Goal: Communication & Community: Answer question/provide support

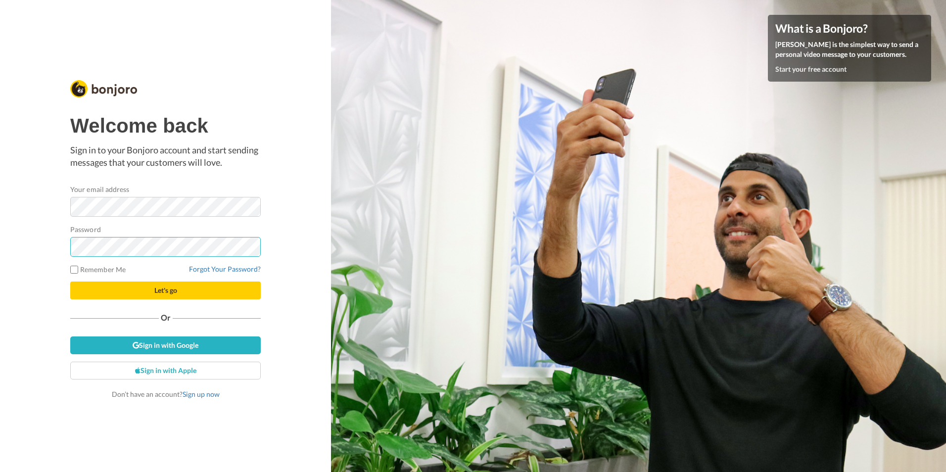
click at [70, 282] on button "Let's go" at bounding box center [165, 291] width 191 height 18
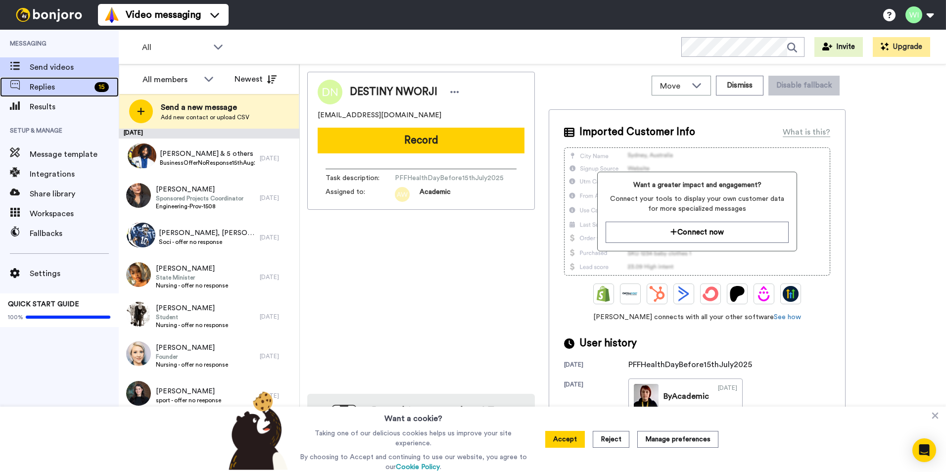
click at [62, 85] on span "Replies" at bounding box center [60, 87] width 61 height 12
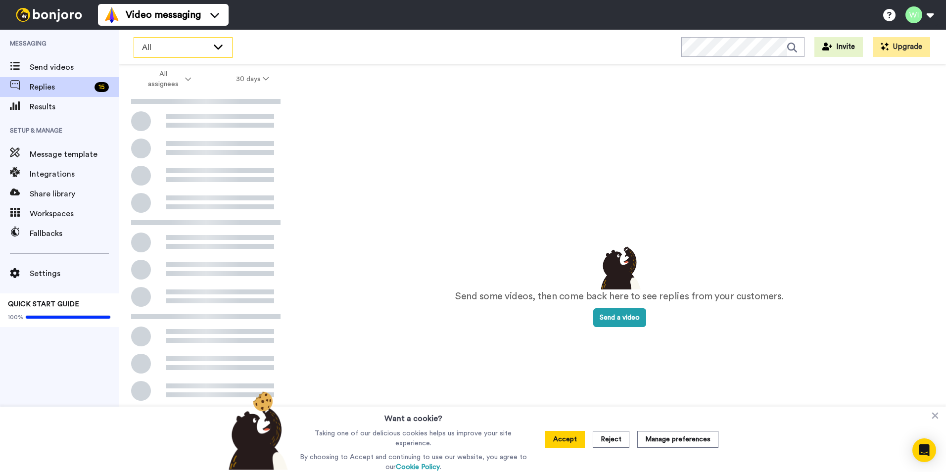
click at [207, 51] on span "All" at bounding box center [175, 48] width 66 height 12
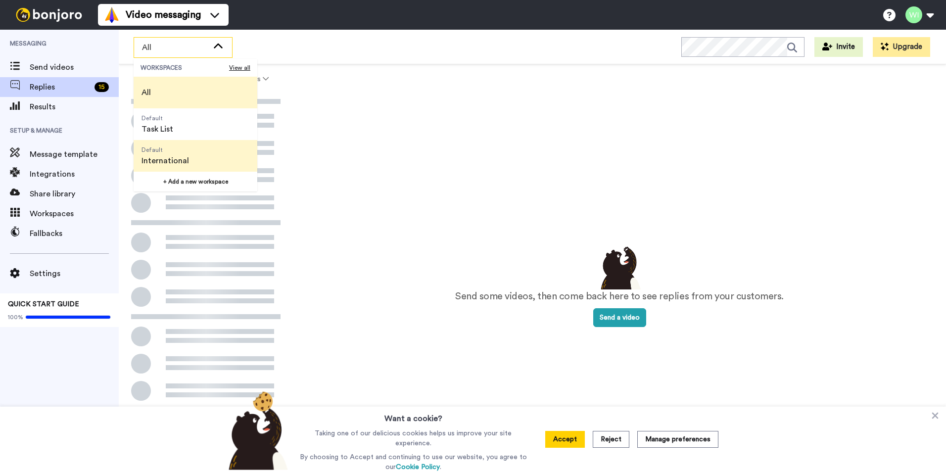
click at [218, 165] on li "Default International" at bounding box center [196, 156] width 124 height 32
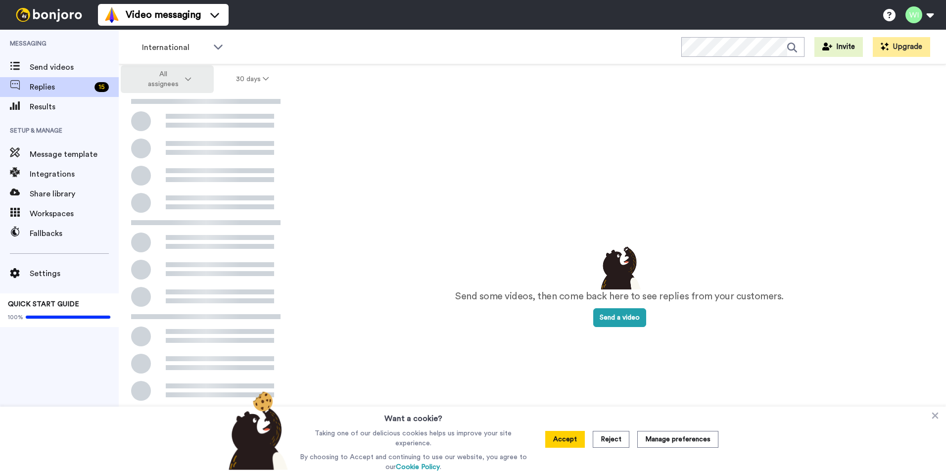
click at [197, 82] on button "All assignees" at bounding box center [167, 79] width 93 height 28
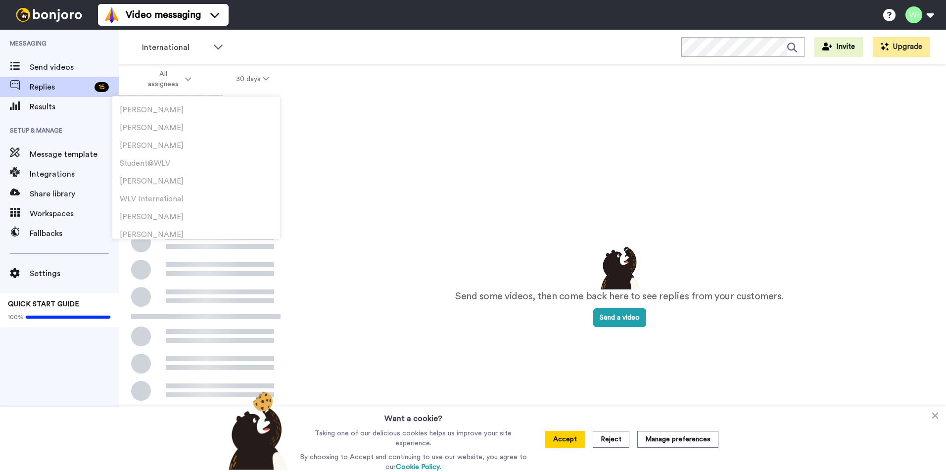
scroll to position [356, 0]
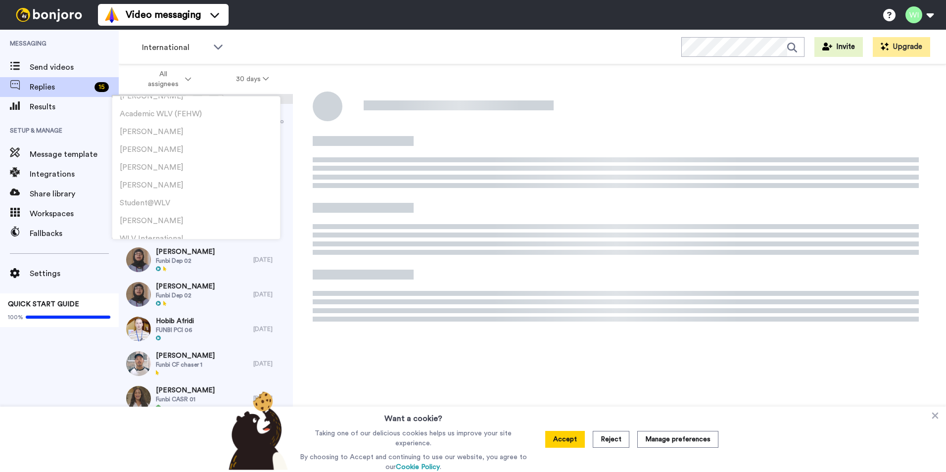
scroll to position [307, 0]
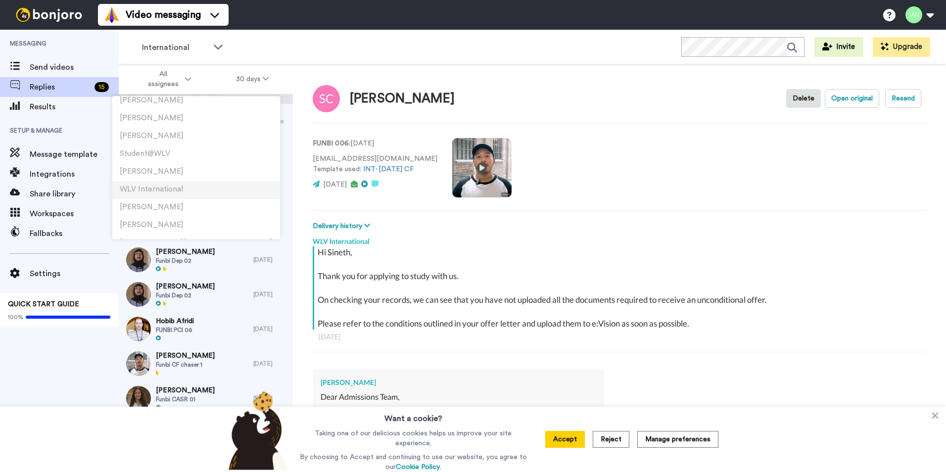
click at [177, 187] on span "WLV International" at bounding box center [151, 189] width 63 height 7
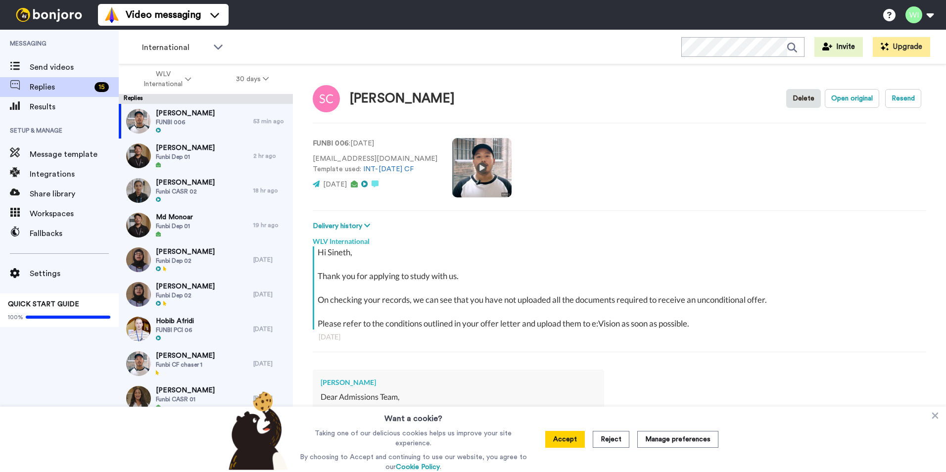
click at [612, 439] on button "Reject" at bounding box center [611, 439] width 37 height 17
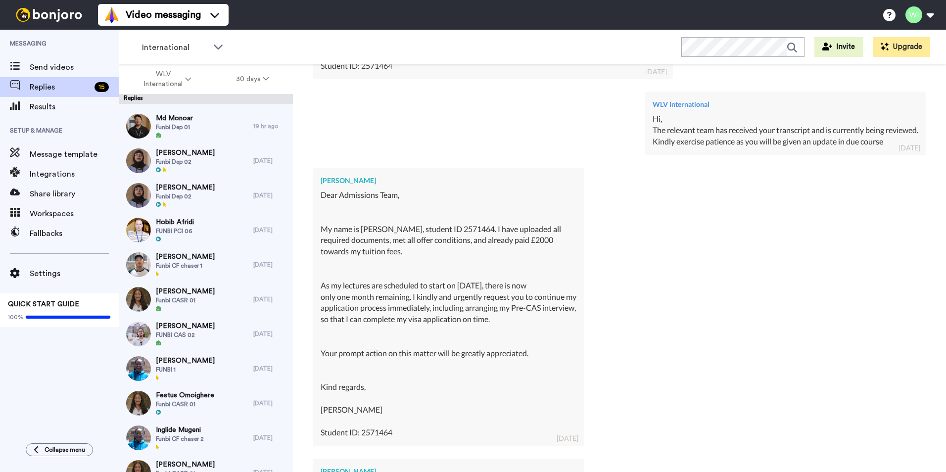
scroll to position [346, 0]
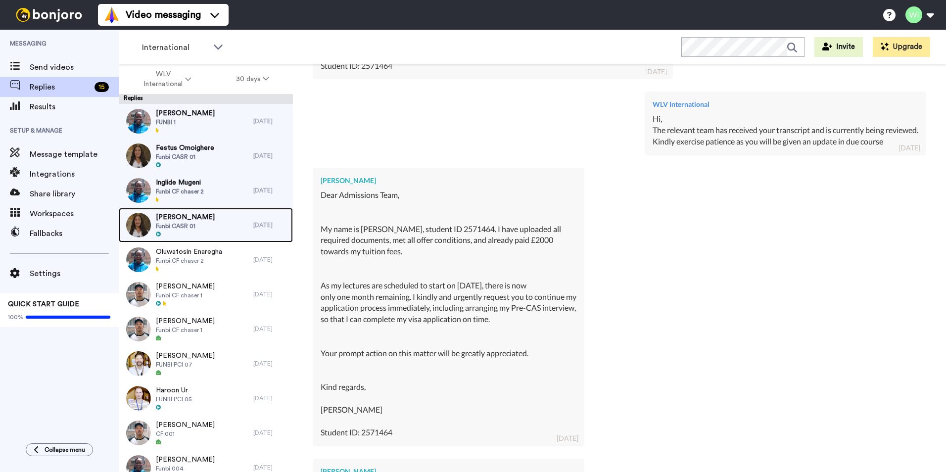
click at [215, 237] on div at bounding box center [185, 234] width 59 height 7
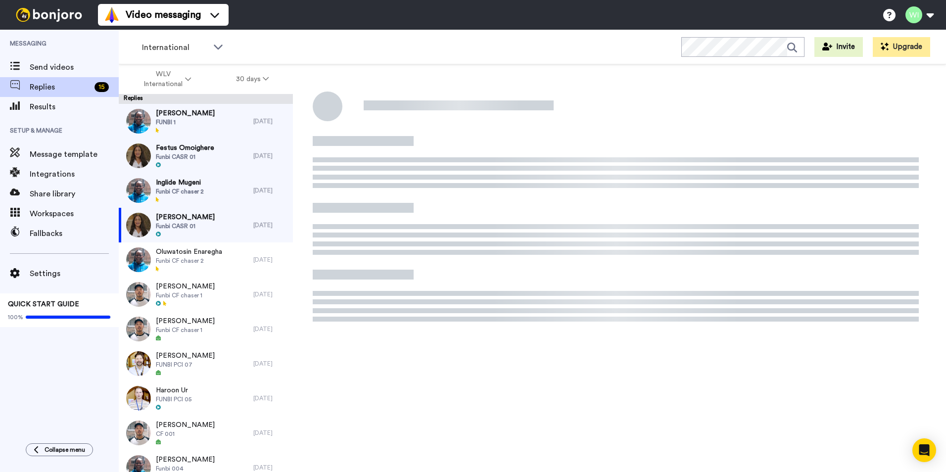
type textarea "x"
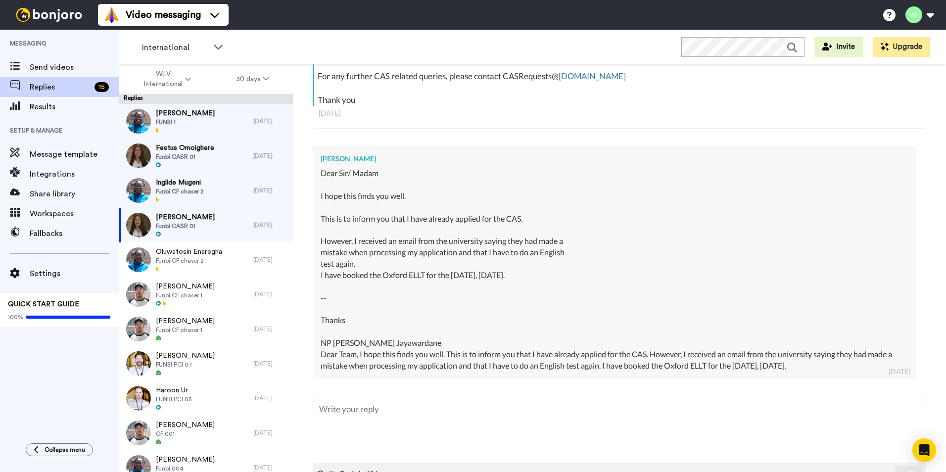
scroll to position [280, 0]
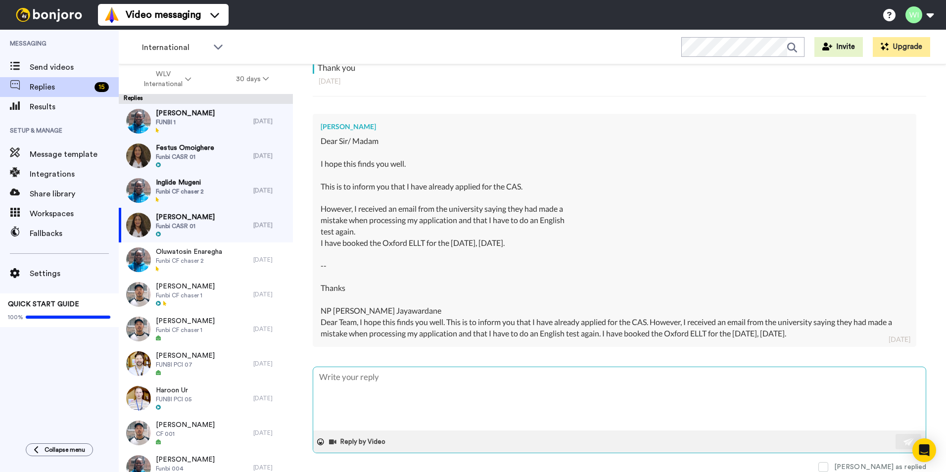
click at [615, 402] on textarea at bounding box center [619, 398] width 613 height 63
type textarea "h"
type textarea "x"
type textarea "hI"
type textarea "x"
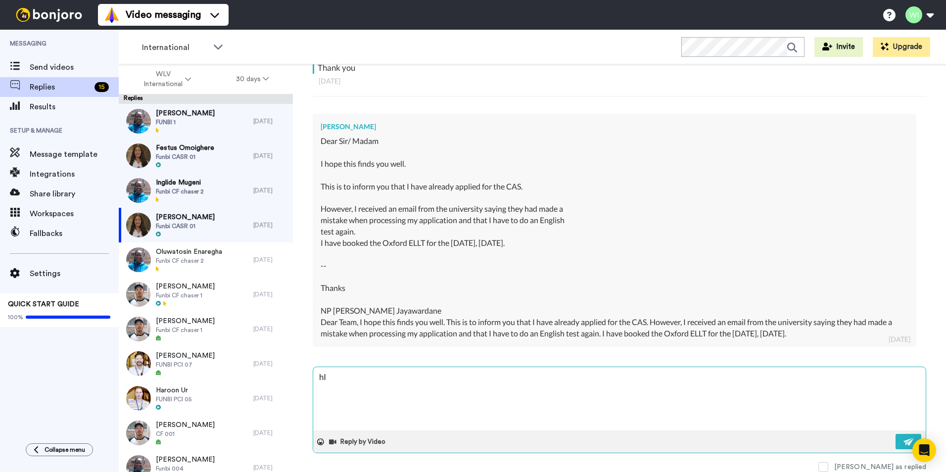
type textarea "h"
type textarea "x"
type textarea "H"
type textarea "x"
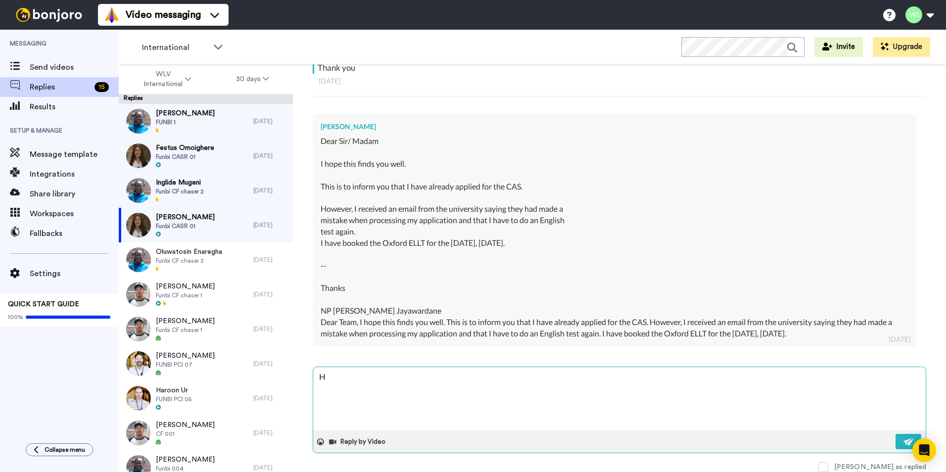
type textarea "Hi"
type textarea "x"
type textarea "Hi,"
type textarea "x"
type textarea "Hi,"
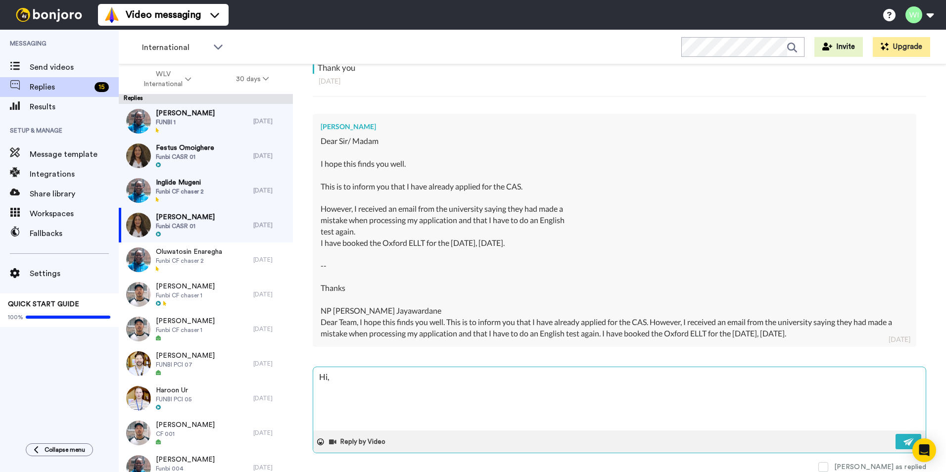
type textarea "x"
type textarea "Hi, p"
type textarea "x"
type textarea "Hi, pl"
type textarea "x"
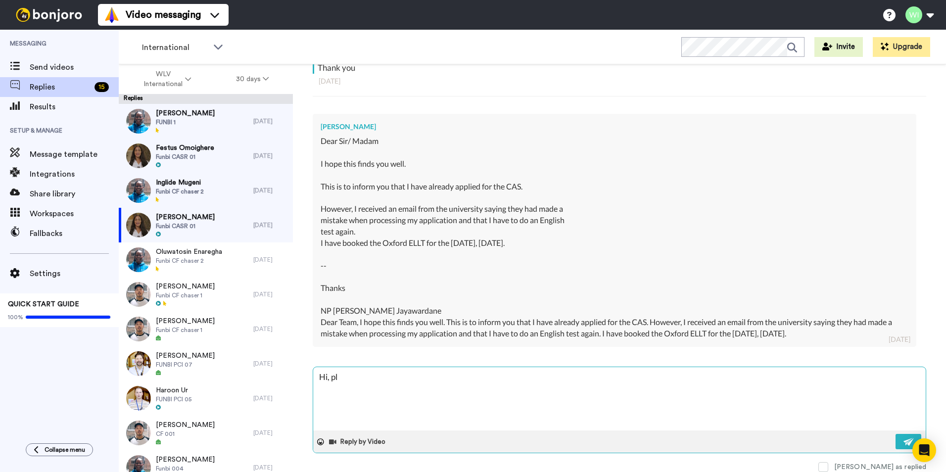
type textarea "Hi, ple"
type textarea "x"
type textarea "Hi, plea"
type textarea "x"
type textarea "Hi, pleas"
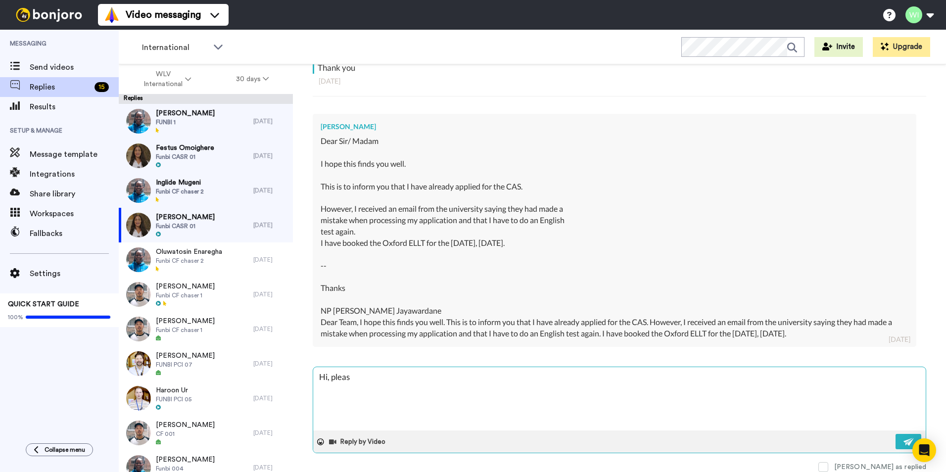
type textarea "x"
type textarea "Hi, please"
type textarea "x"
type textarea "Hi, please"
type textarea "x"
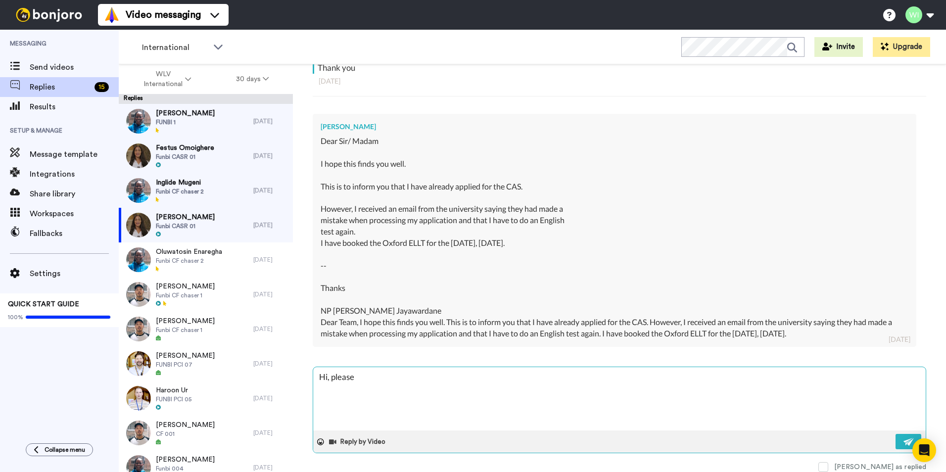
type textarea "Hi, please s"
type textarea "x"
type textarea "Hi, please se"
type textarea "x"
type textarea "Hi, please sen"
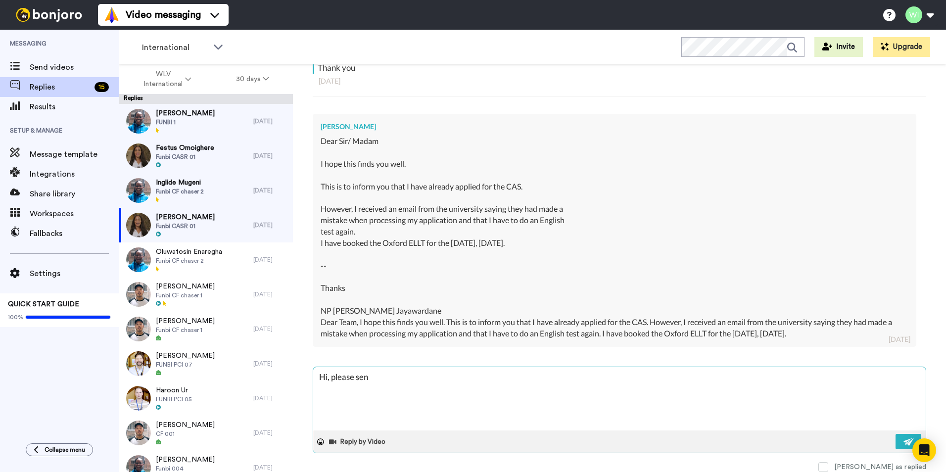
type textarea "x"
type textarea "Hi, please send"
type textarea "x"
type textarea "Hi, please send"
type textarea "x"
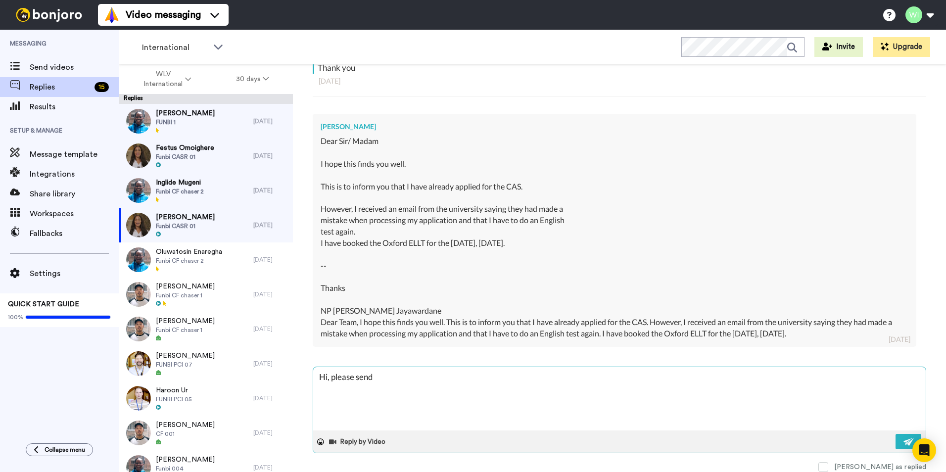
type textarea "Hi, please send a"
type textarea "x"
type textarea "Hi, please send am"
type textarea "x"
type textarea "Hi, please send am"
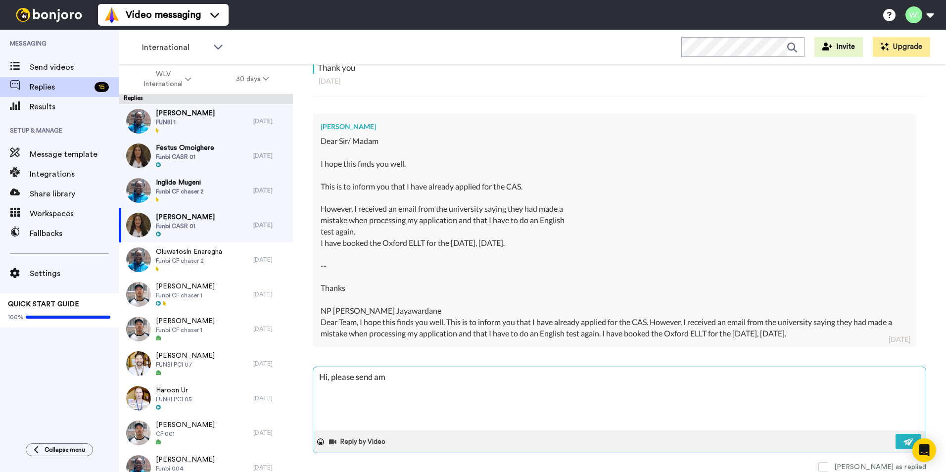
type textarea "x"
type textarea "Hi, please send am"
type textarea "x"
type textarea "Hi, please send a"
type textarea "x"
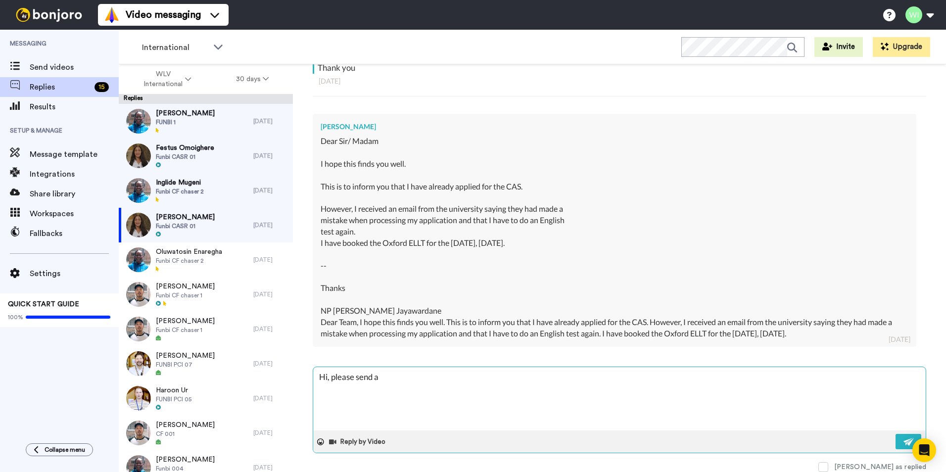
type textarea "Hi, please send an"
type textarea "x"
type textarea "Hi, please send an"
type textarea "x"
type textarea "Hi, please send an e"
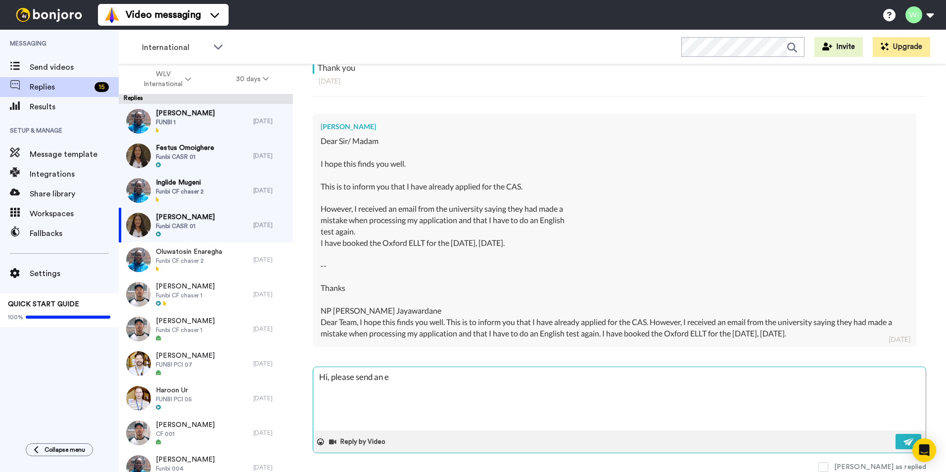
type textarea "x"
type textarea "Hi, please send an em"
type textarea "x"
type textarea "Hi, please send an ema"
type textarea "x"
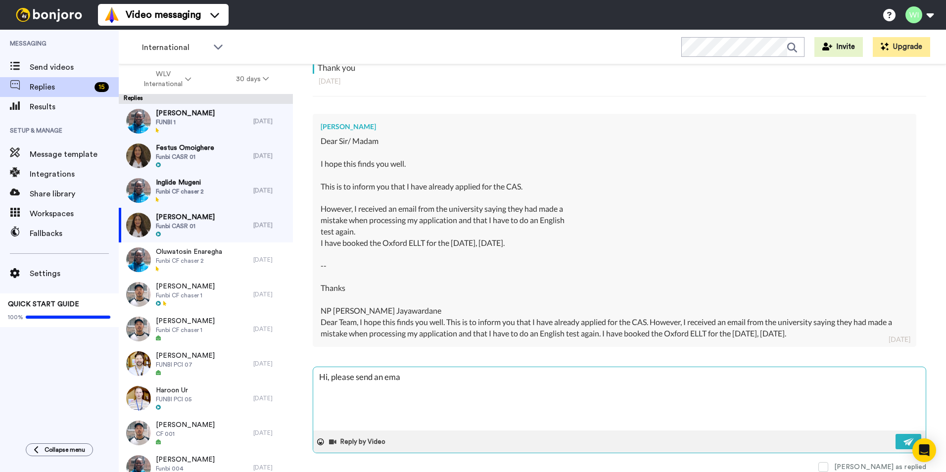
type textarea "Hi, please send an emai"
type textarea "x"
type textarea "Hi, please send an email"
type textarea "x"
type textarea "Hi, please send an email"
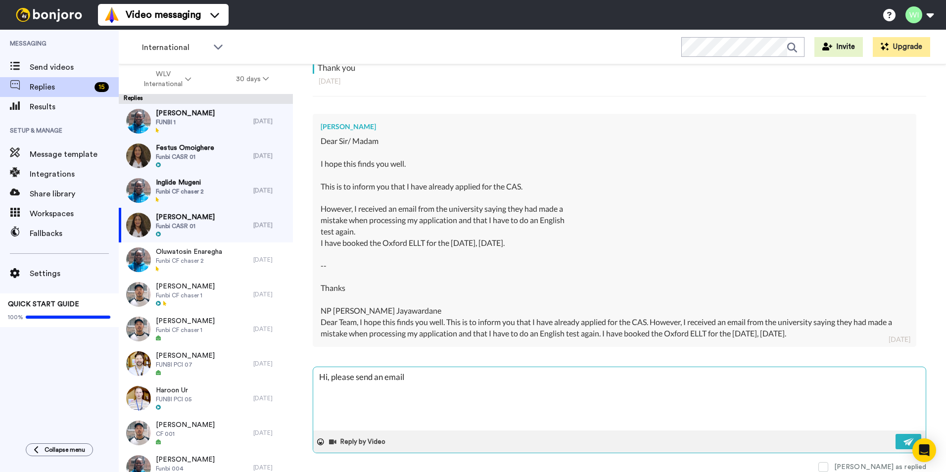
type textarea "x"
type textarea "Hi, please send an email t"
type textarea "x"
type textarea "Hi, please send an email to"
type textarea "x"
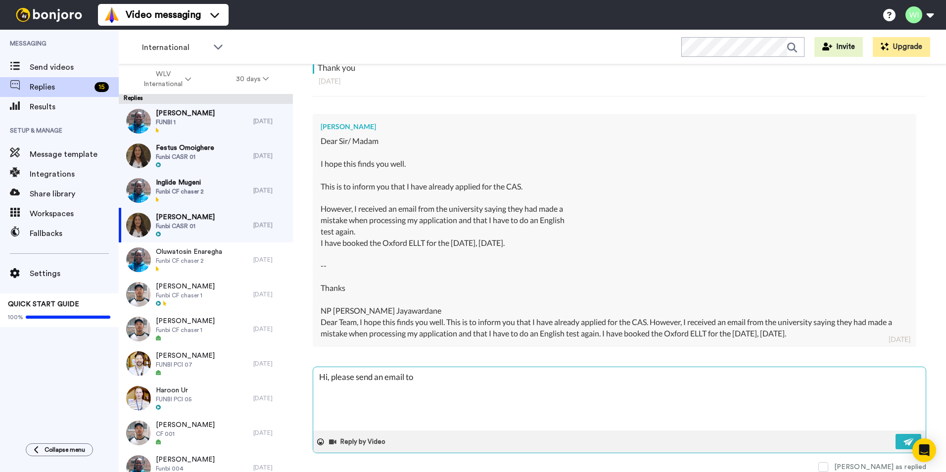
type textarea "Hi, please send an email to"
type textarea "x"
type textarea "Hi, please send an email to C"
type textarea "x"
type textarea "Hi, please send an email to CA"
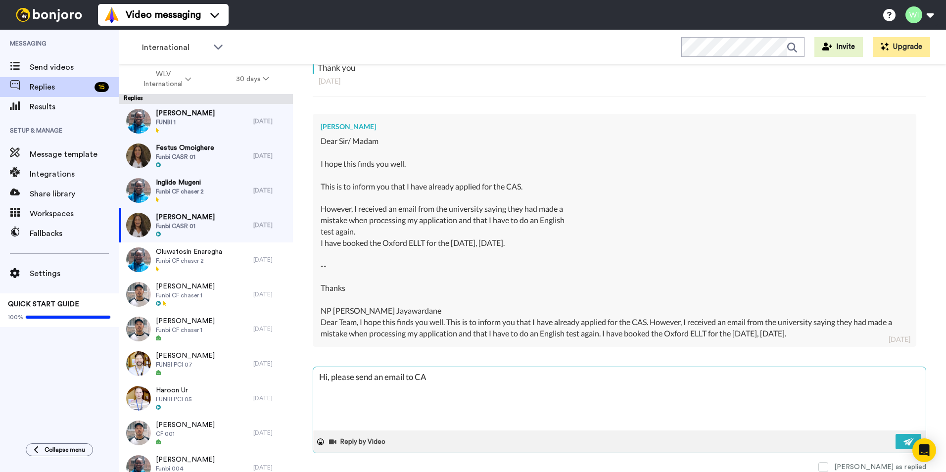
type textarea "x"
type textarea "Hi, please send an email to CAS"
type textarea "x"
type textarea "Hi, please send an email to CASR"
type textarea "x"
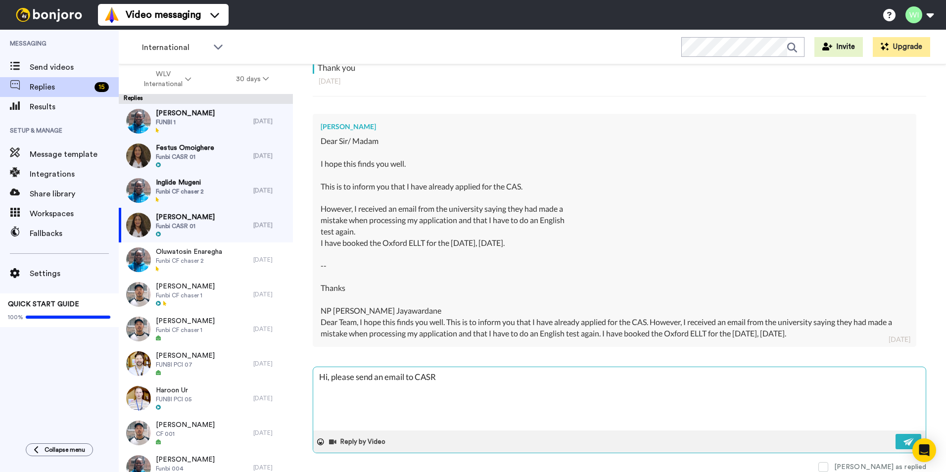
type textarea "Hi, please send an email to CASRe"
type textarea "x"
type textarea "Hi, please send an email to CASReq"
type textarea "x"
type textarea "Hi, please send an email to CASRequ"
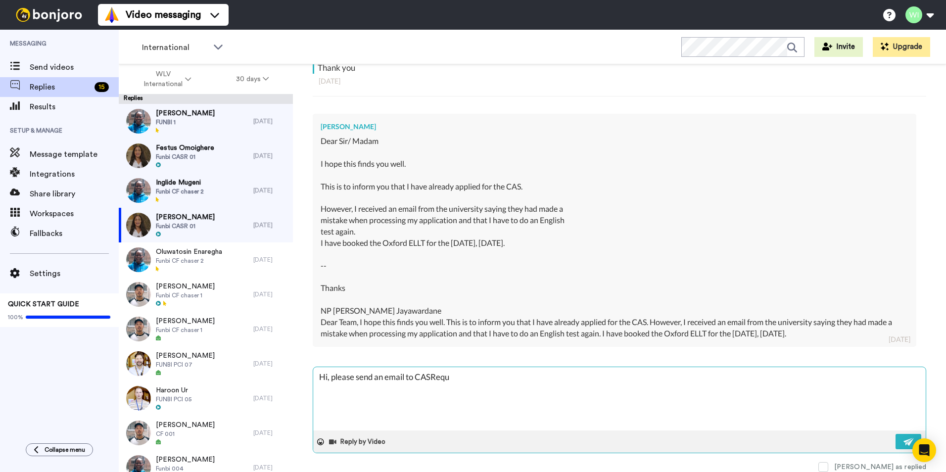
type textarea "x"
type textarea "Hi, please send an email to CASReque"
type textarea "x"
type textarea "Hi, please send an email to CASReques"
type textarea "x"
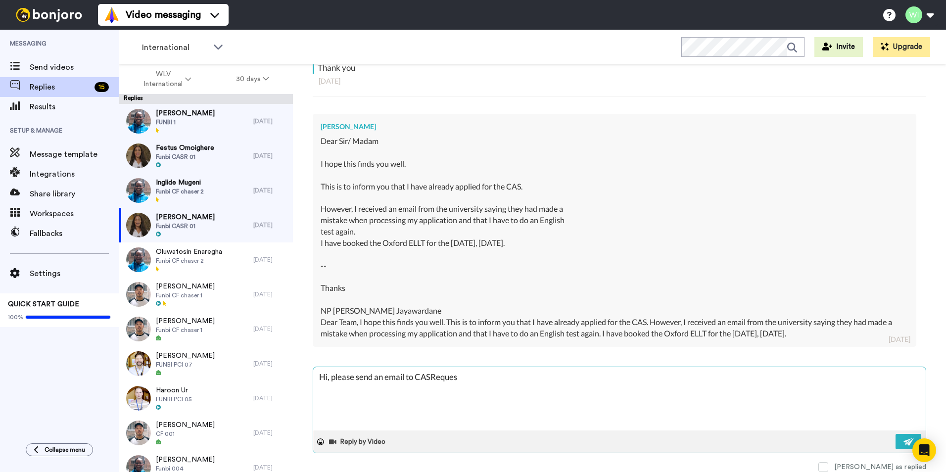
type textarea "Hi, please send an email to CASRequest"
type textarea "x"
type textarea "Hi, please send an email to CASRequests"
type textarea "x"
type textarea "Hi, please send an email to CASRequests@"
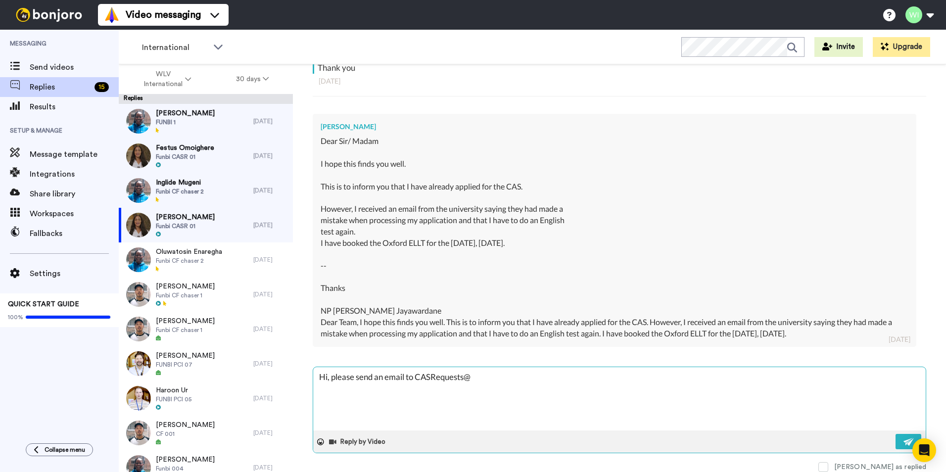
type textarea "x"
type textarea "Hi, please send an email to CASRequests@w"
type textarea "x"
type textarea "Hi, please send an email to CASRequests@wl"
type textarea "x"
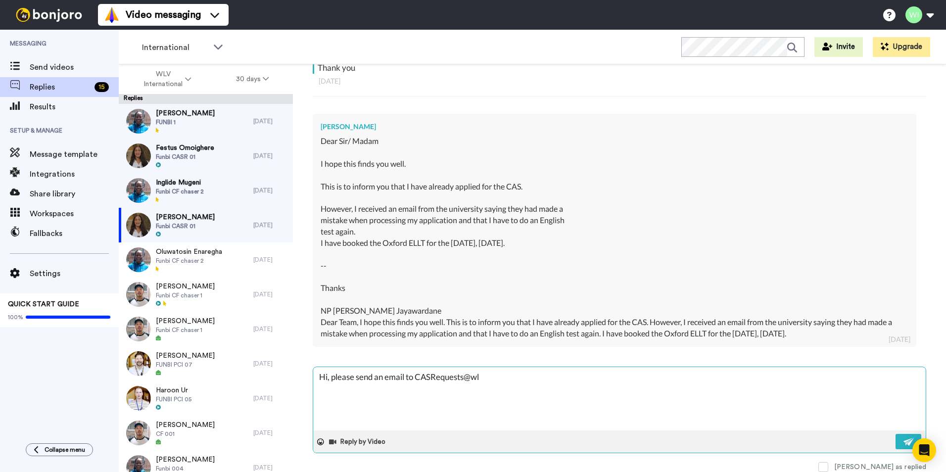
type textarea "Hi, please send an email to CASRequests@wlv"
type textarea "x"
type textarea "Hi, please send an email to CASRequests@wlv."
type textarea "x"
type textarea "Hi, please send an email to CASRequests@wlv.a"
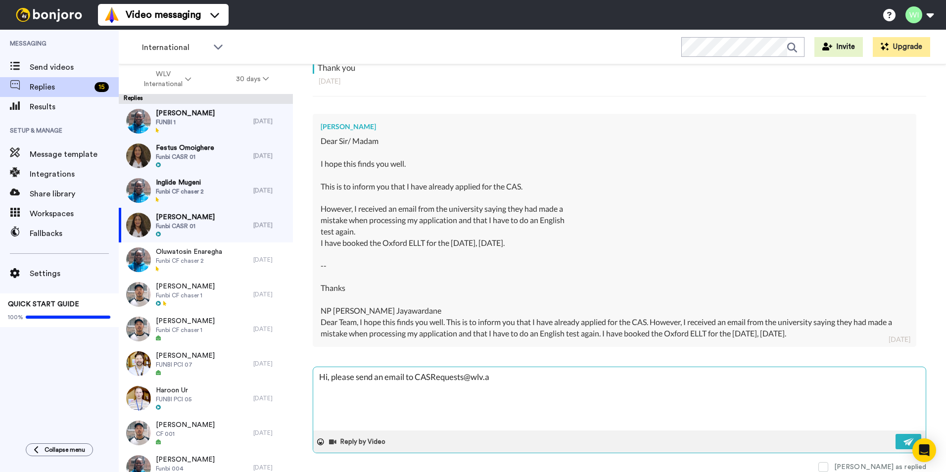
type textarea "x"
type textarea "Hi, please send an email to CASRequests@wlv.ac"
type textarea "x"
type textarea "Hi, please send an email to CASRequests@wlv.ac."
type textarea "x"
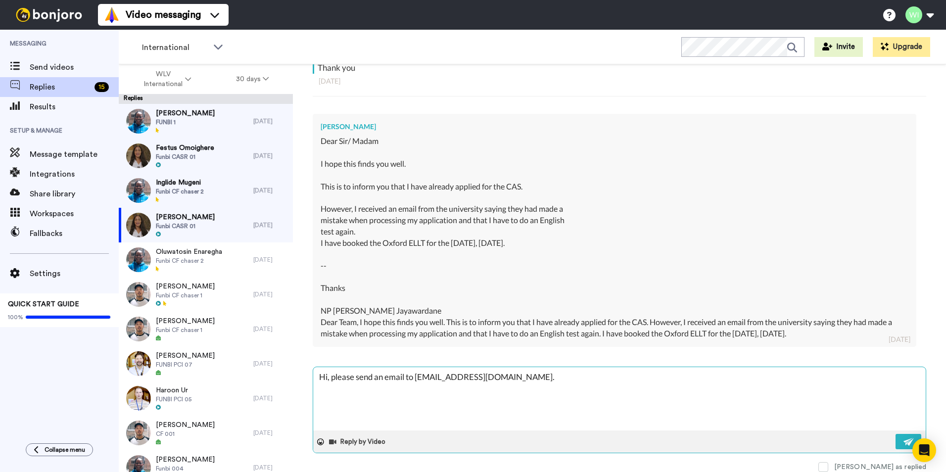
type textarea "Hi, please send an email to CASRequests@wlv.ac.u"
type textarea "x"
type textarea "Hi, please send an email to CASRequests@wlv.ac.uk"
type textarea "x"
type textarea "Hi, please send an email to CASRequests@wlv.ac.uk"
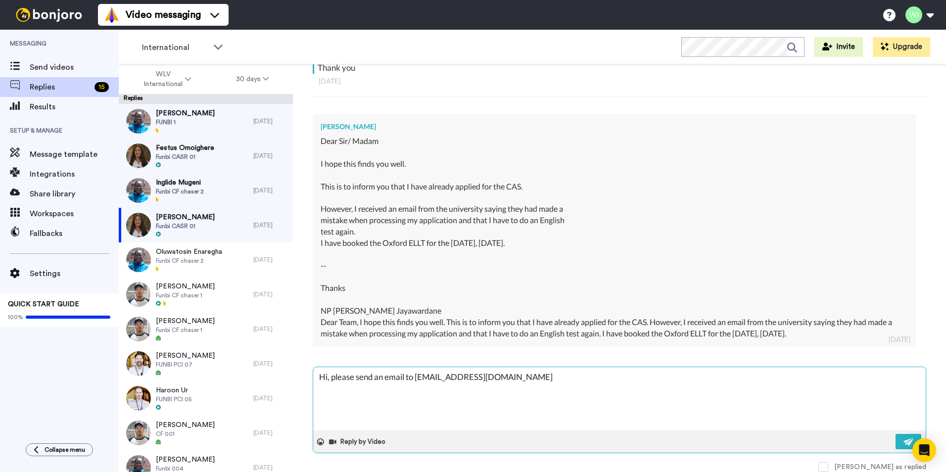
type textarea "x"
type textarea "Hi, please send an email to CASRequests@wlv.ac.uk t"
type textarea "x"
type textarea "Hi, please send an email to CASRequests@wlv.ac.uk to"
type textarea "x"
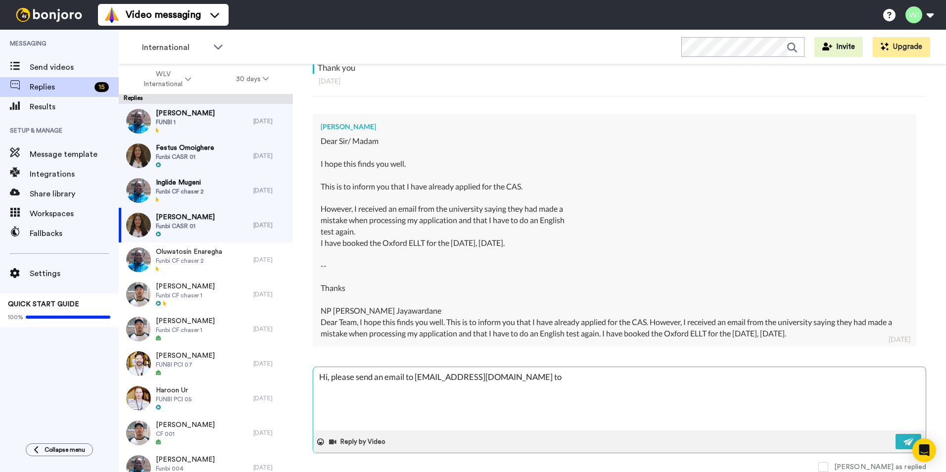
type textarea "Hi, please send an email to CASRequests@wlv.ac.uk to"
type textarea "x"
type textarea "Hi, please send an email to CASRequests@wlv.ac.uk to a"
type textarea "x"
type textarea "Hi, please send an email to CASRequests@wlv.ac.uk to as"
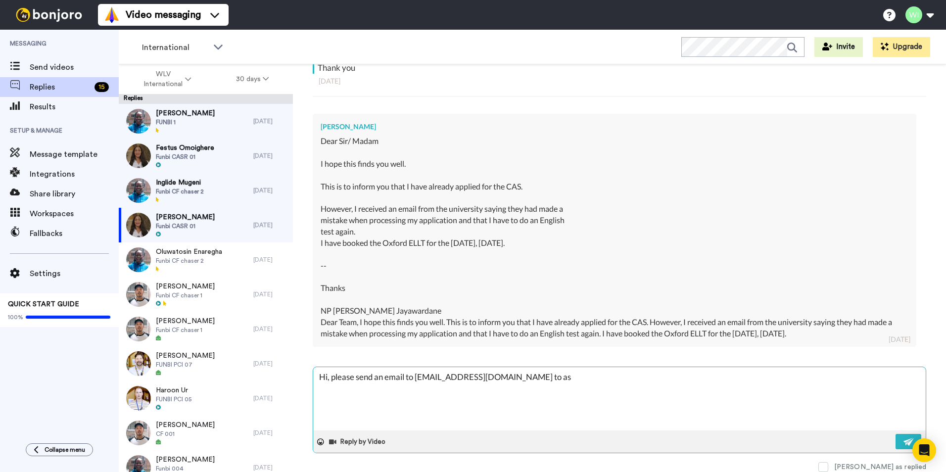
type textarea "x"
type textarea "Hi, please send an email to CASRequests@wlv.ac.uk to ass"
type textarea "x"
type textarea "Hi, please send an email to CASRequests@wlv.ac.uk to assi"
type textarea "x"
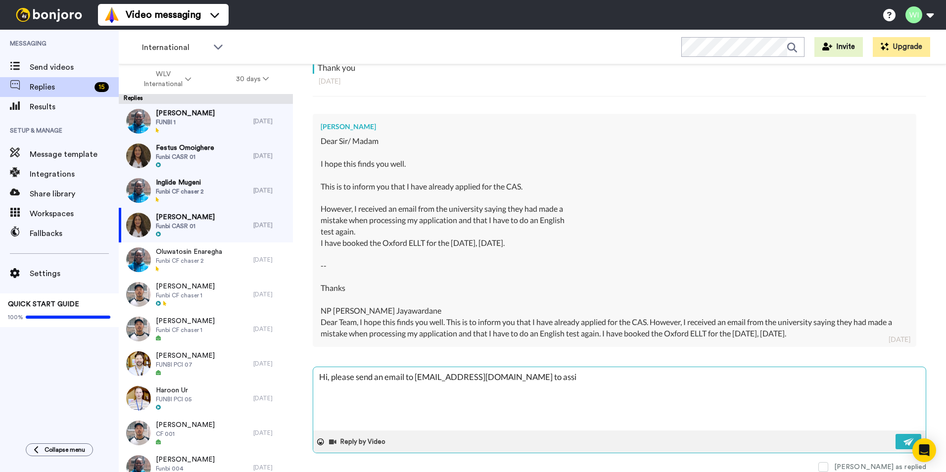
type textarea "Hi, please send an email to CASRequests@wlv.ac.uk to assis"
type textarea "x"
type textarea "Hi, please send an email to CASRequests@wlv.ac.uk to assist"
type textarea "x"
type textarea "Hi, please send an email to CASRequests@wlv.ac.uk to assist"
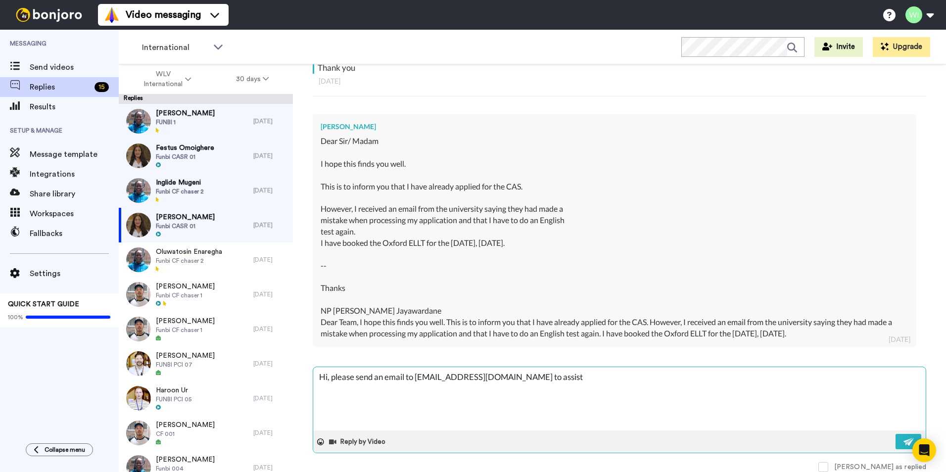
type textarea "x"
type textarea "Hi, please send an email to CASRequests@wlv.ac.uk to assist y"
type textarea "x"
type textarea "Hi, please send an email to CASRequests@wlv.ac.uk to assist yo"
type textarea "x"
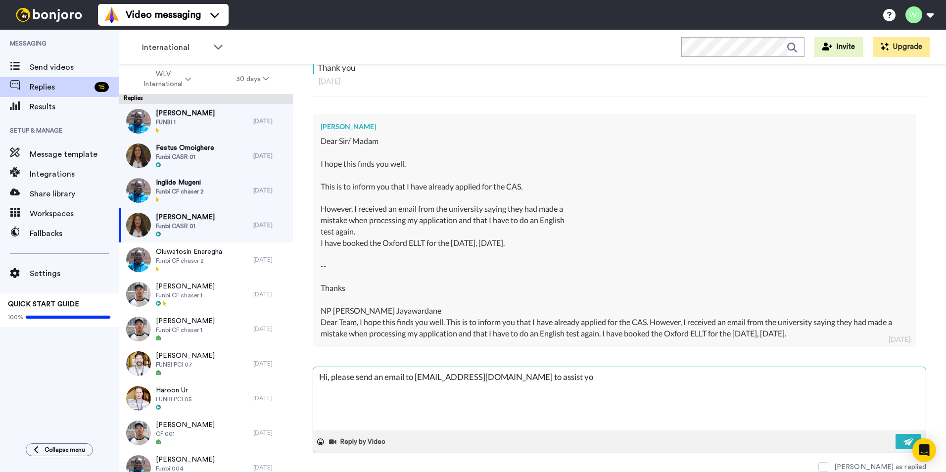
type textarea "Hi, please send an email to CASRequests@wlv.ac.uk to assist you"
type textarea "x"
type textarea "Hi, please send an email to CASRequests@wlv.ac.uk to assist you"
type textarea "x"
type textarea "Hi, please send an email to CASRequests@wlv.ac.uk to assist you f"
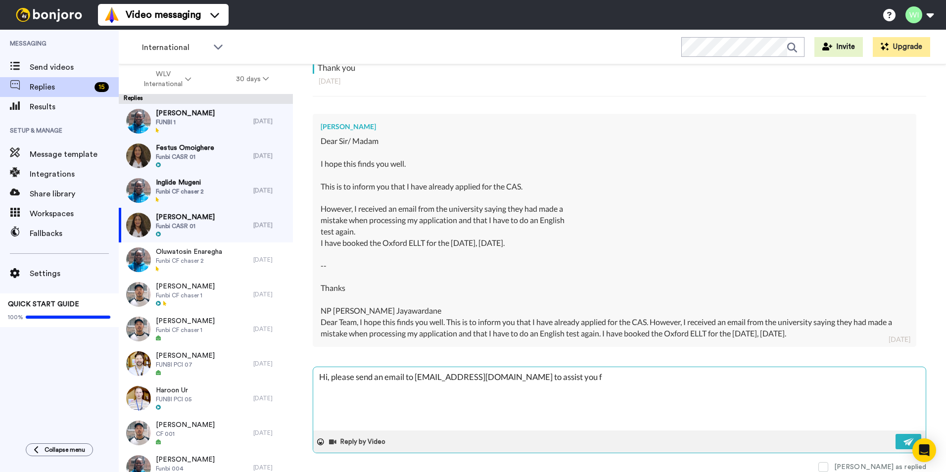
type textarea "x"
type textarea "Hi, please send an email to CASRequests@wlv.ac.uk to assist you fu"
type textarea "x"
type textarea "Hi, please send an email to CASRequests@wlv.ac.uk to assist you fur"
type textarea "x"
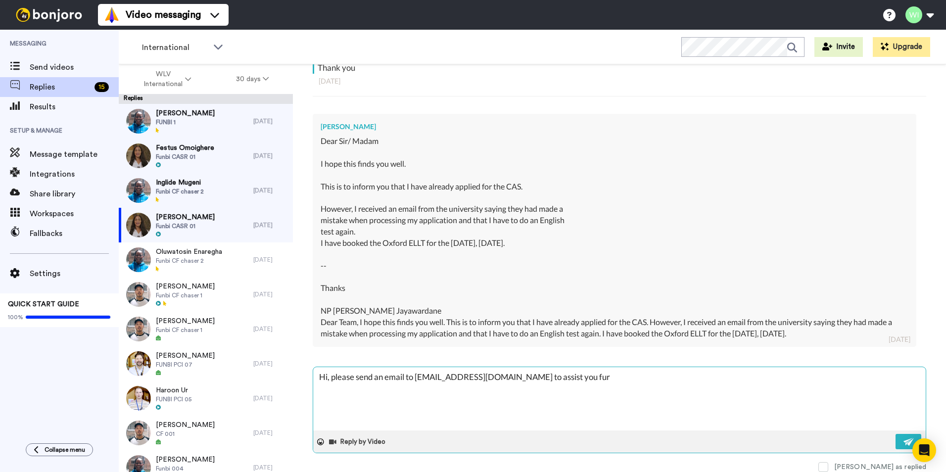
type textarea "Hi, please send an email to CASRequests@wlv.ac.uk to assist you furt"
type textarea "x"
type textarea "Hi, please send an email to CASRequests@wlv.ac.uk to assist you furth"
type textarea "x"
type textarea "Hi, please send an email to CASRequests@wlv.ac.uk to assist you furthe"
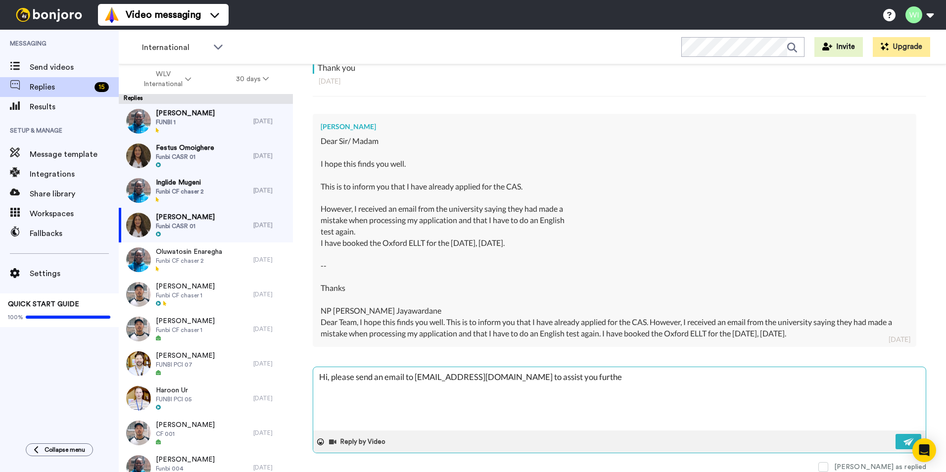
type textarea "x"
type textarea "Hi, please send an email to CASRequests@wlv.ac.uk to assist you further"
type textarea "x"
type textarea "Hi, please send an email to CASRequests@wlv.ac.uk to assist you further"
type textarea "x"
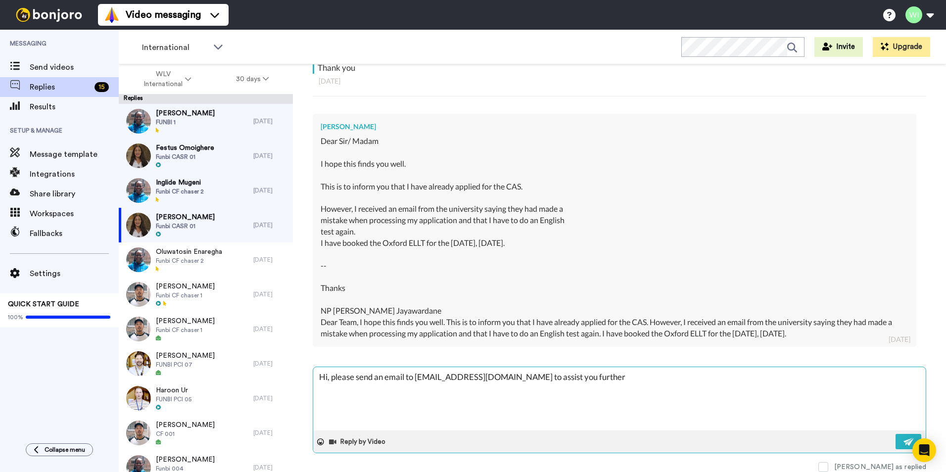
type textarea "Hi, please send an email to CASRequests@wlv.ac.uk to assist you further w"
type textarea "x"
type textarea "Hi, please send an email to CASRequests@wlv.ac.uk to assist you further wi"
type textarea "x"
type textarea "Hi, please send an email to CASRequests@wlv.ac.uk to assist you further wit"
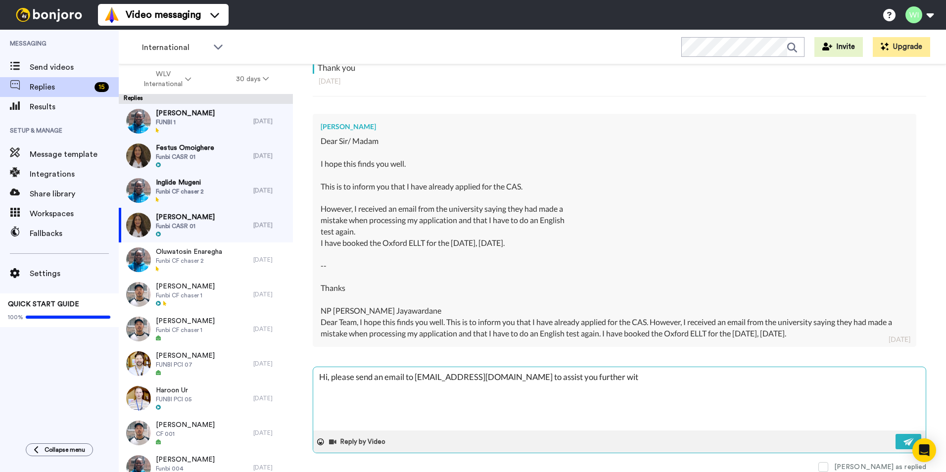
type textarea "x"
type textarea "Hi, please send an email to CASRequests@wlv.ac.uk to assist you further with"
type textarea "x"
type textarea "Hi, please send an email to CASRequests@wlv.ac.uk to assist you further with"
type textarea "x"
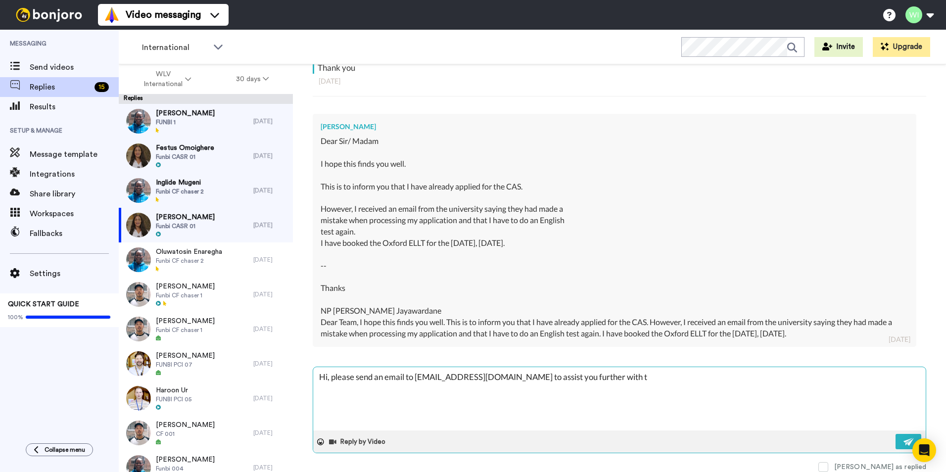
type textarea "Hi, please send an email to CASRequests@wlv.ac.uk to assist you further with tj"
type textarea "x"
type textarea "Hi, please send an email to CASRequests@wlv.ac.uk to assist you further with tjh"
type textarea "x"
type textarea "Hi, please send an email to CASRequests@wlv.ac.uk to assist you further with tj"
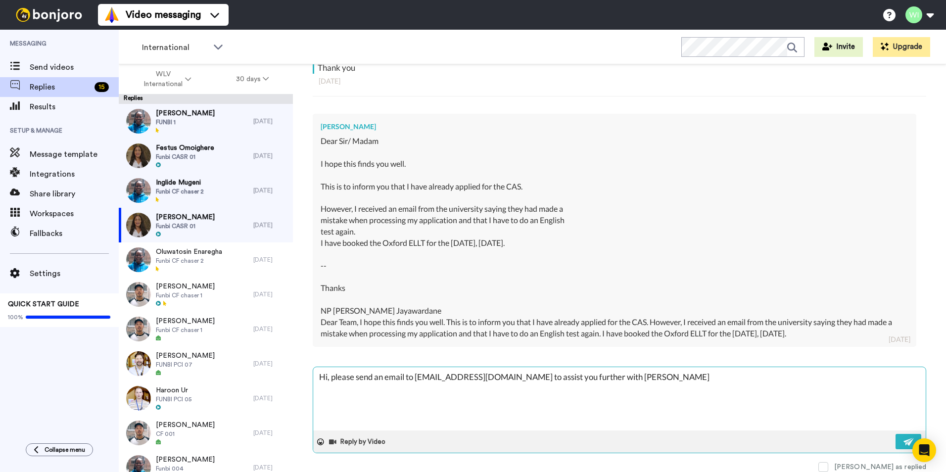
type textarea "x"
type textarea "Hi, please send an email to CASRequests@wlv.ac.uk to assist you further with t"
type textarea "x"
type textarea "Hi, please send an email to CASRequests@wlv.ac.uk to assist you further with th"
type textarea "x"
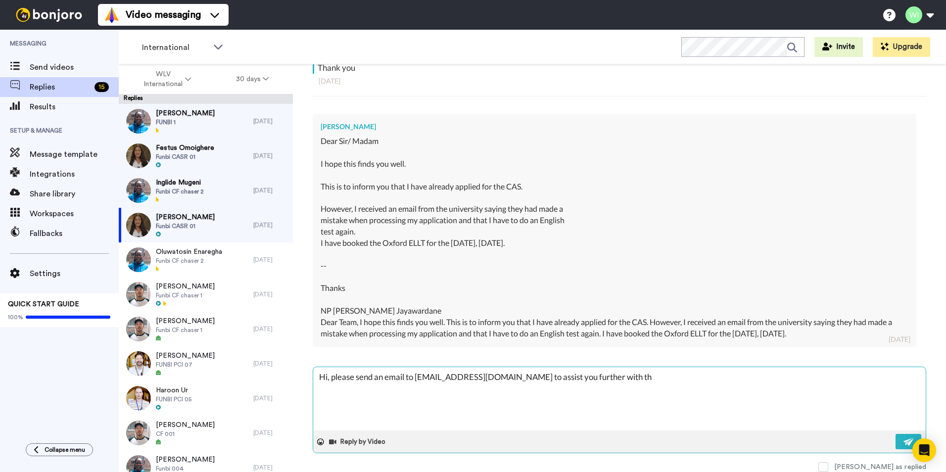
type textarea "Hi, please send an email to CASRequests@wlv.ac.uk to assist you further with thi"
type textarea "x"
type textarea "Hi, please send an email to CASRequests@wlv.ac.uk to assist you further with th…"
type textarea "x"
type textarea "Hi, please send an email to CASRequests@wlv.ac.uk to assist you further with th…"
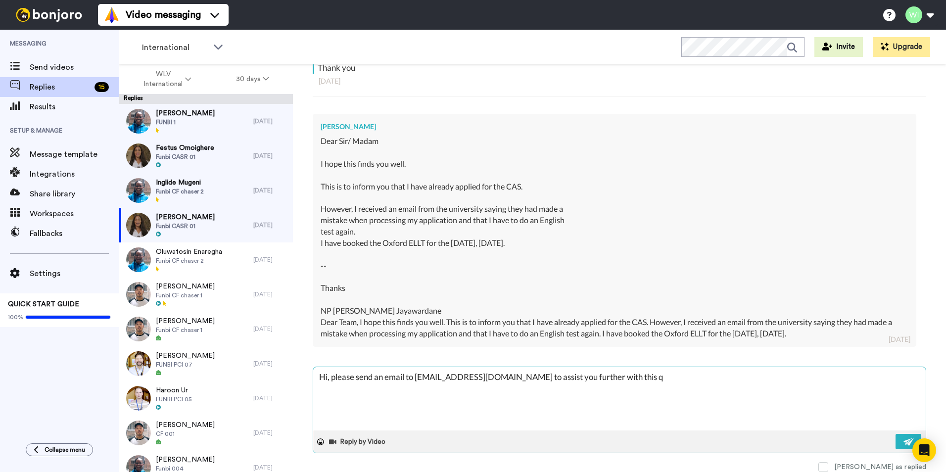
type textarea "x"
type textarea "Hi, please send an email to CASRequests@wlv.ac.uk to assist you further with th…"
type textarea "x"
type textarea "Hi, please send an email to CASRequests@wlv.ac.uk to assist you further with th…"
type textarea "x"
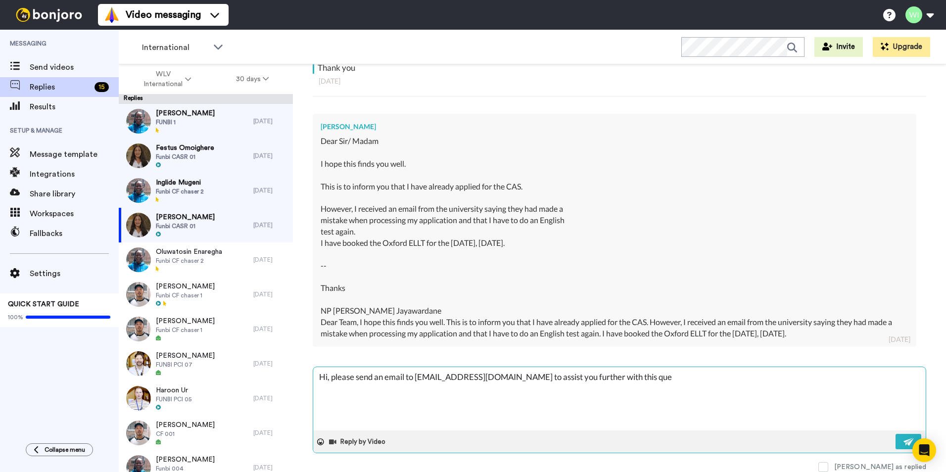
type textarea "Hi, please send an email to CASRequests@wlv.ac.uk to assist you further with th…"
type textarea "x"
type textarea "Hi, please send an email to CASRequests@wlv.ac.uk to assist you further with th…"
type textarea "x"
type textarea "Hi, please send an email to CASRequests@wlv.ac.uk to assist you further with th…"
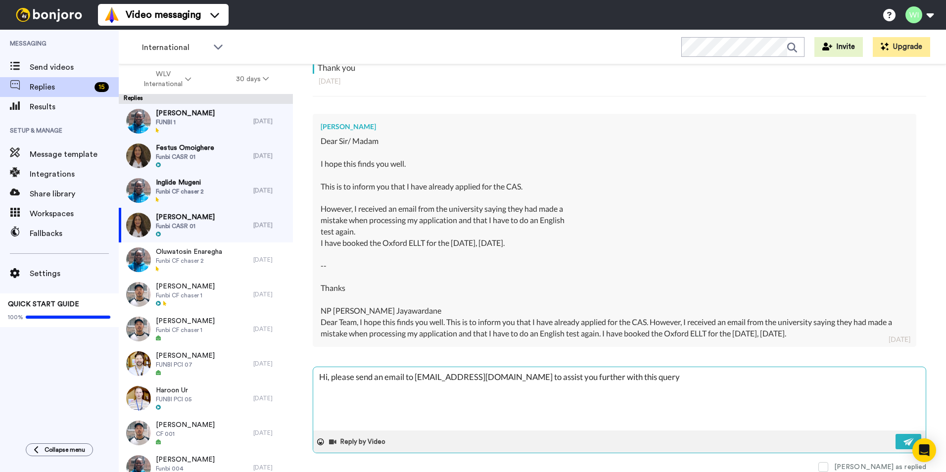
type textarea "x"
type textarea "Hi, please send an email to CASRequests@wlv.ac.uk to assist you further with th…"
type textarea "x"
type textarea "Hi, please send an email to CASRequests@wlv.ac.uk to assist you further with th…"
click at [772, 218] on div "Dear Sir/ Madam I hope this finds you well. This is to inform you that I have a…" at bounding box center [615, 226] width 588 height 181
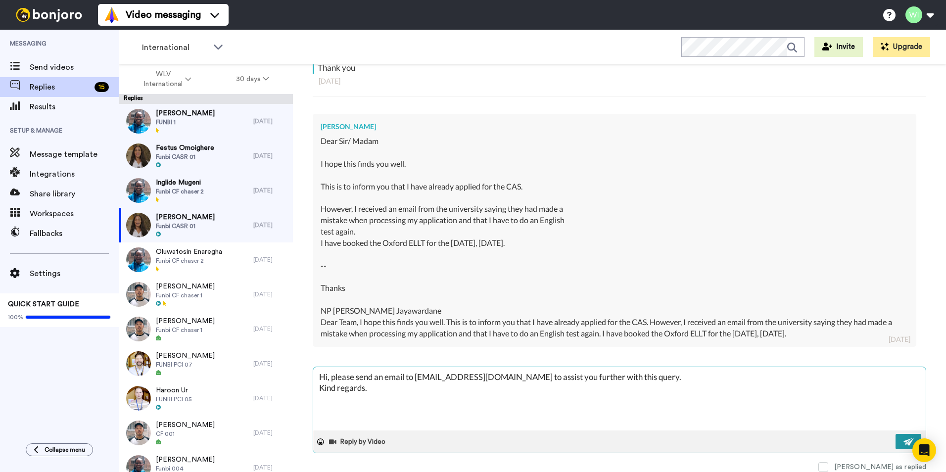
click at [896, 440] on button at bounding box center [909, 441] width 26 height 15
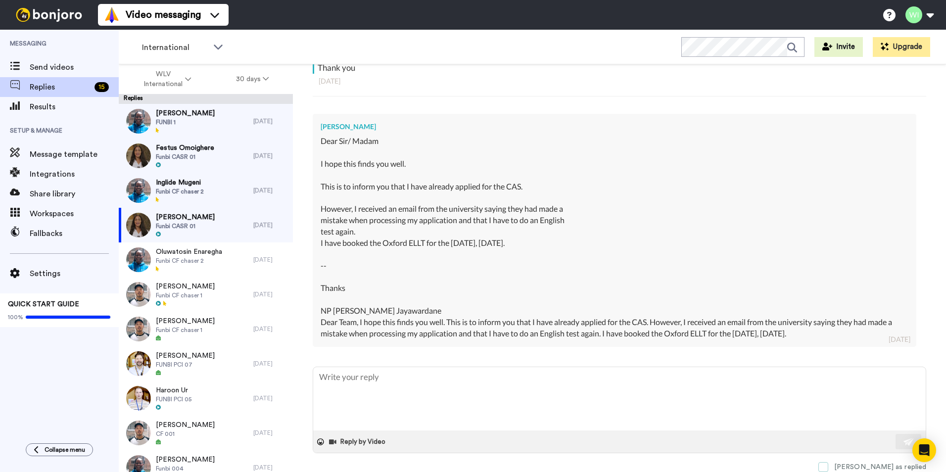
click at [828, 463] on span at bounding box center [824, 467] width 10 height 10
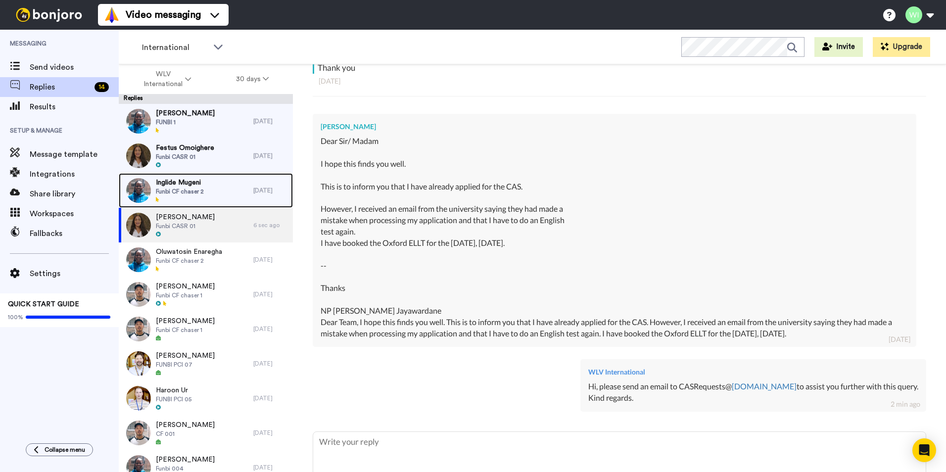
click at [193, 183] on span "Inglide Mugeni" at bounding box center [180, 183] width 48 height 10
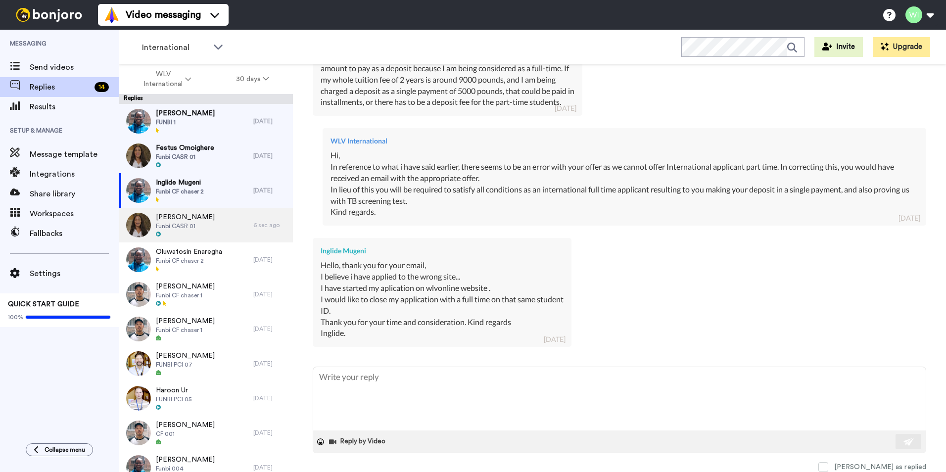
scroll to position [247, 0]
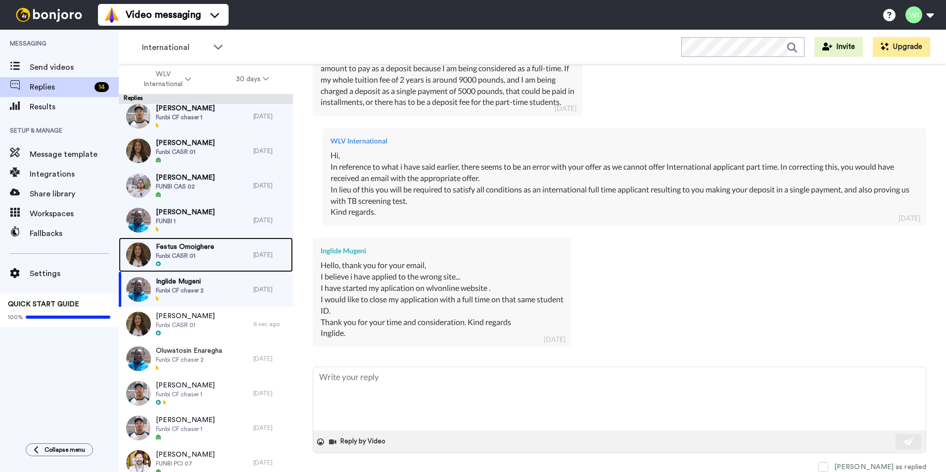
click at [176, 243] on span "Festus Omoighere" at bounding box center [185, 247] width 58 height 10
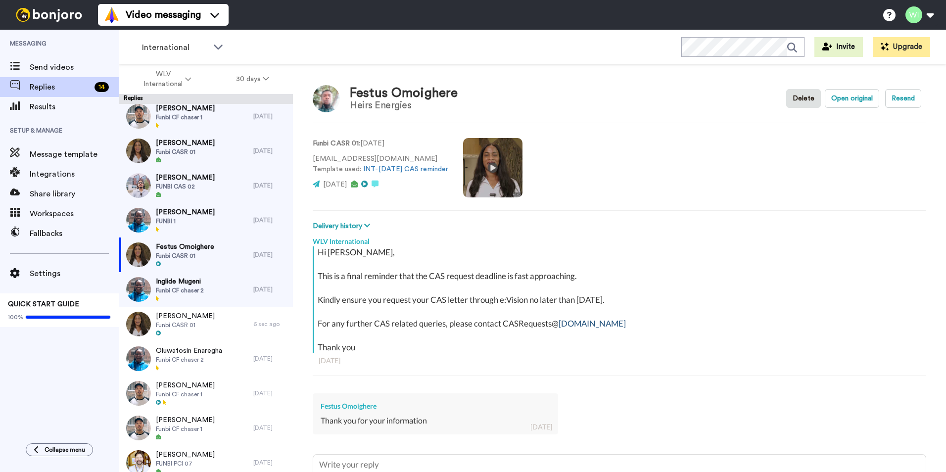
scroll to position [88, 0]
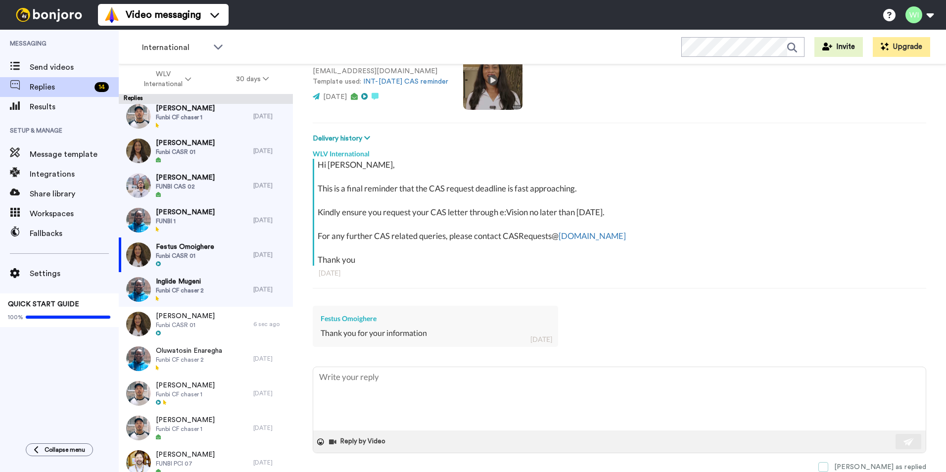
click at [828, 468] on span at bounding box center [824, 467] width 10 height 10
click at [517, 368] on textarea at bounding box center [619, 398] width 613 height 63
click at [506, 385] on textarea at bounding box center [619, 398] width 613 height 63
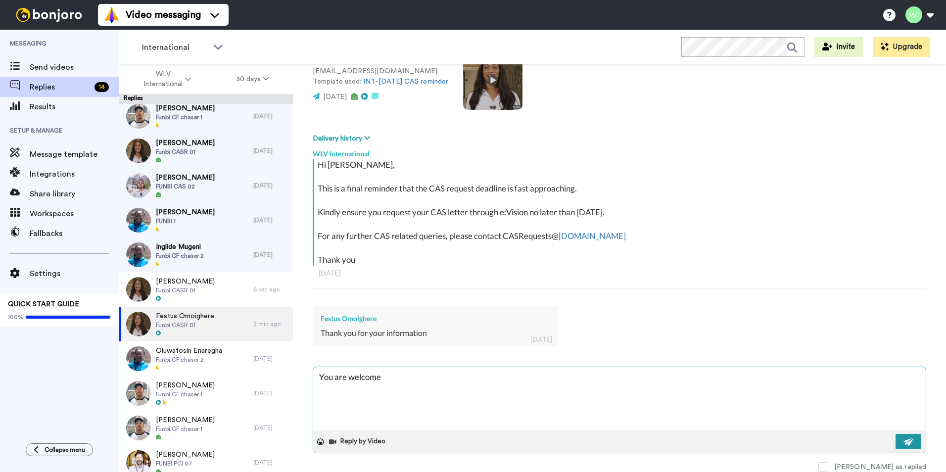
click at [896, 439] on button at bounding box center [909, 441] width 26 height 15
click at [214, 258] on div "Inglide Mugeni Funbi CF chaser 2" at bounding box center [186, 255] width 135 height 35
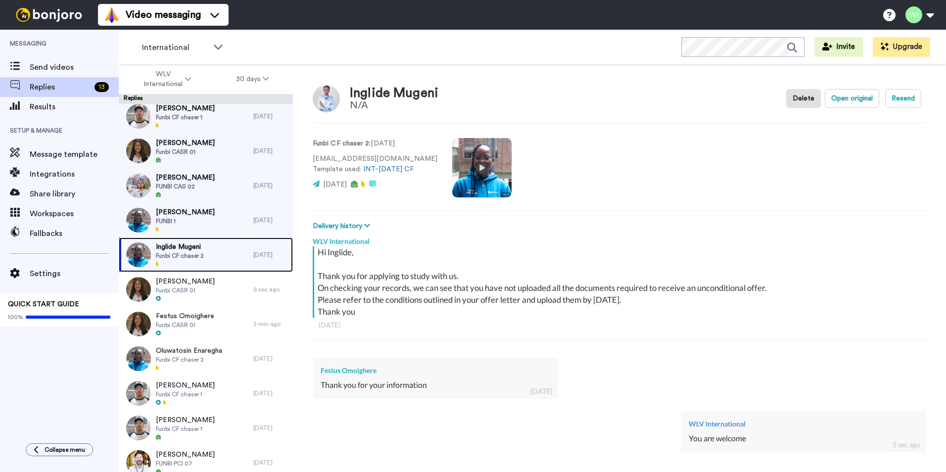
click at [215, 251] on div "Inglide Mugeni Funbi CF chaser 2" at bounding box center [186, 255] width 135 height 35
click at [168, 256] on span "Funbi CF chaser 2" at bounding box center [180, 256] width 48 height 8
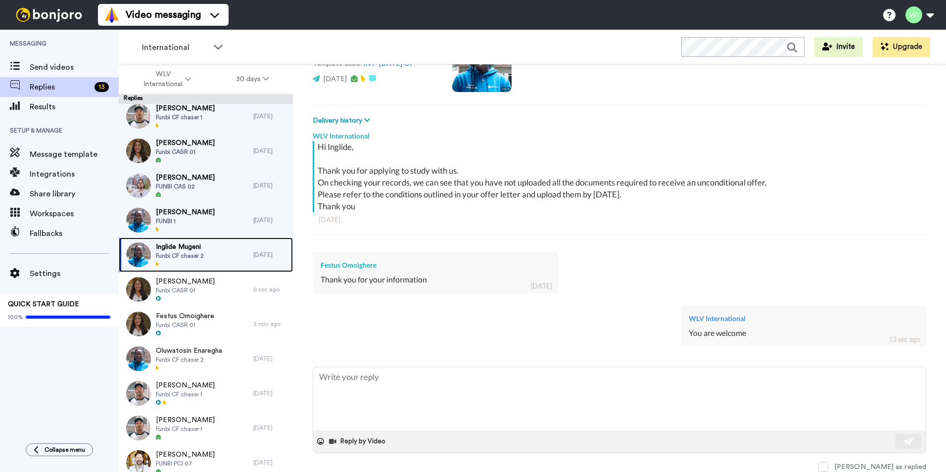
click at [185, 245] on span "Inglide Mugeni" at bounding box center [180, 247] width 48 height 10
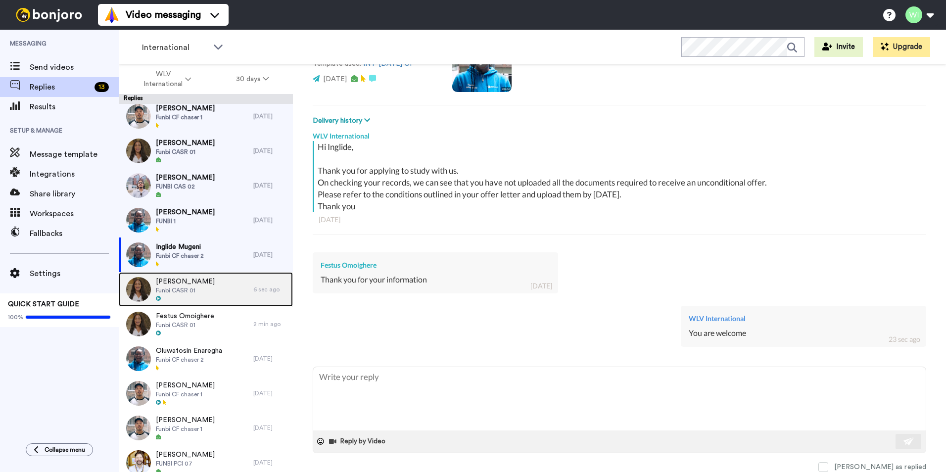
click at [221, 298] on div "Nihal Pathmakumara Funbi CASR 01" at bounding box center [186, 289] width 135 height 35
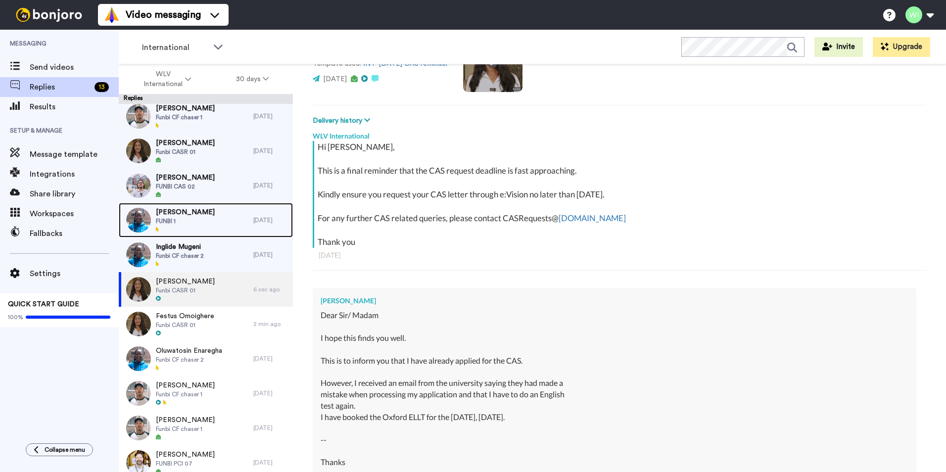
click at [221, 234] on div "Choitannyo Saha FUNBI 1" at bounding box center [186, 220] width 135 height 35
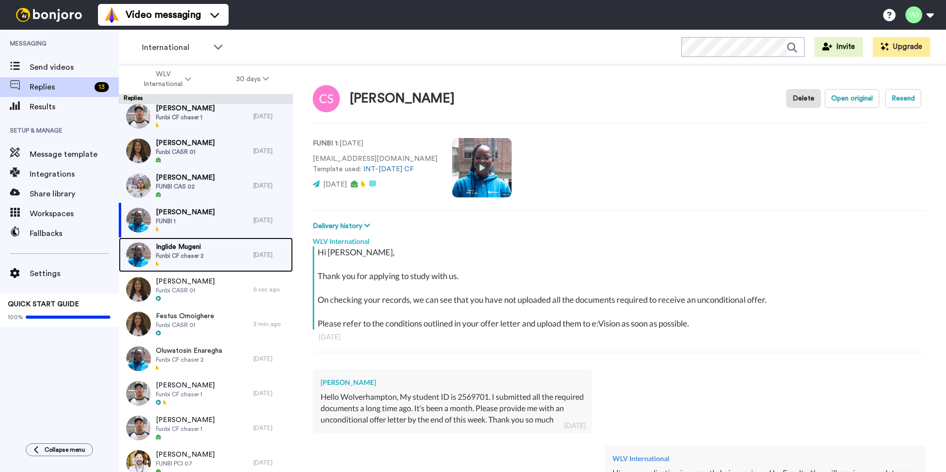
click at [204, 257] on div "Inglide Mugeni Funbi CF chaser 2" at bounding box center [186, 255] width 135 height 35
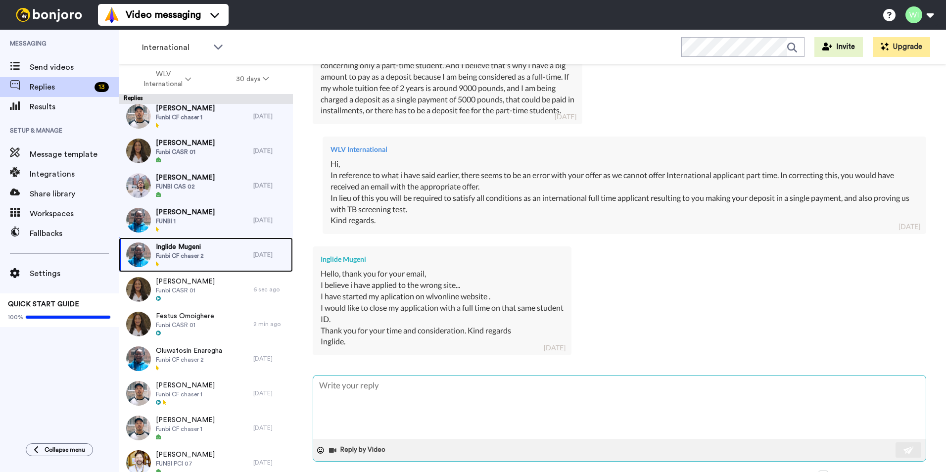
scroll to position [960, 0]
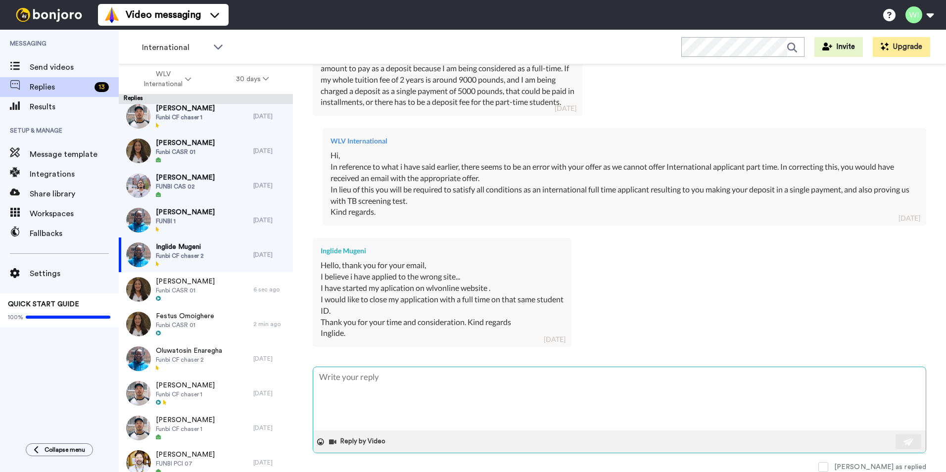
click at [359, 390] on textarea at bounding box center [619, 398] width 613 height 63
drag, startPoint x: 718, startPoint y: 380, endPoint x: 719, endPoint y: 400, distance: 19.9
click at [719, 400] on textarea "Hi, thank you for contacting us. To ensure you are following the right procedur…" at bounding box center [619, 398] width 613 height 63
click at [727, 377] on textarea "Hi, thank you for contacting us. To ensure you are following the right procedur…" at bounding box center [619, 398] width 613 height 63
paste textarea "https://www.wlv.ac.uk/international/making-an-application/"
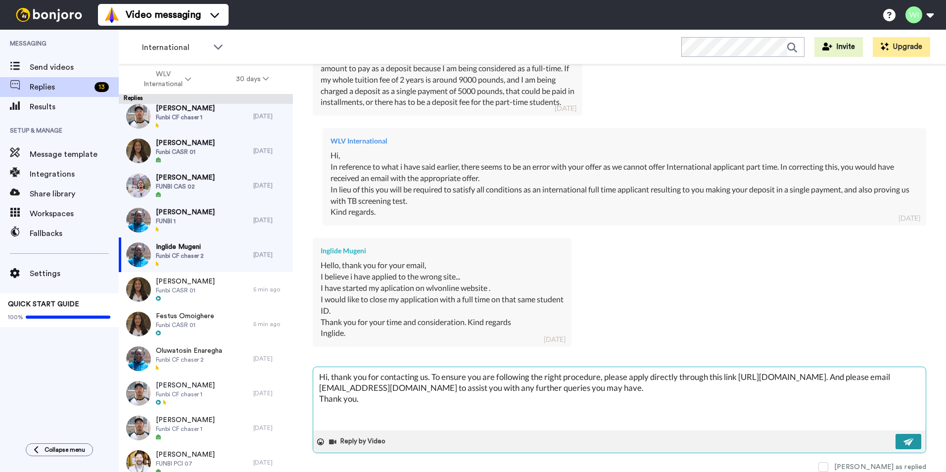
click at [904, 440] on img at bounding box center [909, 442] width 11 height 8
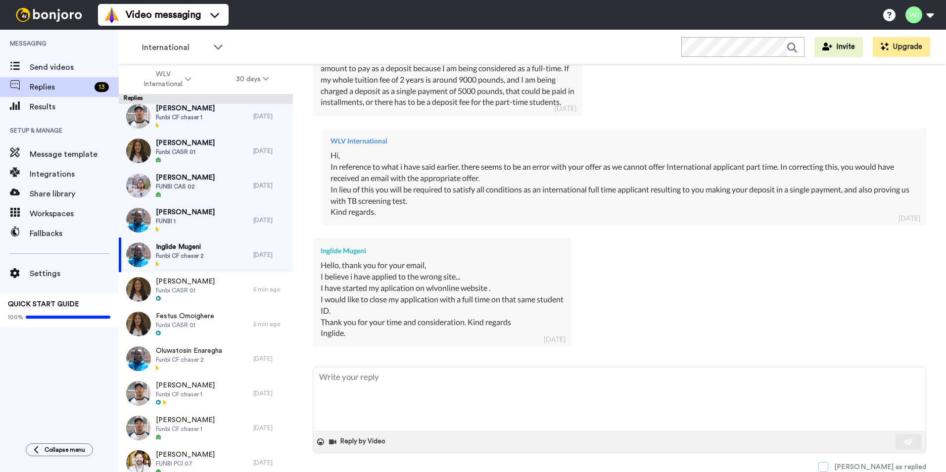
click at [828, 467] on span at bounding box center [824, 467] width 10 height 10
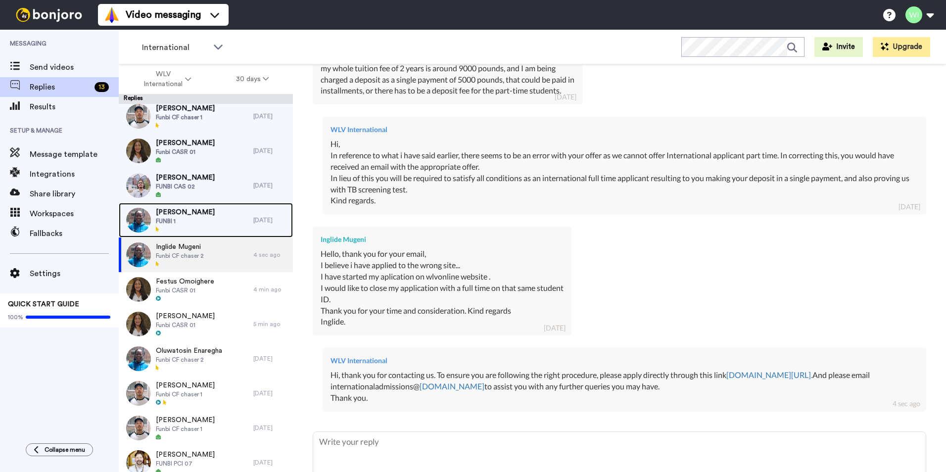
click at [176, 218] on span "FUNBI 1" at bounding box center [185, 221] width 59 height 8
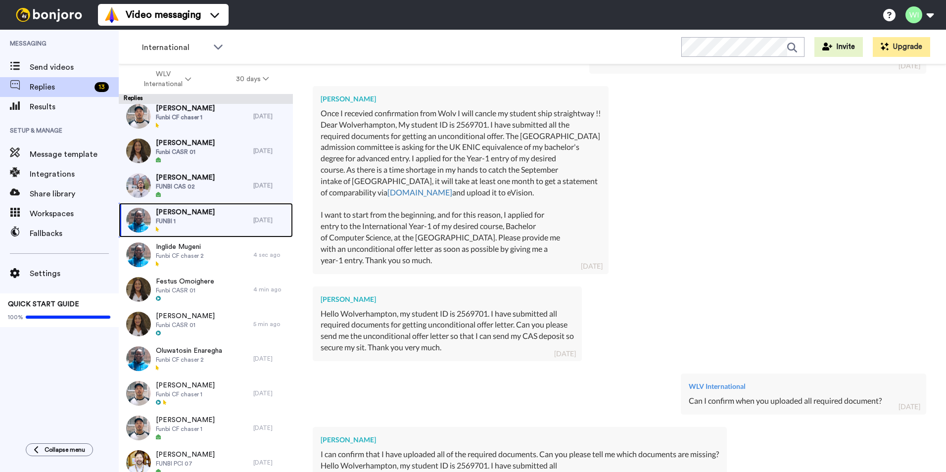
scroll to position [1194, 0]
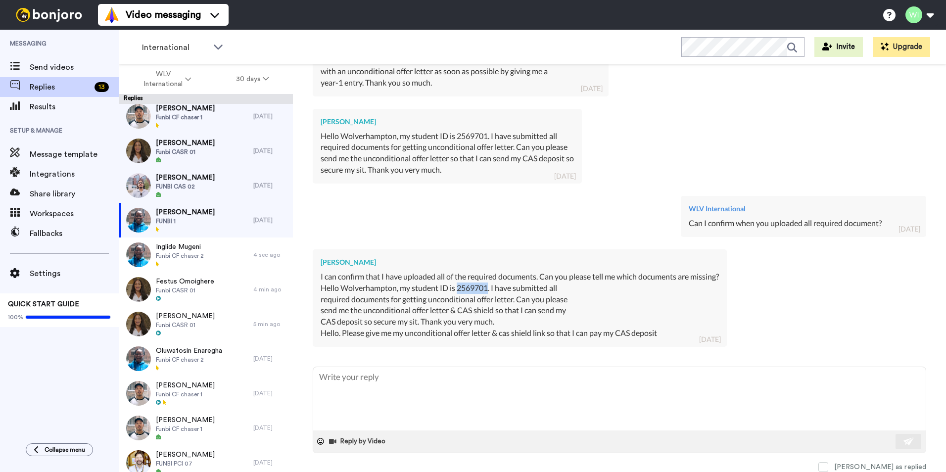
drag, startPoint x: 458, startPoint y: 289, endPoint x: 489, endPoint y: 288, distance: 30.7
click at [489, 288] on div "Hello Wolverhampton, my student ID is 2569701. I have submitted all required do…" at bounding box center [520, 305] width 398 height 45
copy div "2569701"
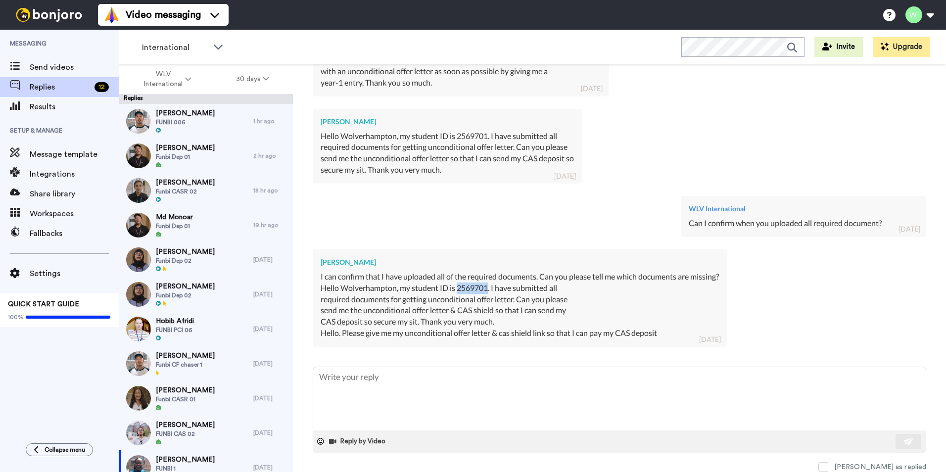
scroll to position [99, 0]
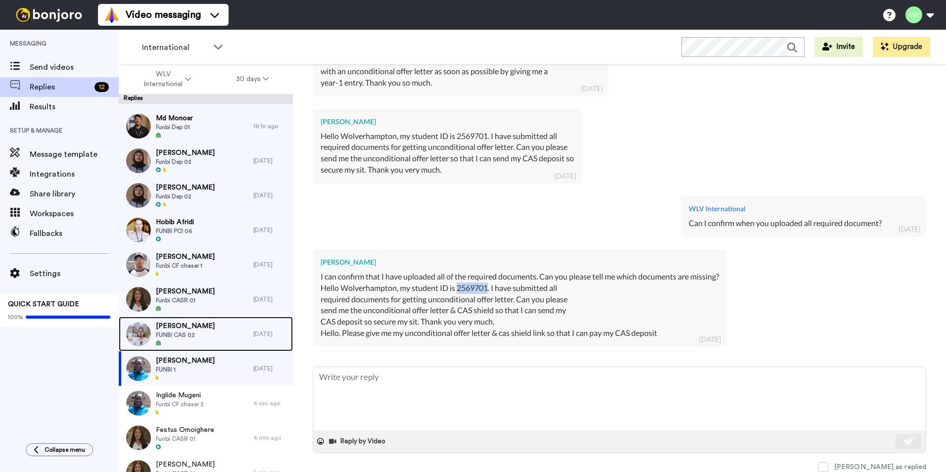
click at [205, 328] on div "Joshua Olayori FUNBI CAS 02" at bounding box center [186, 334] width 135 height 35
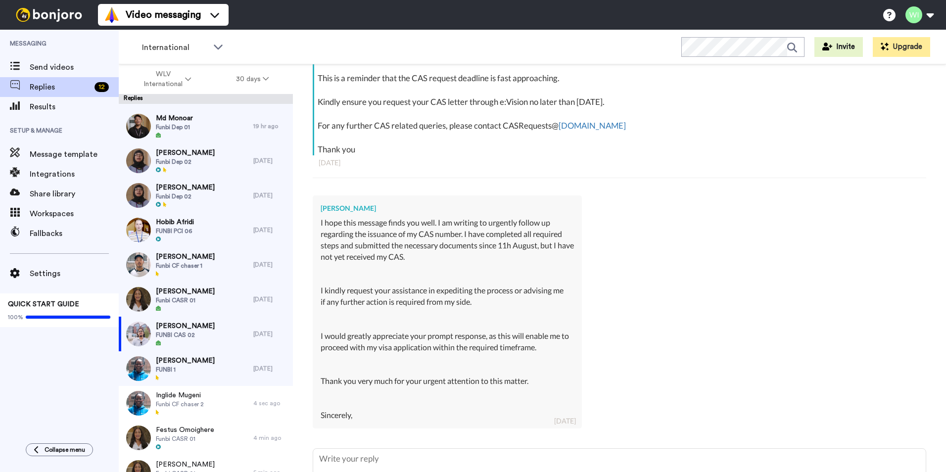
scroll to position [247, 0]
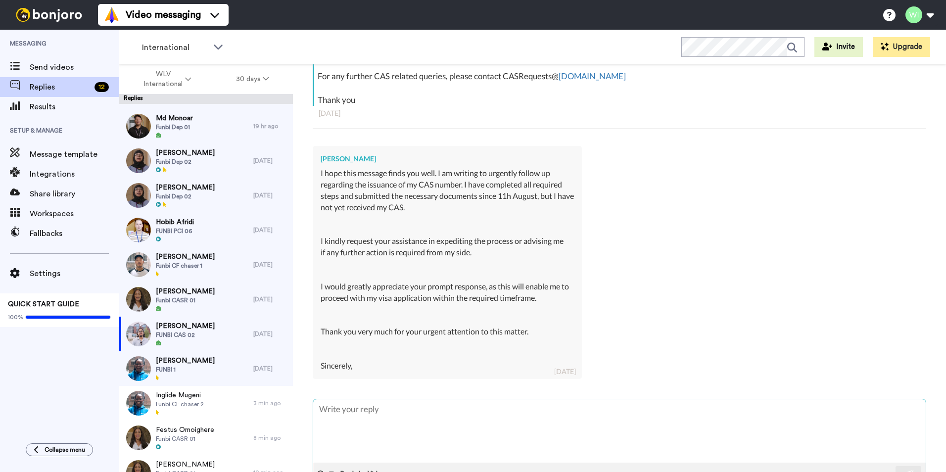
click at [468, 425] on textarea at bounding box center [619, 430] width 613 height 63
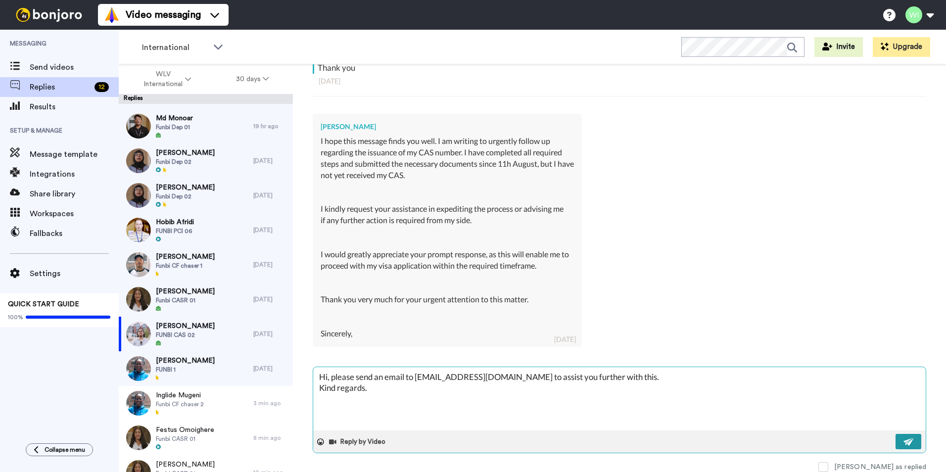
click at [904, 440] on img at bounding box center [909, 442] width 11 height 8
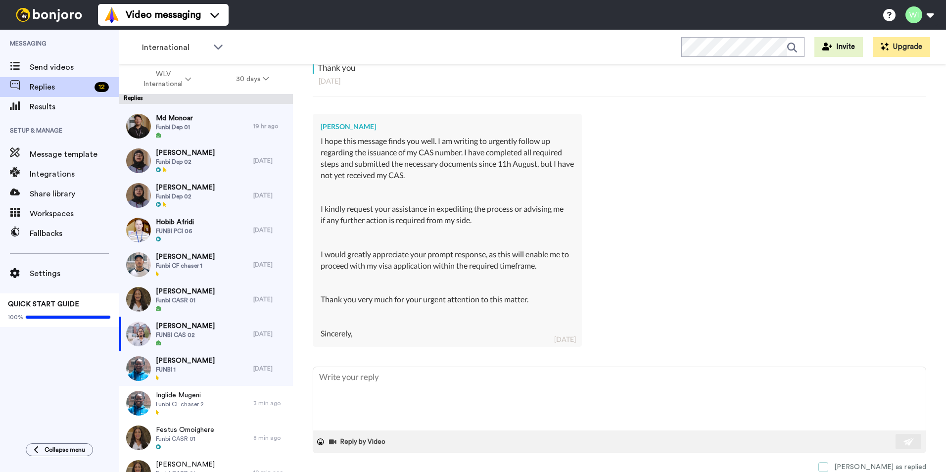
click at [828, 464] on span at bounding box center [824, 467] width 10 height 10
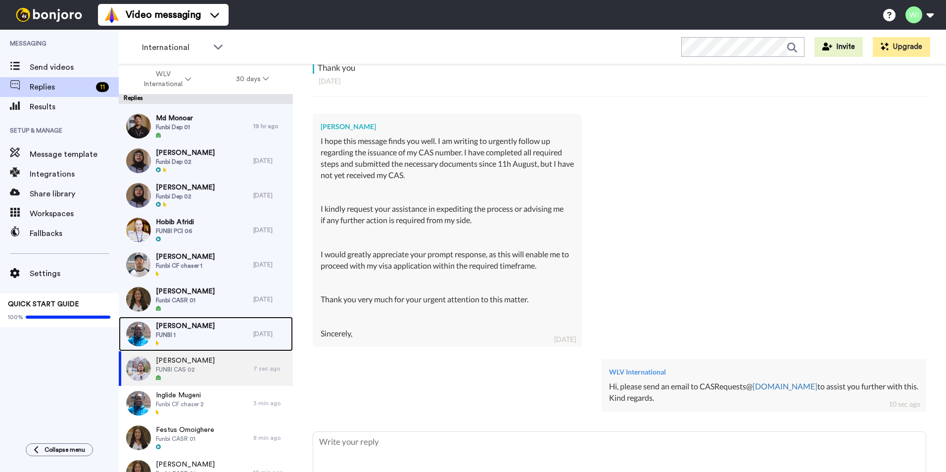
click at [191, 337] on span "FUNBI 1" at bounding box center [185, 335] width 59 height 8
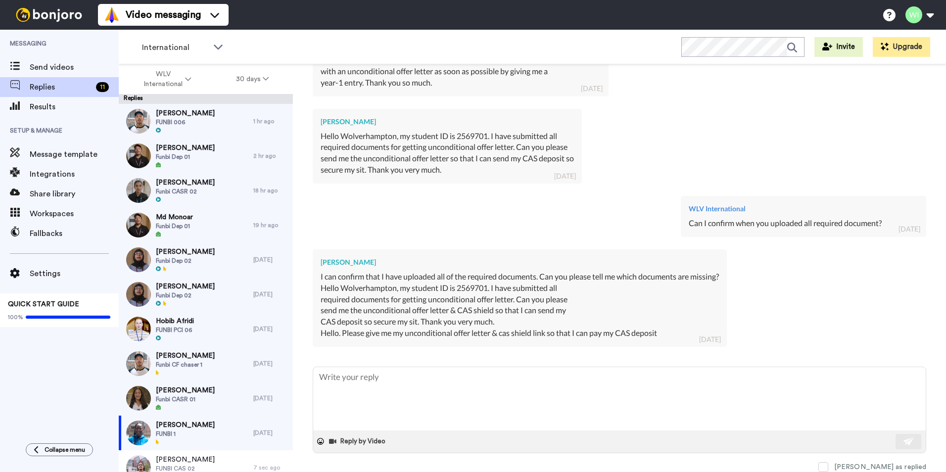
scroll to position [49, 0]
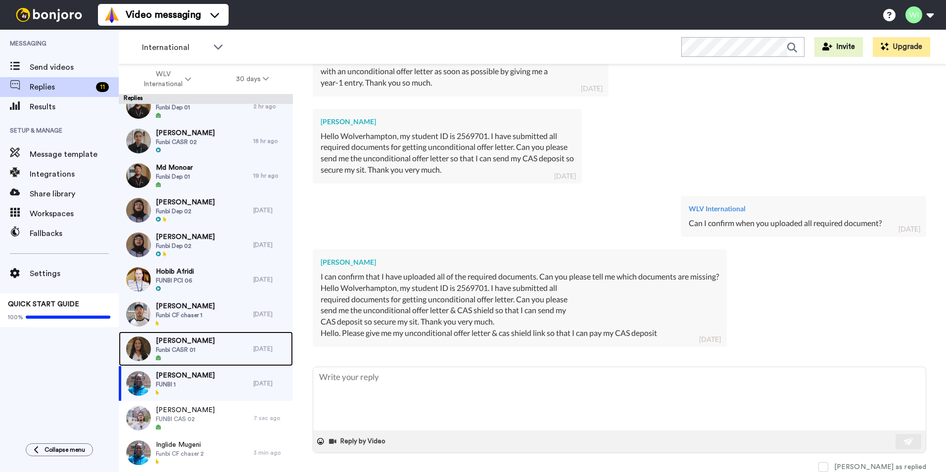
click at [204, 346] on span "Funbi CASR 01" at bounding box center [185, 350] width 59 height 8
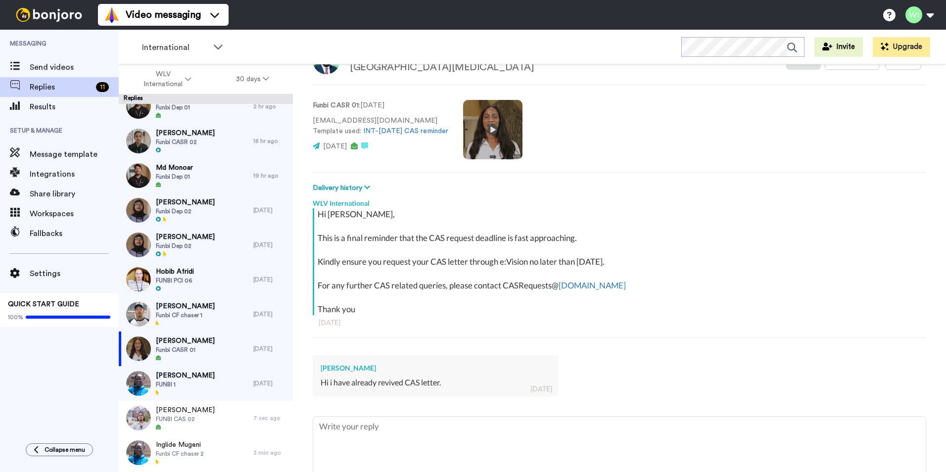
scroll to position [88, 0]
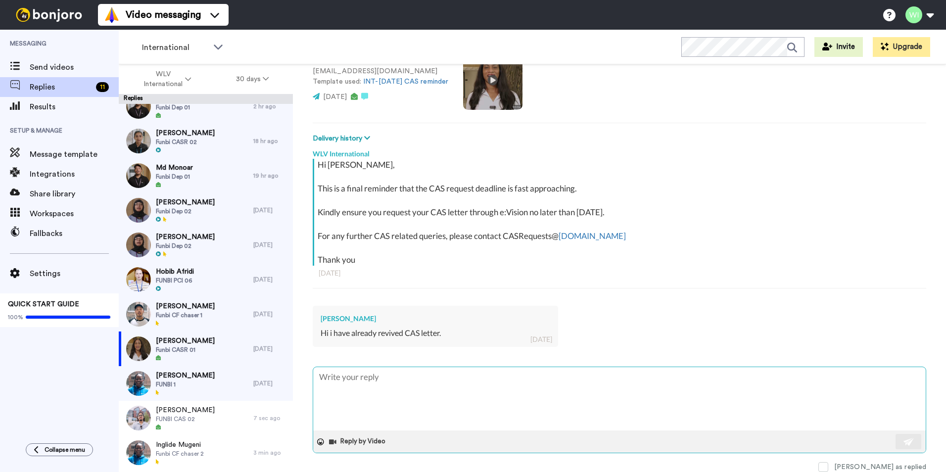
click at [423, 399] on textarea at bounding box center [619, 398] width 613 height 63
click at [904, 440] on img at bounding box center [909, 442] width 11 height 8
click at [828, 463] on span at bounding box center [824, 467] width 10 height 10
click at [206, 384] on span "FUNBI 1" at bounding box center [185, 385] width 59 height 8
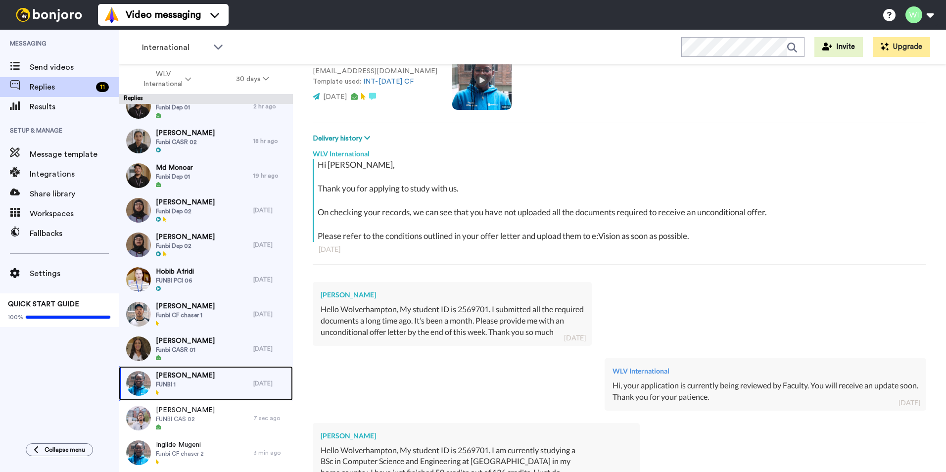
scroll to position [88, 0]
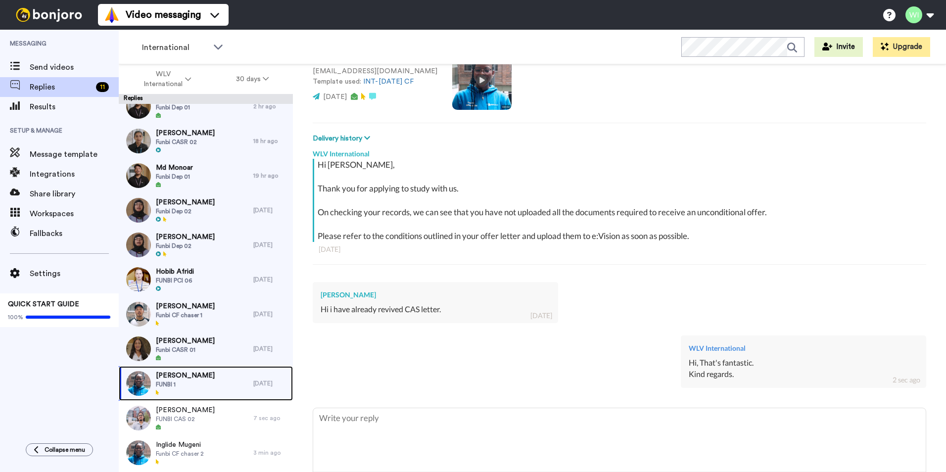
click at [178, 379] on span "Choitannyo Saha" at bounding box center [185, 376] width 59 height 10
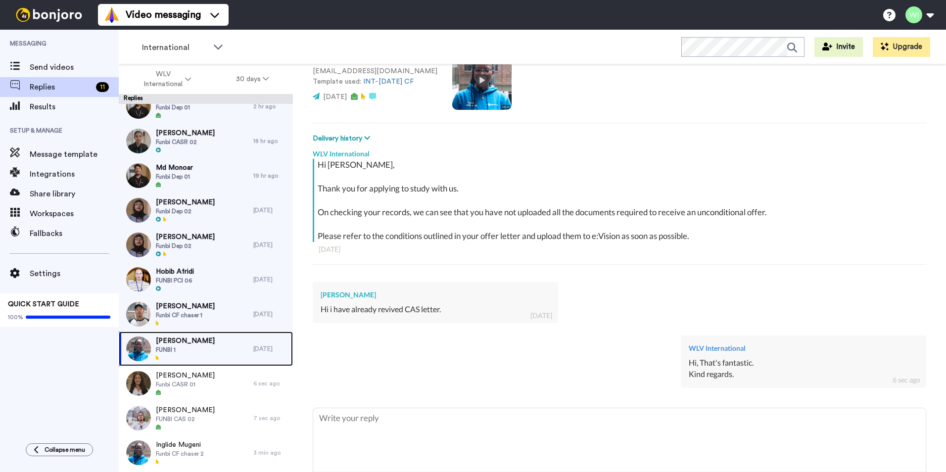
click at [174, 349] on span "FUNBI 1" at bounding box center [185, 350] width 59 height 8
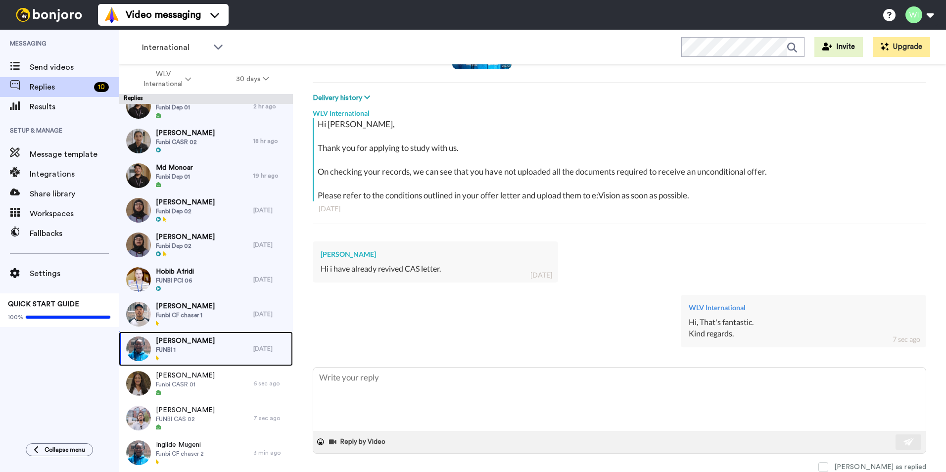
click at [196, 338] on span "[PERSON_NAME]" at bounding box center [185, 341] width 59 height 10
click at [191, 340] on span "Choitannyo Saha" at bounding box center [185, 341] width 59 height 10
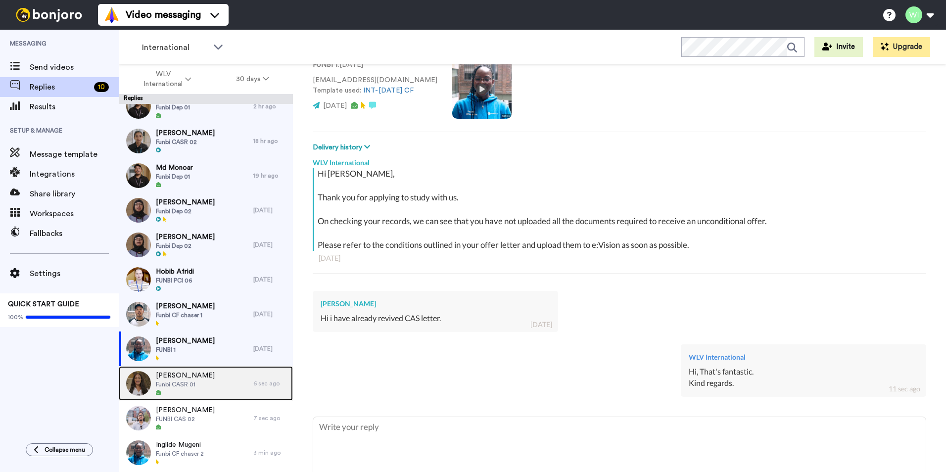
click at [194, 386] on span "Funbi CASR 01" at bounding box center [185, 385] width 59 height 8
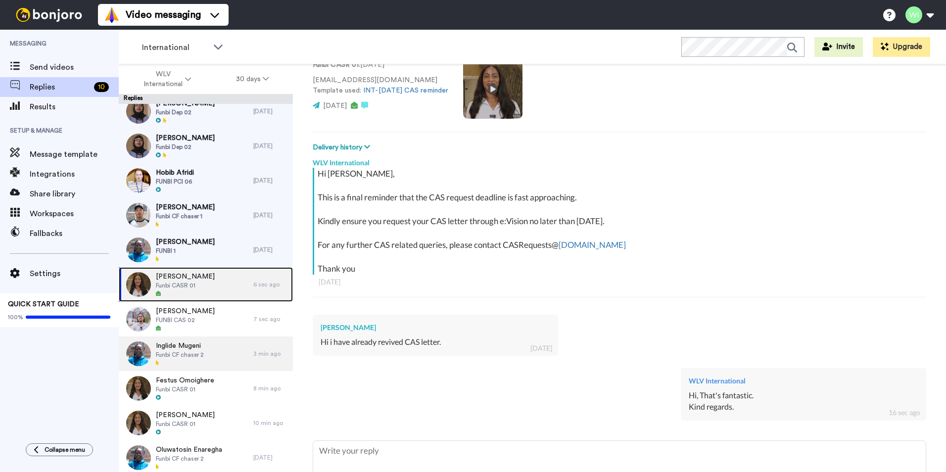
scroll to position [49, 0]
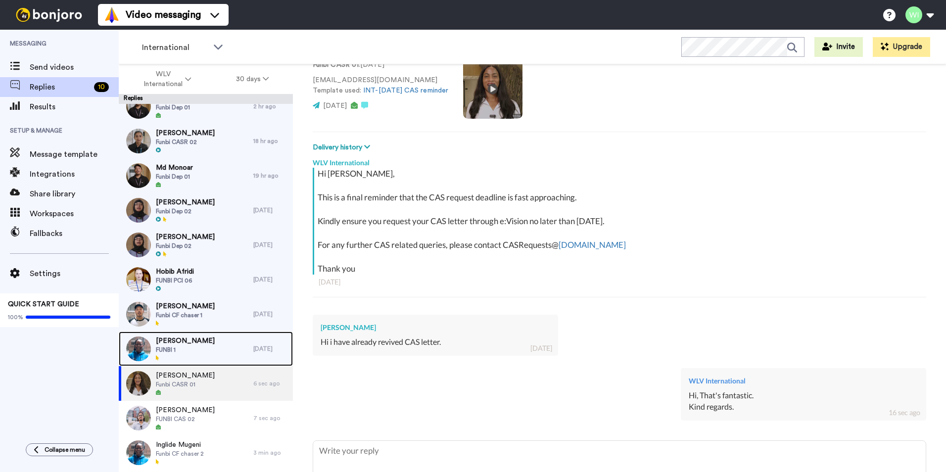
click at [202, 336] on span "Choitannyo Saha" at bounding box center [185, 341] width 59 height 10
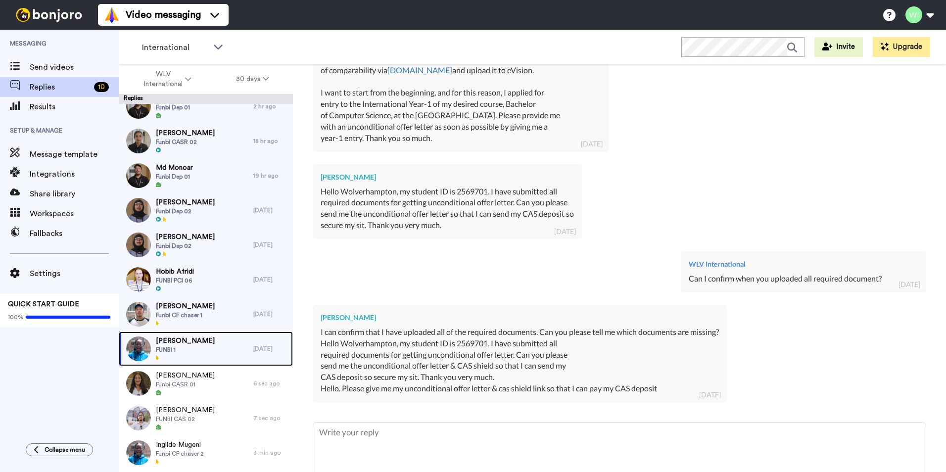
scroll to position [1194, 0]
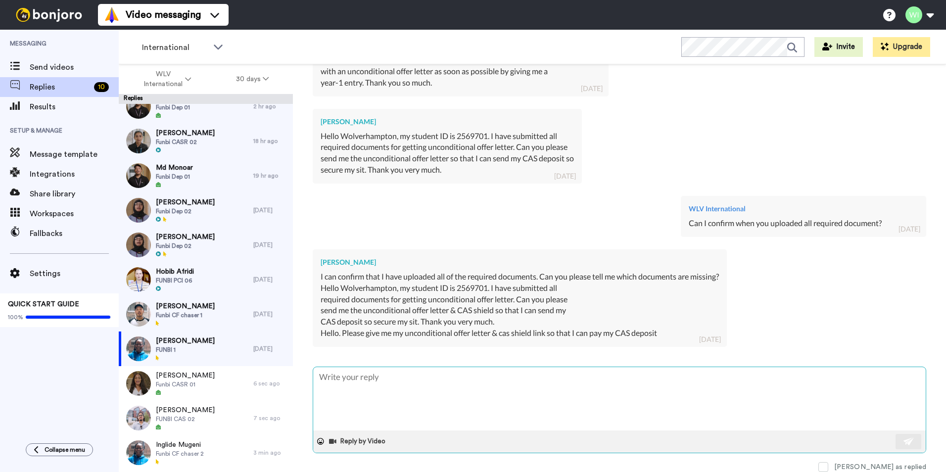
click at [470, 405] on textarea at bounding box center [619, 398] width 613 height 63
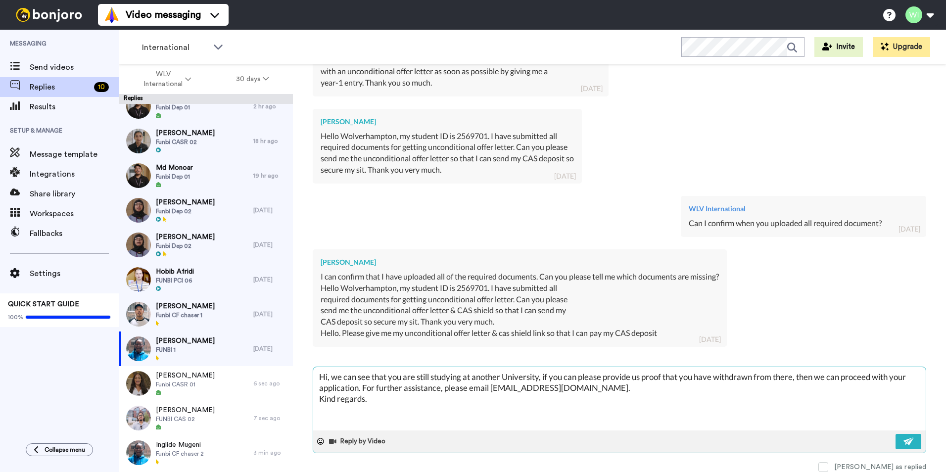
drag, startPoint x: 636, startPoint y: 387, endPoint x: 363, endPoint y: 389, distance: 273.2
click at [363, 389] on textarea "Hi, we can see that you are still studying at another University, if you can pl…" at bounding box center [619, 398] width 613 height 63
click at [887, 446] on div "Reply by Video" at bounding box center [619, 442] width 613 height 22
click at [905, 441] on img at bounding box center [909, 441] width 11 height 8
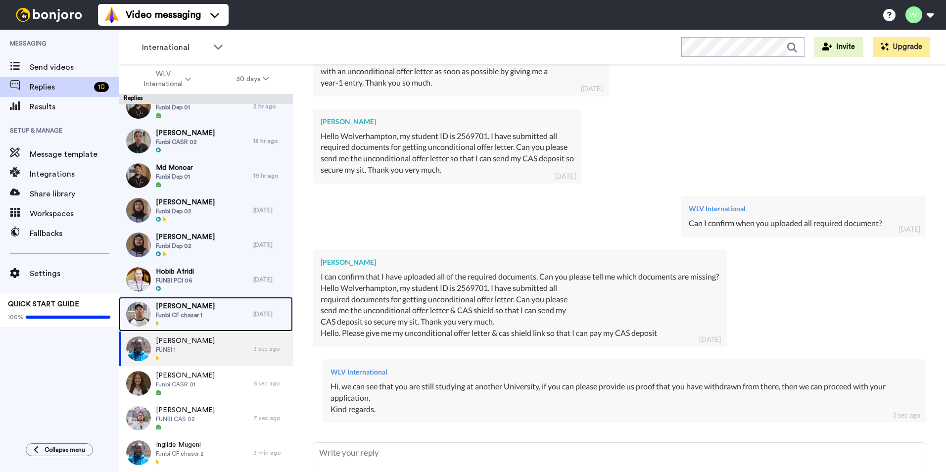
click at [217, 309] on div "Ahmad Yar Funbi CF chaser 1" at bounding box center [186, 314] width 135 height 35
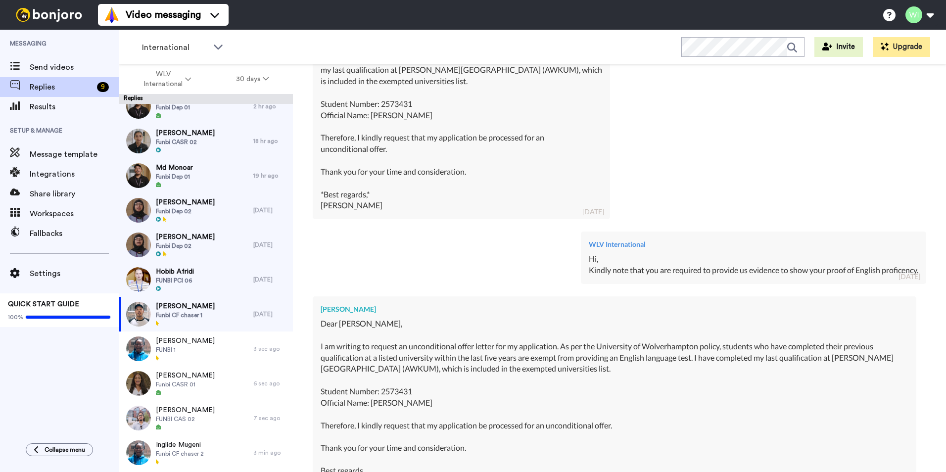
scroll to position [532, 0]
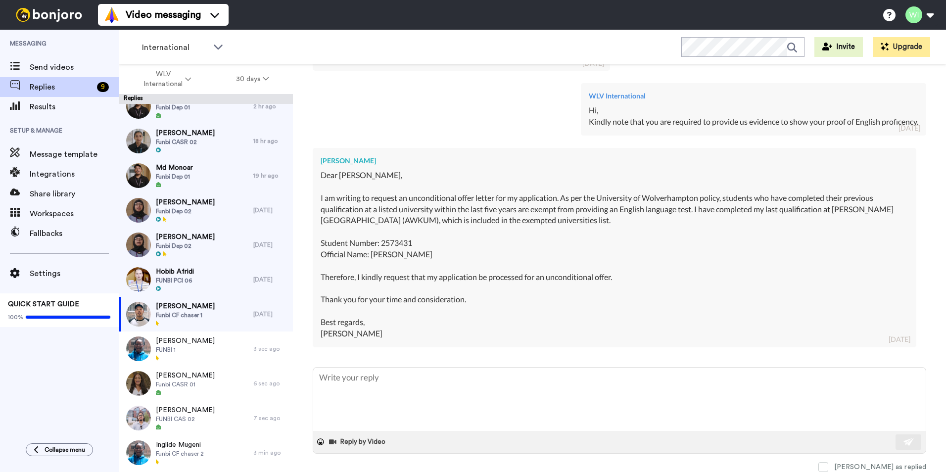
click at [503, 139] on div "WLV International Hi, Kindly note that you are required to provide us evidence …" at bounding box center [620, 108] width 614 height 65
click at [432, 370] on textarea at bounding box center [619, 399] width 613 height 63
click at [399, 383] on textarea at bounding box center [619, 399] width 613 height 63
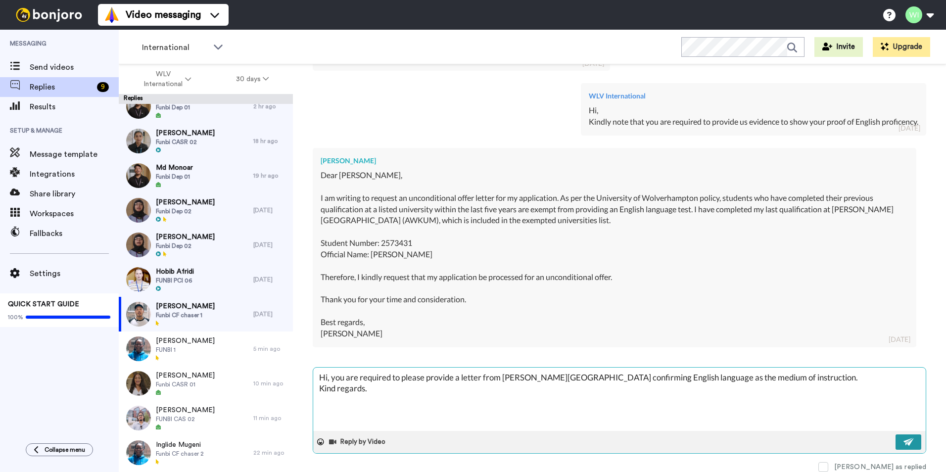
click at [901, 449] on button at bounding box center [909, 442] width 26 height 15
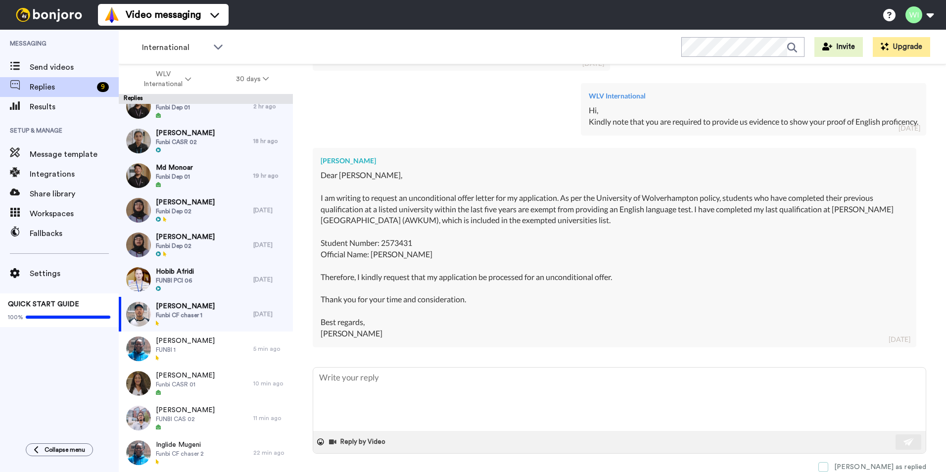
click at [828, 466] on span at bounding box center [824, 467] width 10 height 10
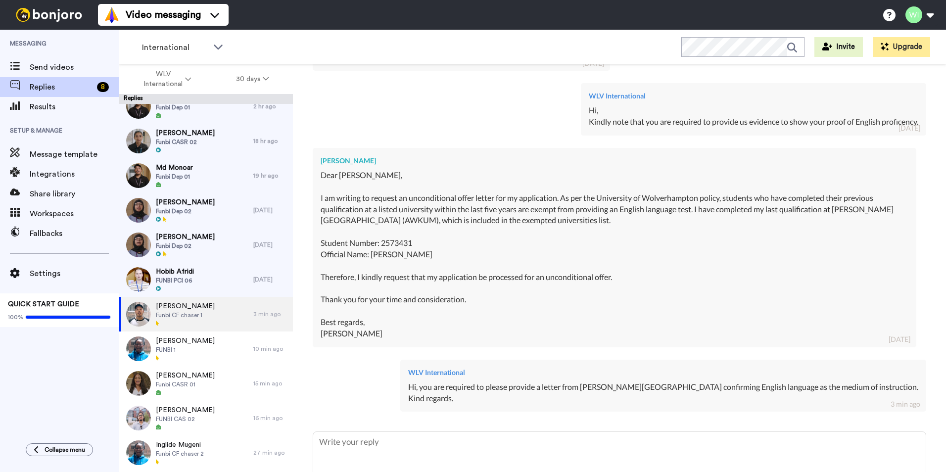
scroll to position [596, 0]
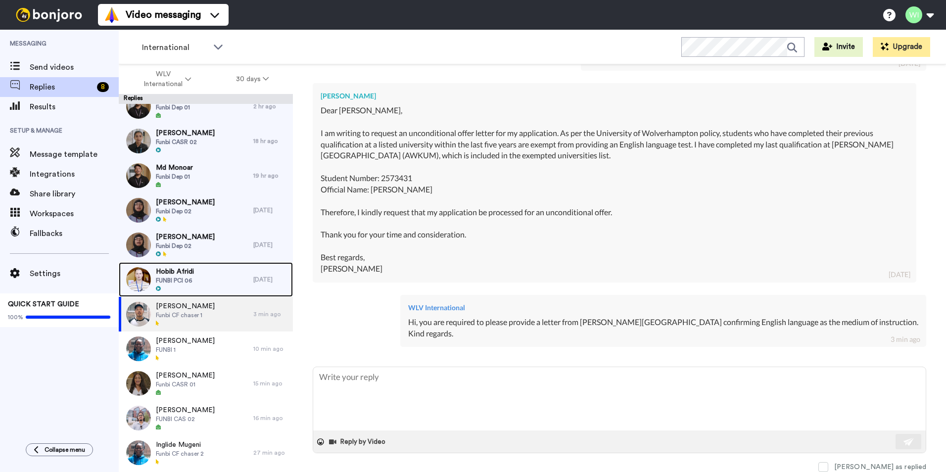
click at [187, 266] on div "Hobib Afridi FUNBI PCI 06" at bounding box center [186, 279] width 135 height 35
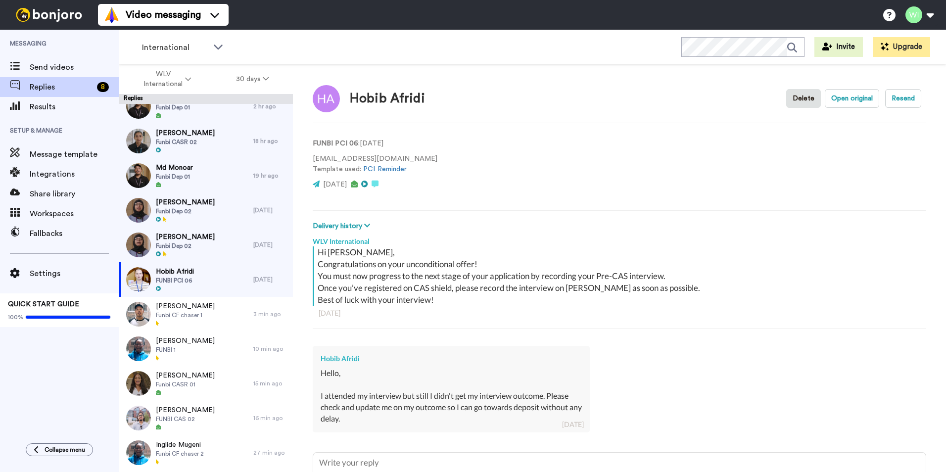
scroll to position [85, 0]
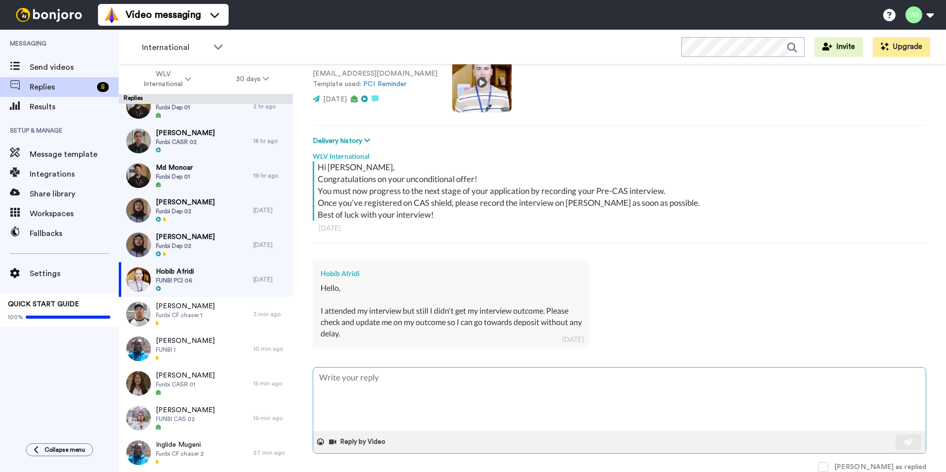
click at [411, 391] on textarea at bounding box center [619, 399] width 613 height 63
click at [896, 441] on button at bounding box center [909, 442] width 26 height 15
click at [828, 463] on span at bounding box center [824, 467] width 10 height 10
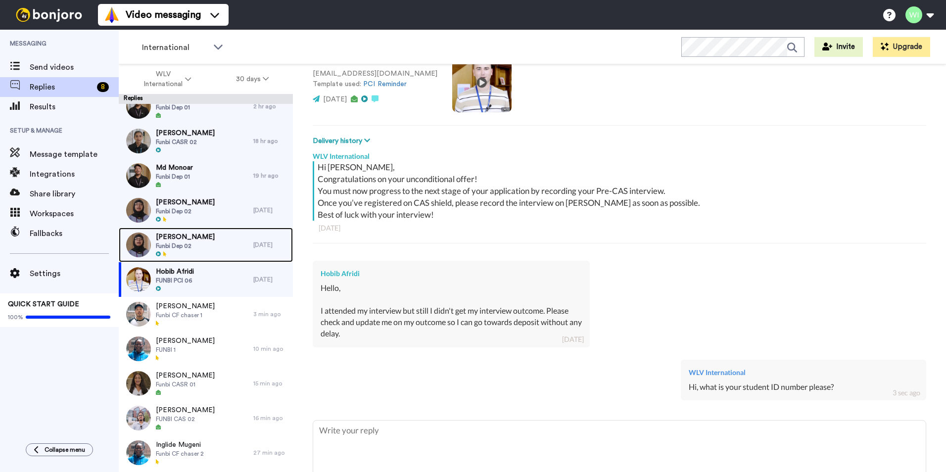
click at [182, 234] on span "Rohith Venkata" at bounding box center [185, 237] width 59 height 10
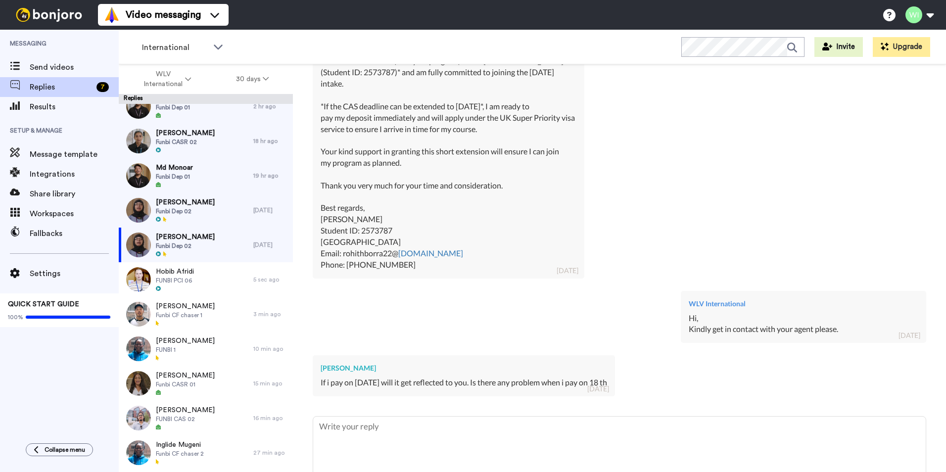
scroll to position [951, 0]
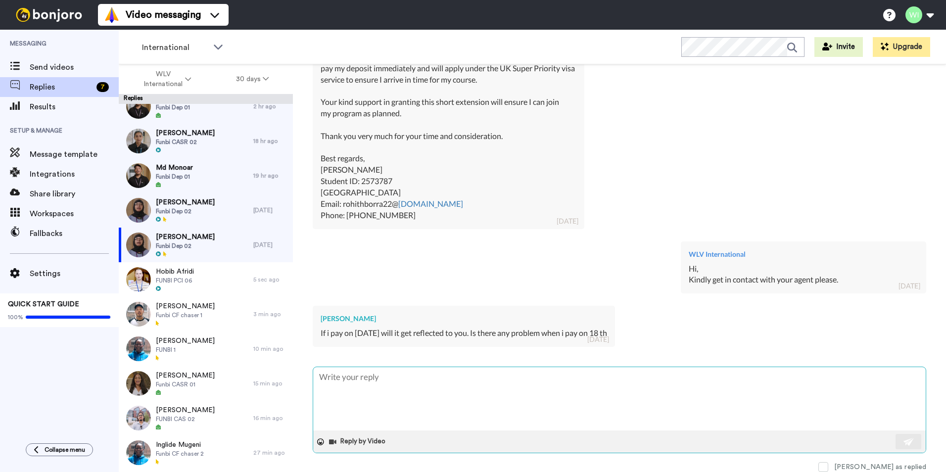
click at [499, 398] on textarea at bounding box center [619, 398] width 613 height 63
click at [896, 439] on button at bounding box center [909, 441] width 26 height 15
click at [828, 469] on span at bounding box center [824, 467] width 10 height 10
click at [195, 212] on span "Funbi Dep 02" at bounding box center [185, 211] width 59 height 8
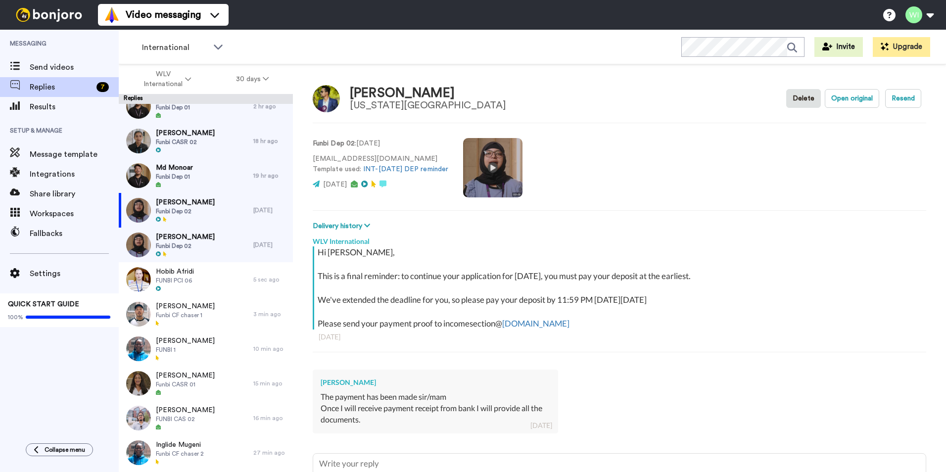
scroll to position [86, 0]
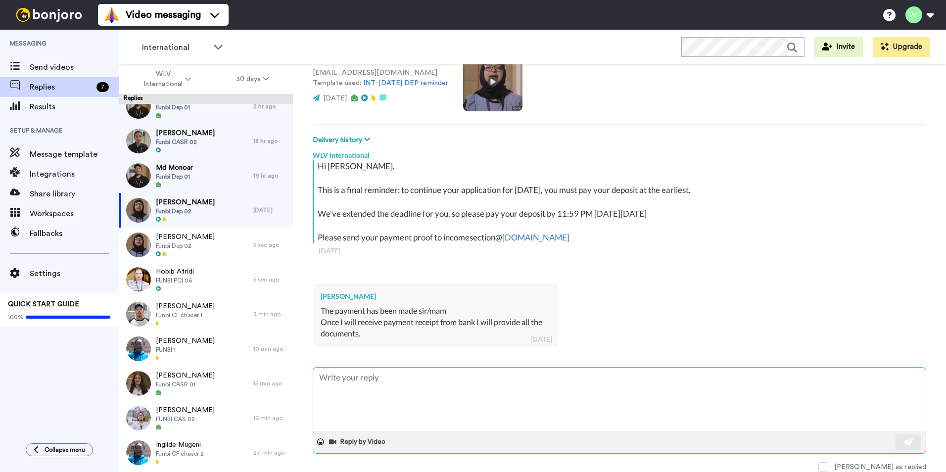
click at [465, 409] on textarea at bounding box center [619, 399] width 613 height 63
click at [911, 435] on button at bounding box center [909, 442] width 26 height 15
click at [862, 472] on html "Video messaging Switch to Video messaging Testimonials Settings Discover Help &…" at bounding box center [473, 236] width 946 height 472
click at [828, 467] on span at bounding box center [824, 467] width 10 height 10
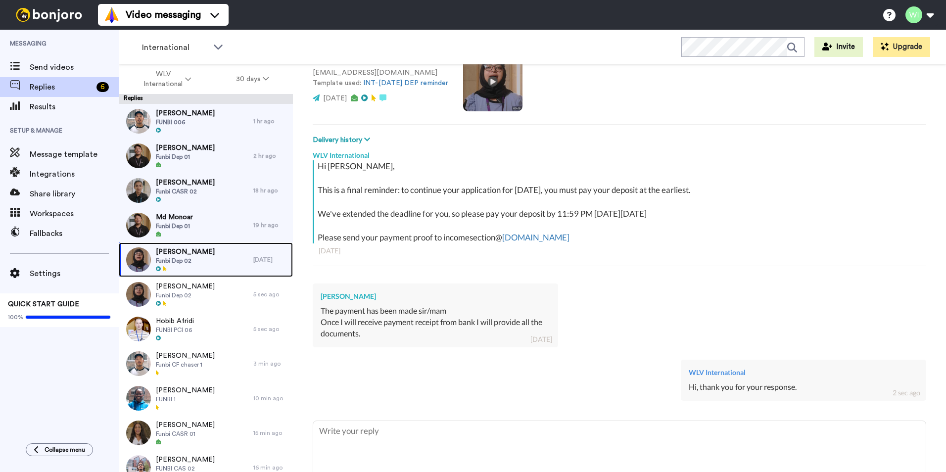
click at [204, 256] on div "Bikash Mahato Funbi Dep 02" at bounding box center [186, 259] width 135 height 35
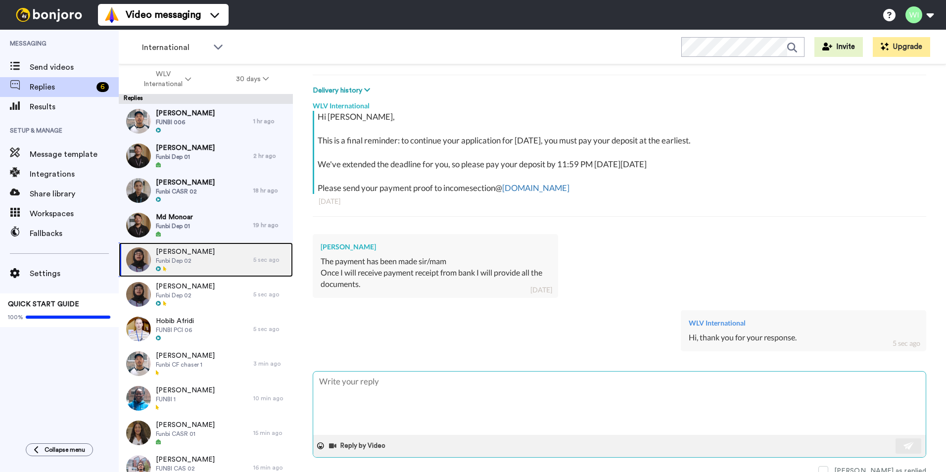
scroll to position [140, 0]
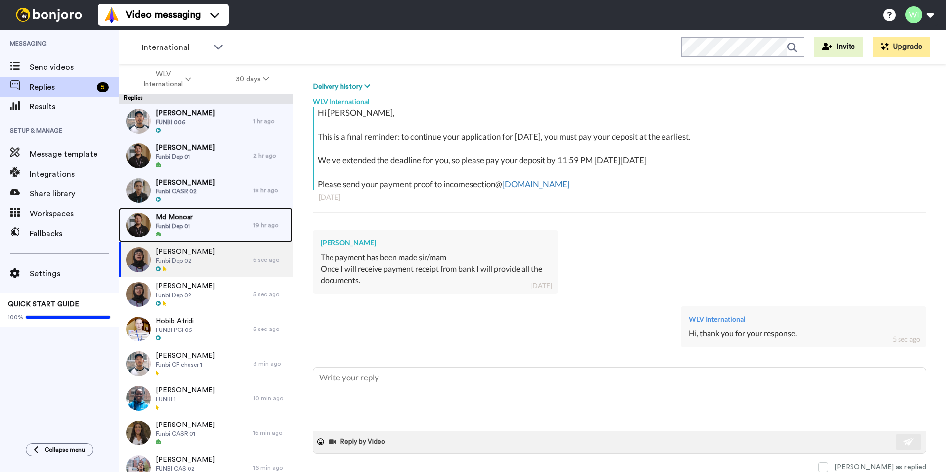
click at [205, 214] on div "Md Monoar Funbi Dep 01" at bounding box center [186, 225] width 135 height 35
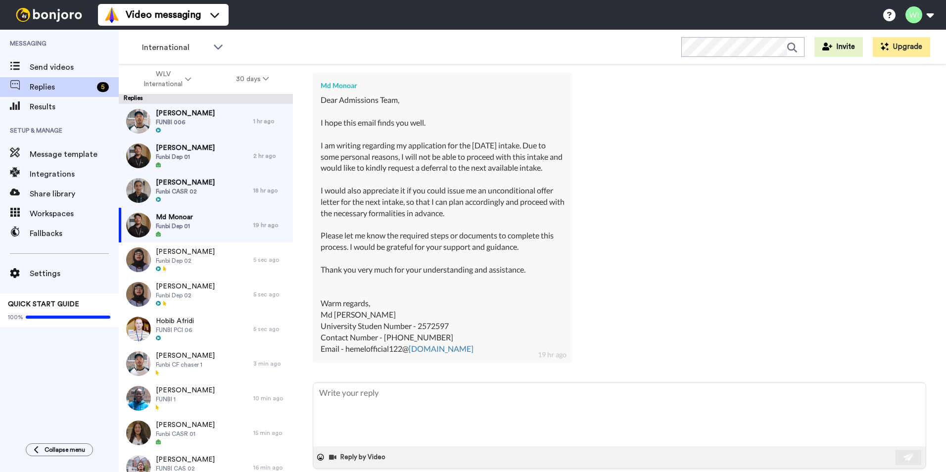
scroll to position [312, 0]
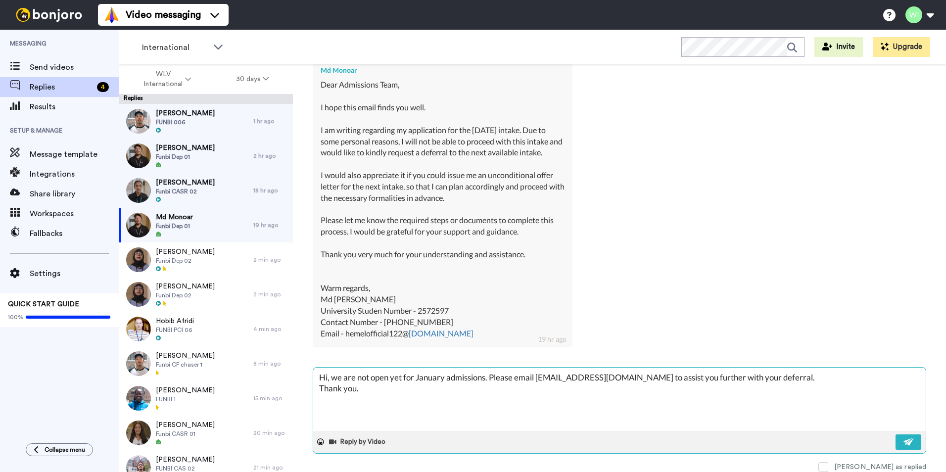
click at [484, 376] on textarea "Hi, we are not open yet for January admissions. Please email internationaladmis…" at bounding box center [619, 399] width 613 height 63
click at [486, 379] on textarea "Hi, we are not open yet for January admissions. Please email internationaladmis…" at bounding box center [619, 399] width 613 height 63
click at [899, 448] on button at bounding box center [909, 442] width 26 height 15
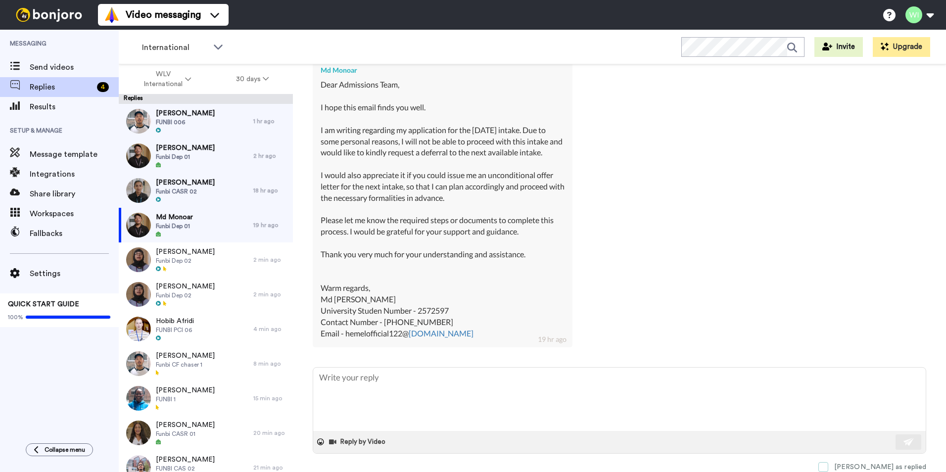
click at [828, 464] on span at bounding box center [824, 467] width 10 height 10
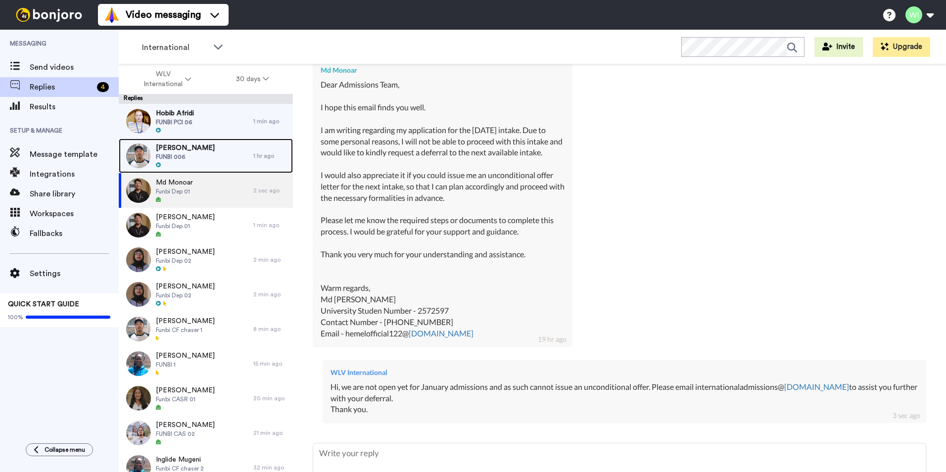
click at [201, 153] on div "Sineth Jayalth FUNBI 006" at bounding box center [186, 156] width 135 height 35
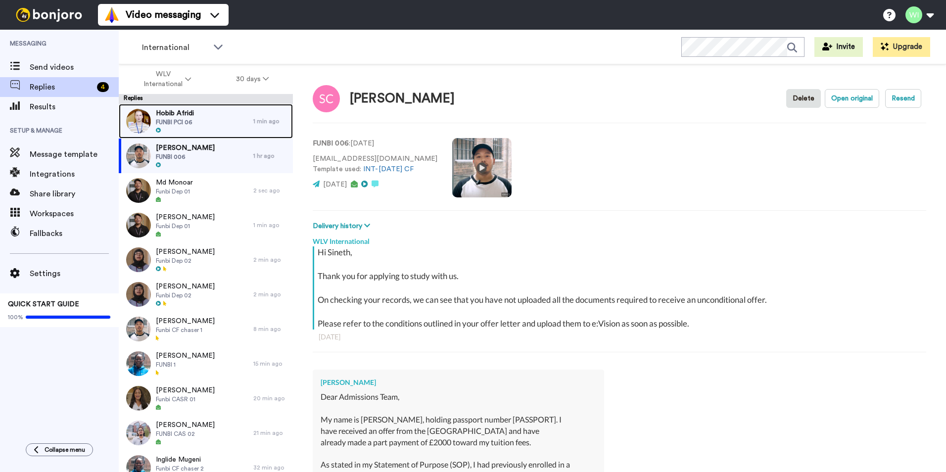
click at [204, 115] on div "Hobib Afridi FUNBI PCI 06" at bounding box center [186, 121] width 135 height 35
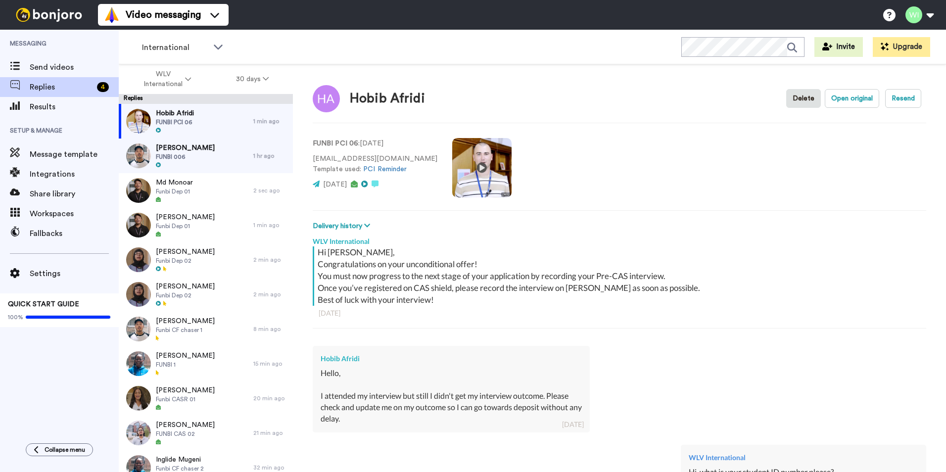
scroll to position [192, 0]
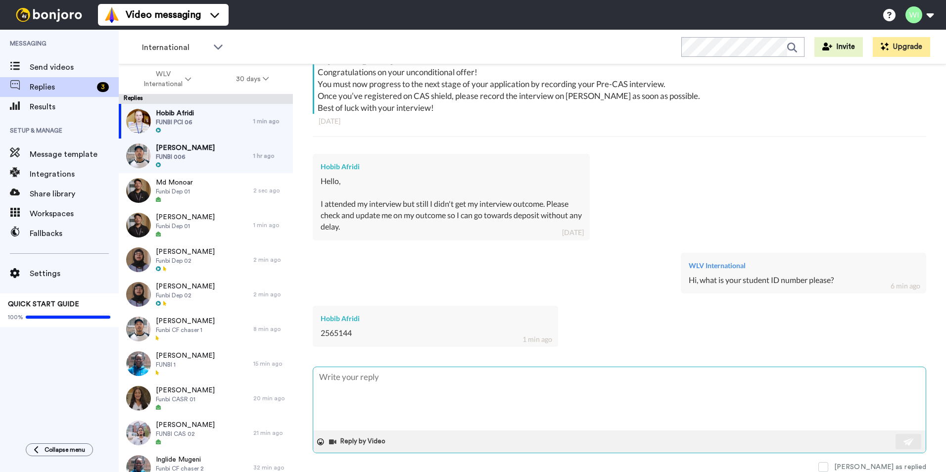
click at [394, 390] on textarea at bounding box center [619, 398] width 613 height 63
click at [904, 443] on img at bounding box center [909, 442] width 11 height 8
click at [828, 467] on span at bounding box center [824, 467] width 10 height 10
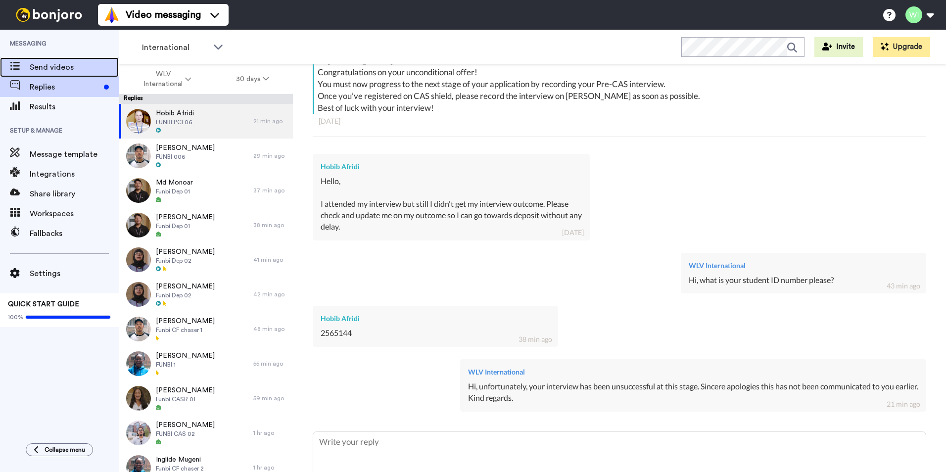
click at [66, 70] on span "Send videos" at bounding box center [74, 67] width 89 height 12
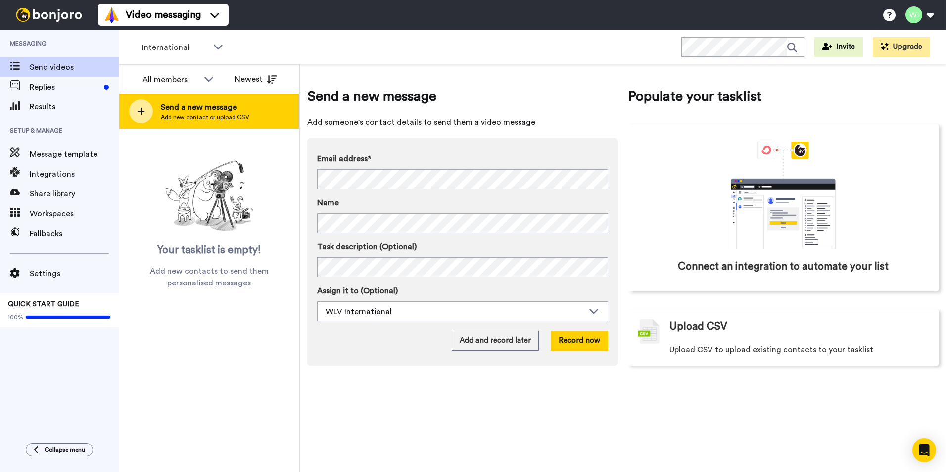
click at [154, 114] on div "Send a new message Add new contact or upload CSV" at bounding box center [209, 111] width 180 height 35
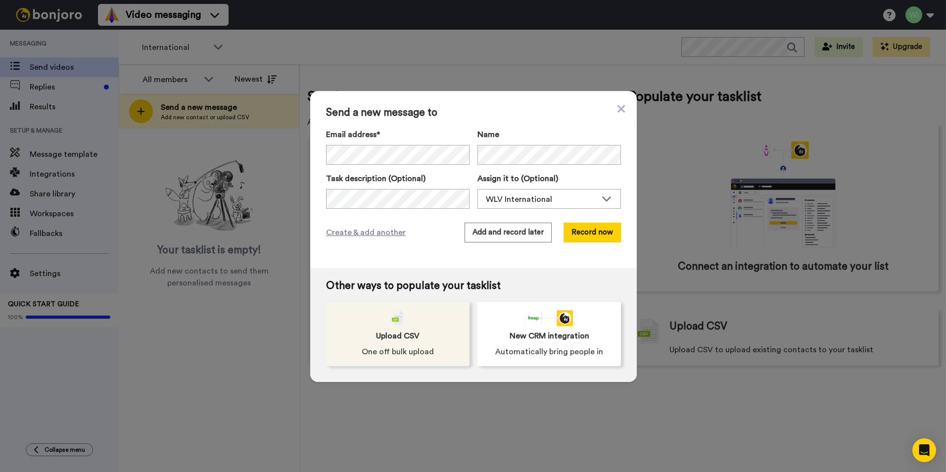
click at [395, 328] on div "Upload CSV One off bulk upload" at bounding box center [398, 334] width 144 height 64
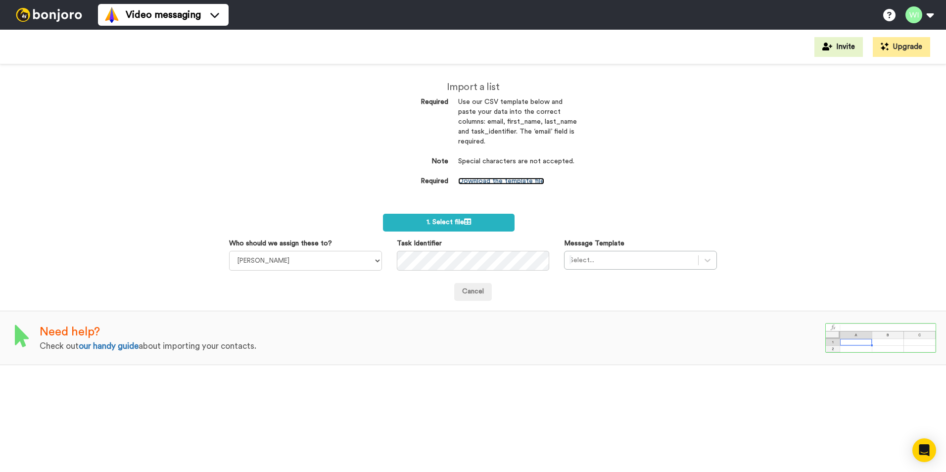
click at [490, 183] on link "Download the template file" at bounding box center [501, 181] width 86 height 7
click at [378, 261] on select "Laura Wright Amarjit Duggal WLV Academic (FSE) Divandra Birla Bolutife Ademokoy…" at bounding box center [305, 261] width 153 height 20
select select "d575366b-34de-4d4d-ba6c-d2d11e507584"
click at [229, 251] on select "Laura Wright Amarjit Duggal WLV Academic (FSE) Divandra Birla Bolutife Ademokoy…" at bounding box center [305, 261] width 153 height 20
click at [696, 267] on div "Select..." at bounding box center [640, 260] width 153 height 19
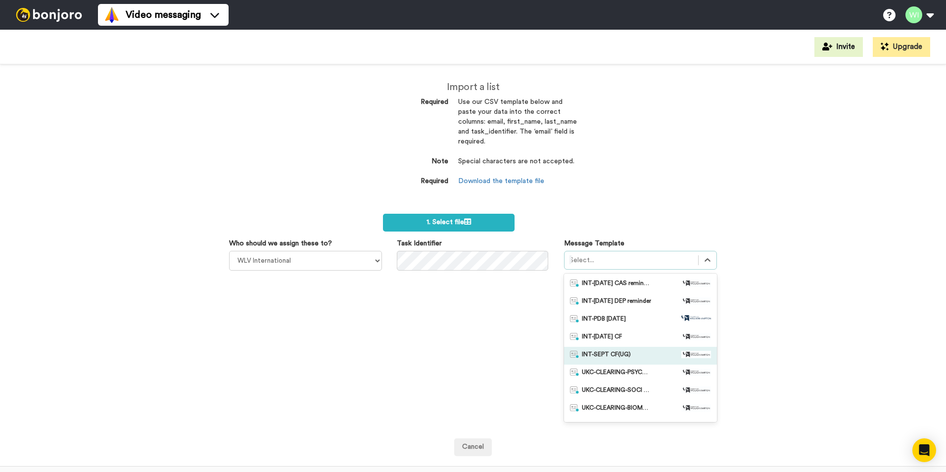
click at [622, 358] on span "INT-SEPT CF(UG)" at bounding box center [606, 356] width 49 height 10
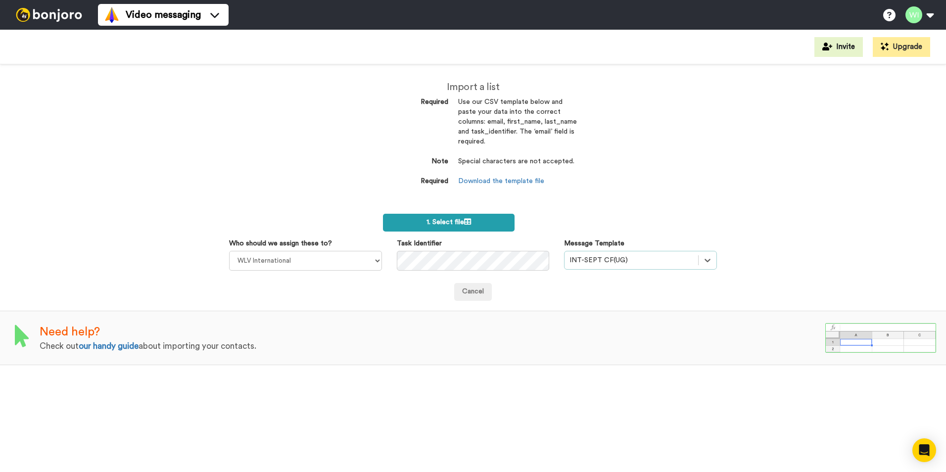
click at [456, 222] on span "1. Select file" at bounding box center [449, 222] width 45 height 7
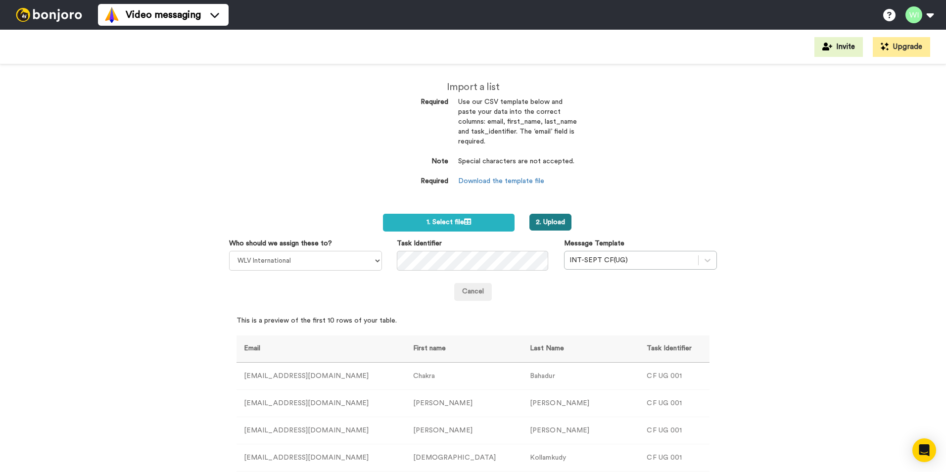
click at [561, 226] on button "2. Upload" at bounding box center [551, 222] width 42 height 17
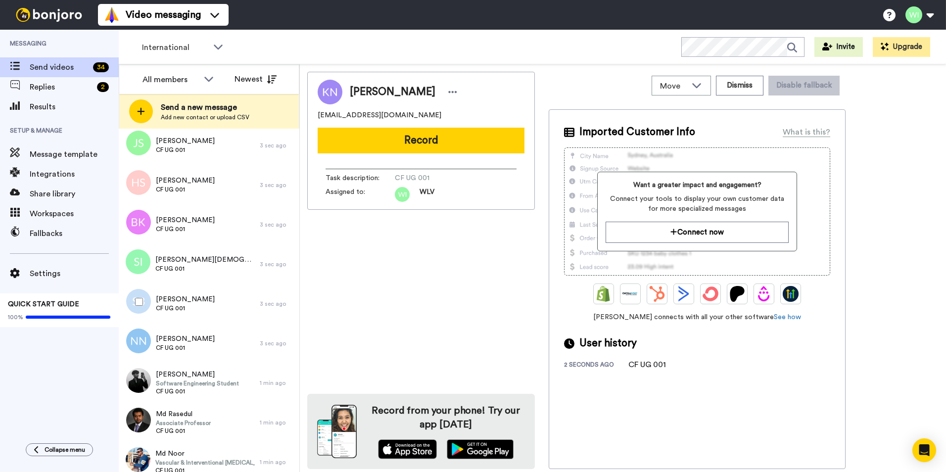
scroll to position [716, 0]
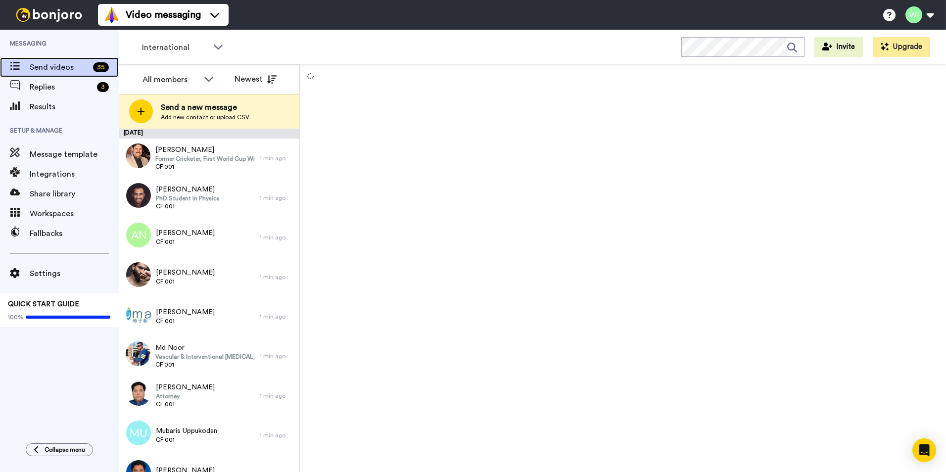
click at [79, 68] on span "Send videos" at bounding box center [59, 67] width 59 height 12
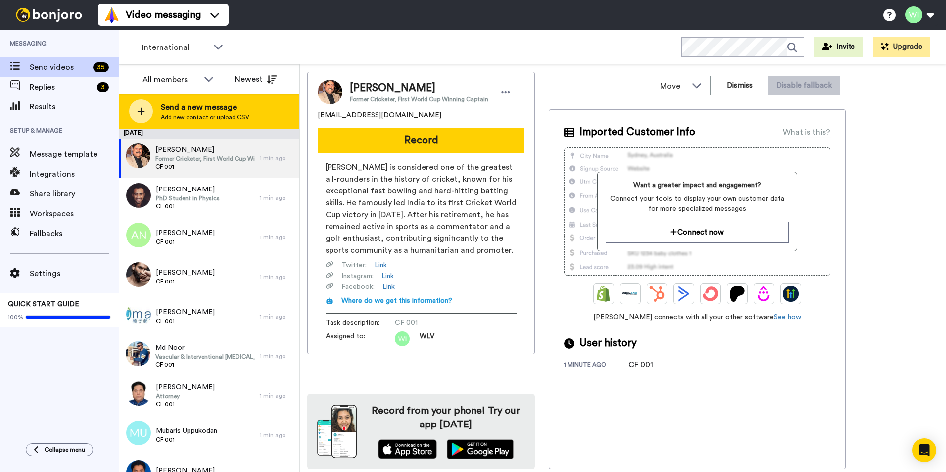
click at [196, 120] on span "Add new contact or upload CSV" at bounding box center [205, 117] width 89 height 8
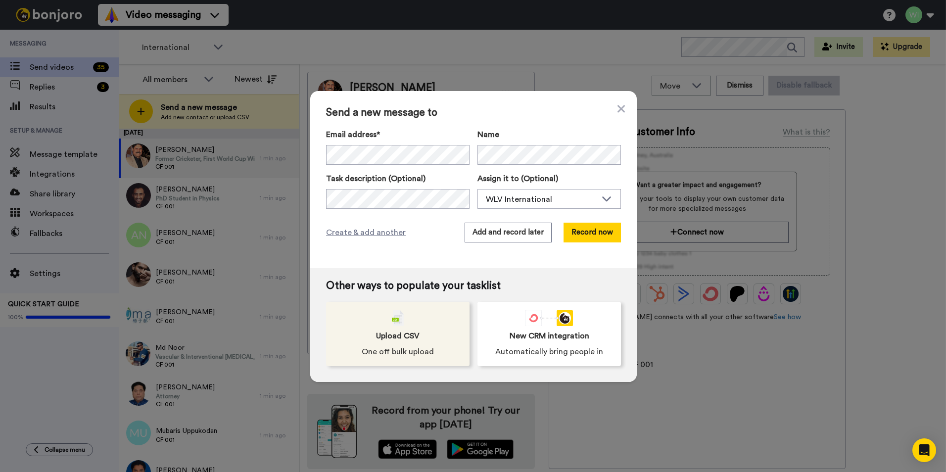
click at [386, 342] on div "Upload CSV One off bulk upload" at bounding box center [398, 334] width 144 height 64
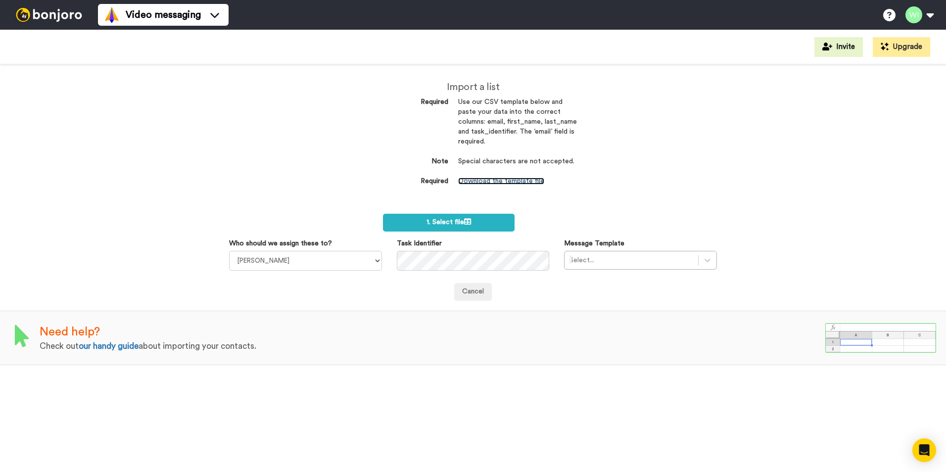
click at [525, 181] on link "Download the template file" at bounding box center [501, 181] width 86 height 7
click at [373, 263] on select "Laura Wright Amarjit Duggal WLV Academic (FSE) Divandra Birla Bolutife Ademokoy…" at bounding box center [305, 261] width 153 height 20
select select "d575366b-34de-4d4d-ba6c-d2d11e507584"
click at [229, 251] on select "Laura Wright Amarjit Duggal WLV Academic (FSE) Divandra Birla Bolutife Ademokoy…" at bounding box center [305, 261] width 153 height 20
click at [644, 262] on div at bounding box center [632, 260] width 124 height 12
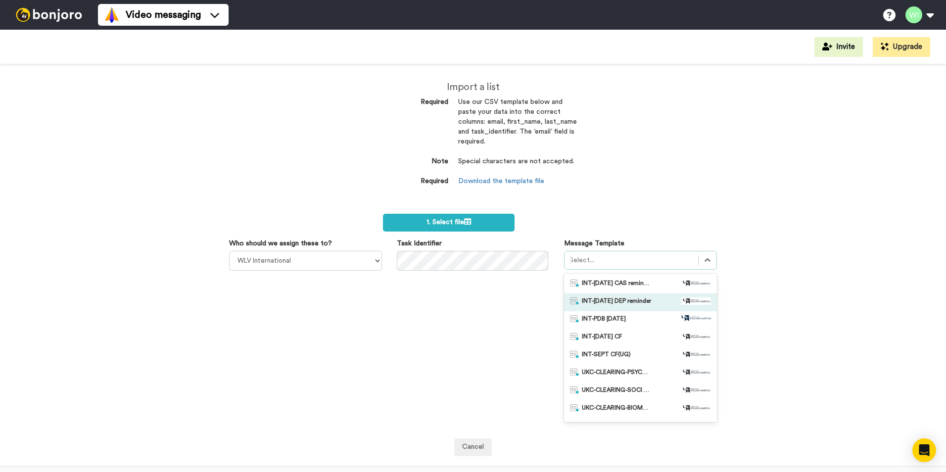
click at [628, 305] on span "INT-Sept 25 DEP reminder" at bounding box center [616, 302] width 69 height 10
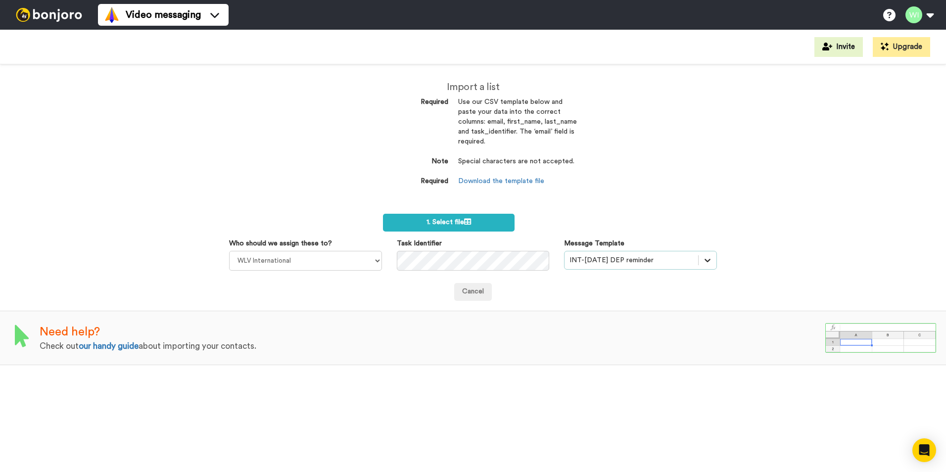
click at [711, 262] on div "INT-Sept 25 DEP reminder" at bounding box center [640, 260] width 153 height 19
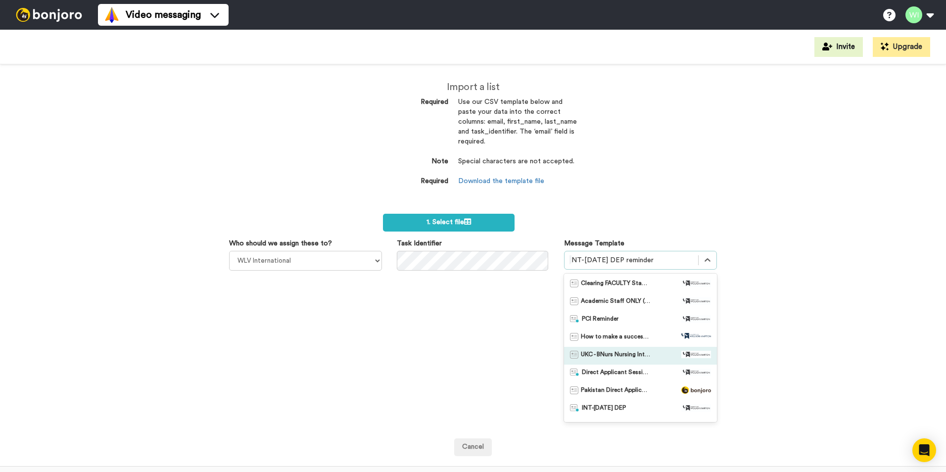
scroll to position [495, 0]
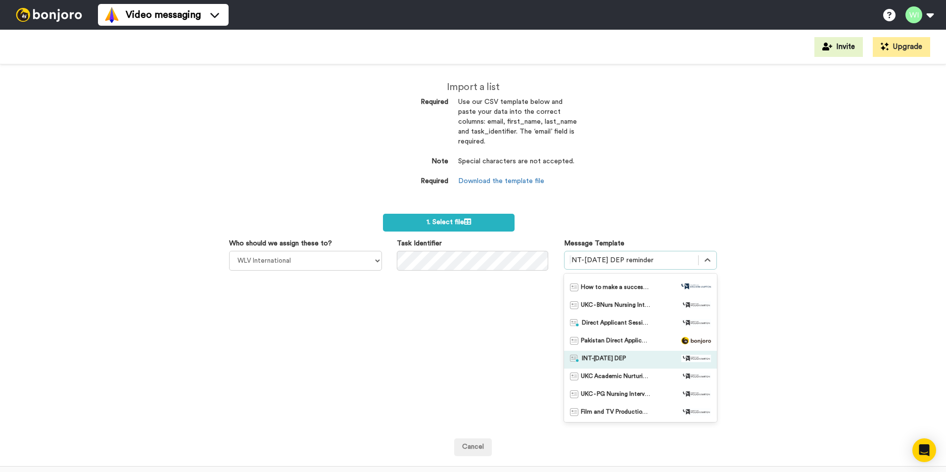
click at [612, 363] on span "INT-Sept 25 DEP" at bounding box center [604, 360] width 44 height 10
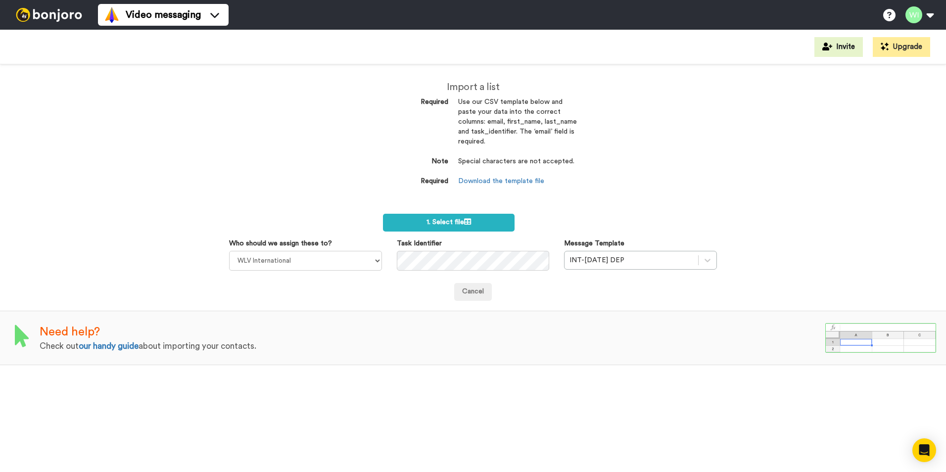
click at [889, 235] on div "Import a list Required Use our CSV template below and paste your data into the …" at bounding box center [473, 268] width 946 height 408
click at [703, 255] on icon at bounding box center [708, 260] width 10 height 10
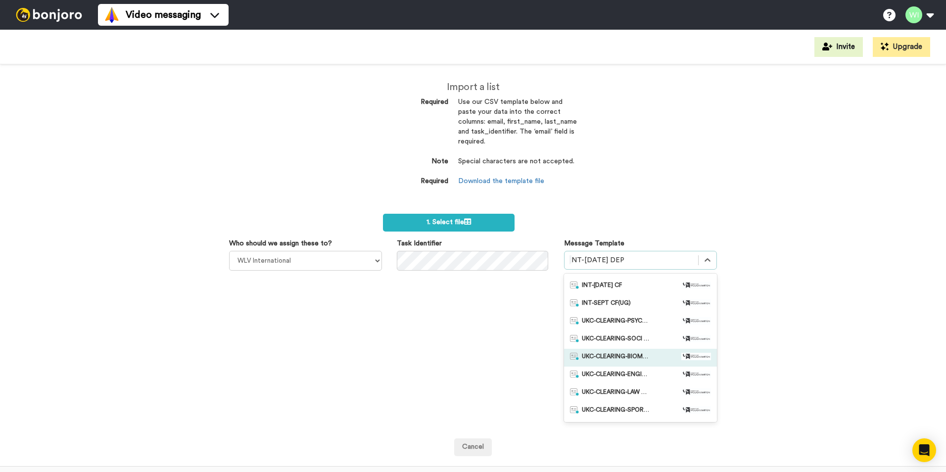
scroll to position [0, 0]
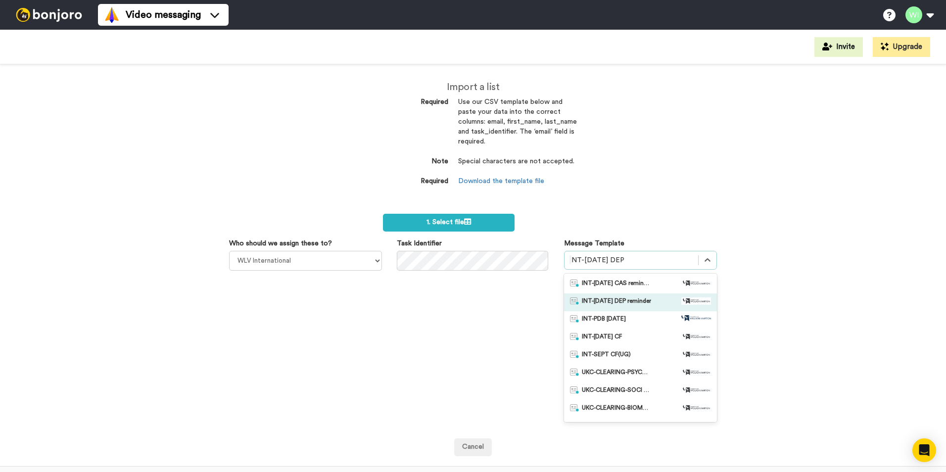
click at [644, 300] on span "INT-Sept 25 DEP reminder" at bounding box center [616, 302] width 69 height 10
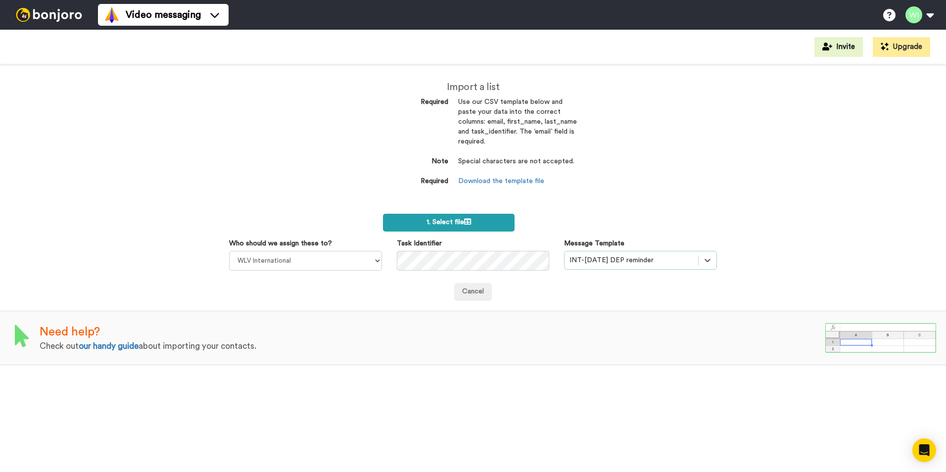
click at [491, 223] on label "1. Select file" at bounding box center [449, 223] width 132 height 18
click at [479, 216] on label "1. Select file" at bounding box center [449, 223] width 132 height 18
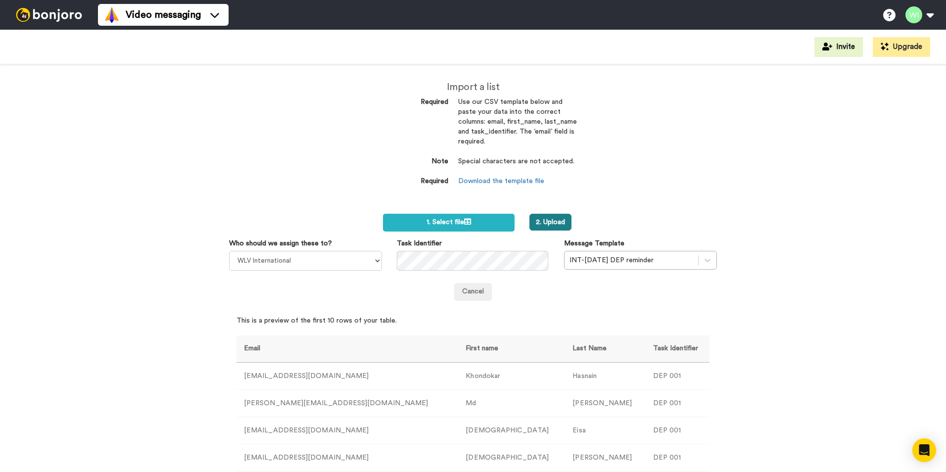
click at [549, 225] on button "2. Upload" at bounding box center [551, 222] width 42 height 17
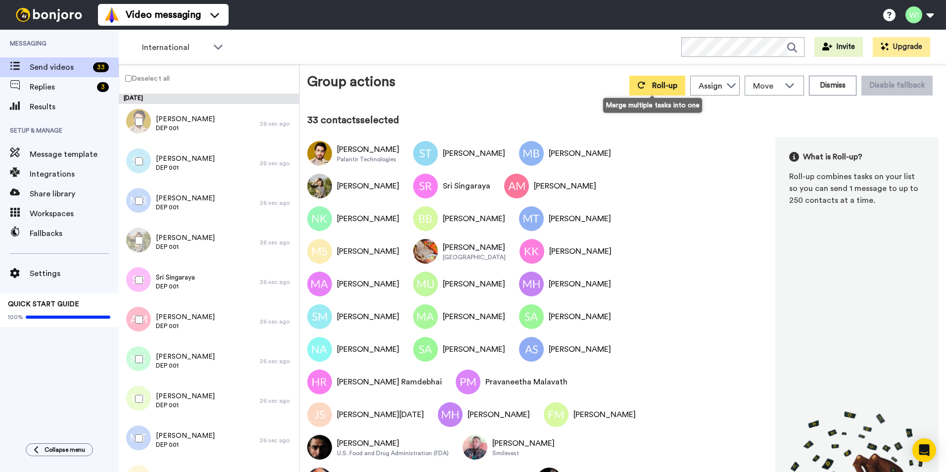
click at [651, 90] on button "Roll-up" at bounding box center [657, 86] width 56 height 20
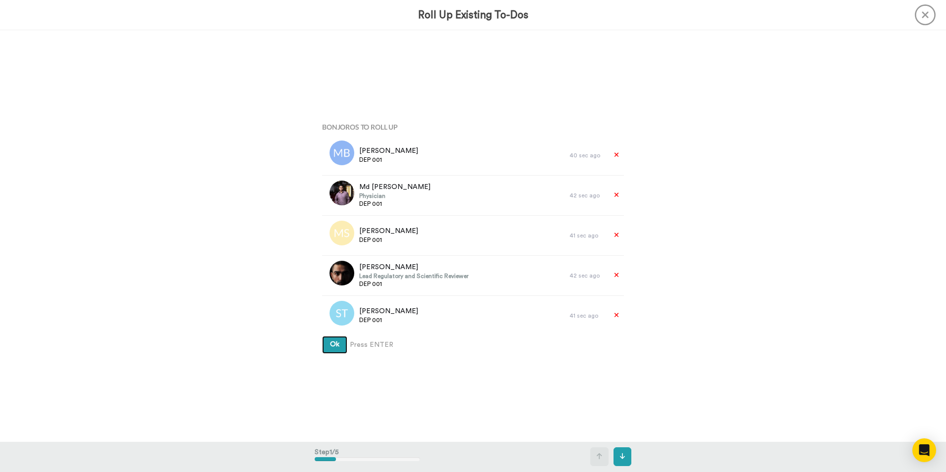
click at [336, 349] on button "Ok" at bounding box center [334, 345] width 25 height 18
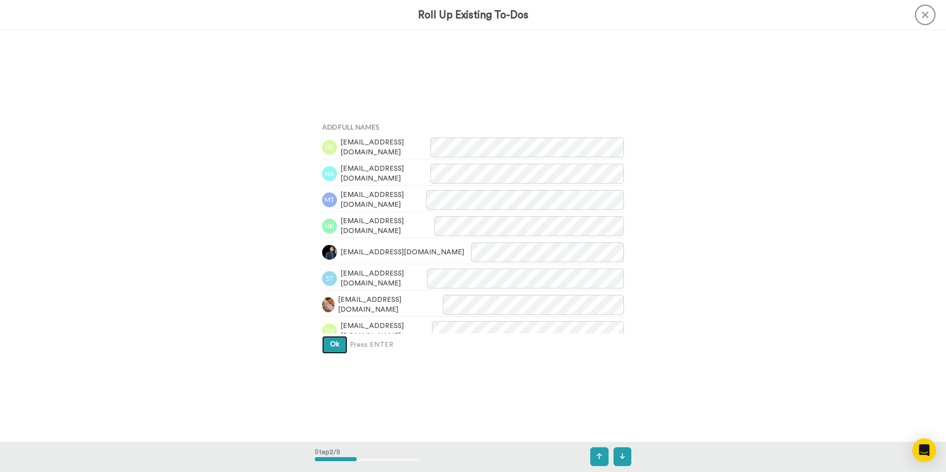
click at [336, 349] on button "Ok" at bounding box center [334, 345] width 25 height 18
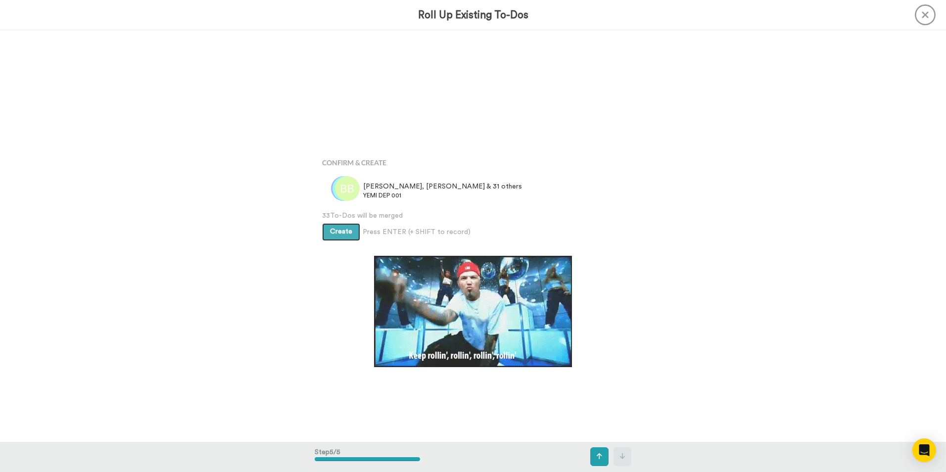
scroll to position [1646, 0]
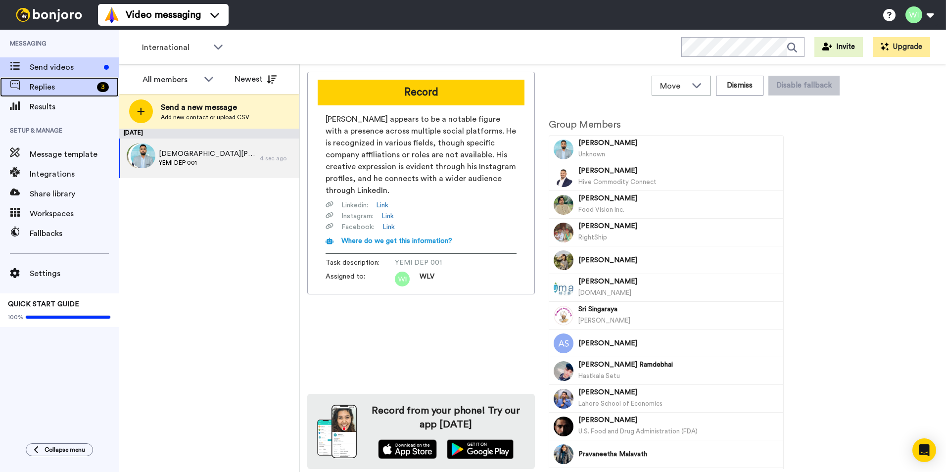
click at [53, 78] on div "Replies 3" at bounding box center [59, 87] width 119 height 20
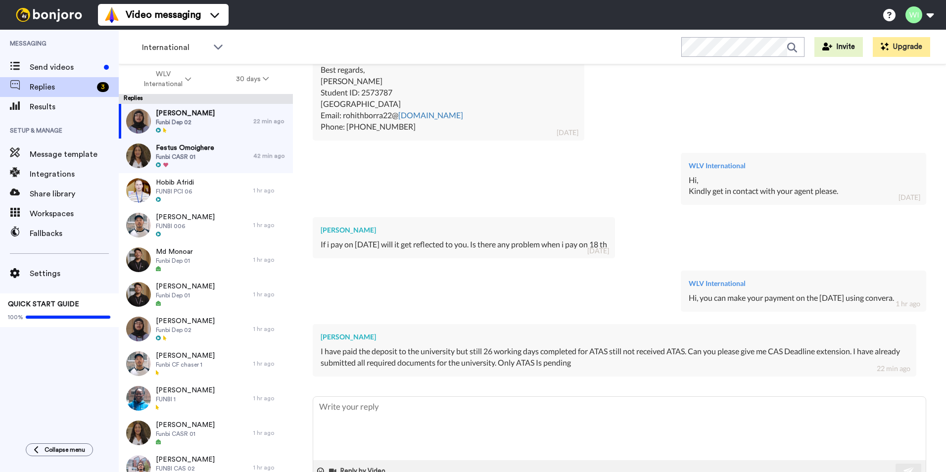
scroll to position [1068, 0]
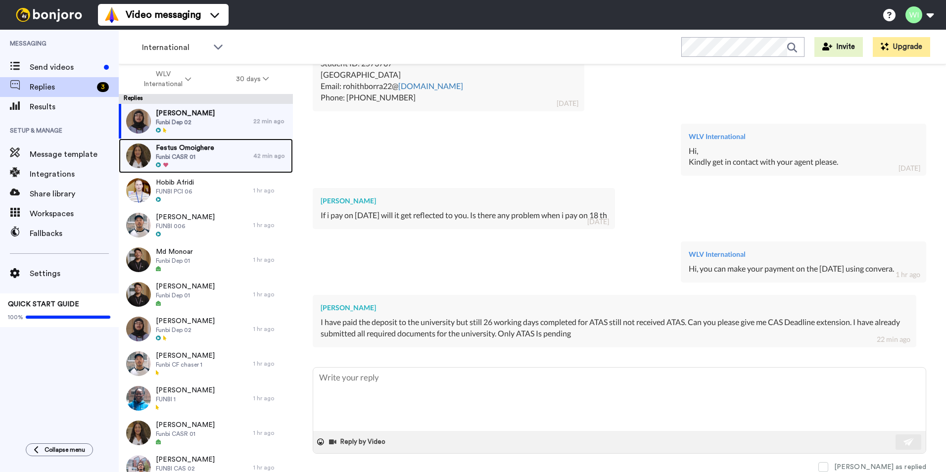
click at [193, 157] on span "Funbi CASR 01" at bounding box center [185, 157] width 58 height 8
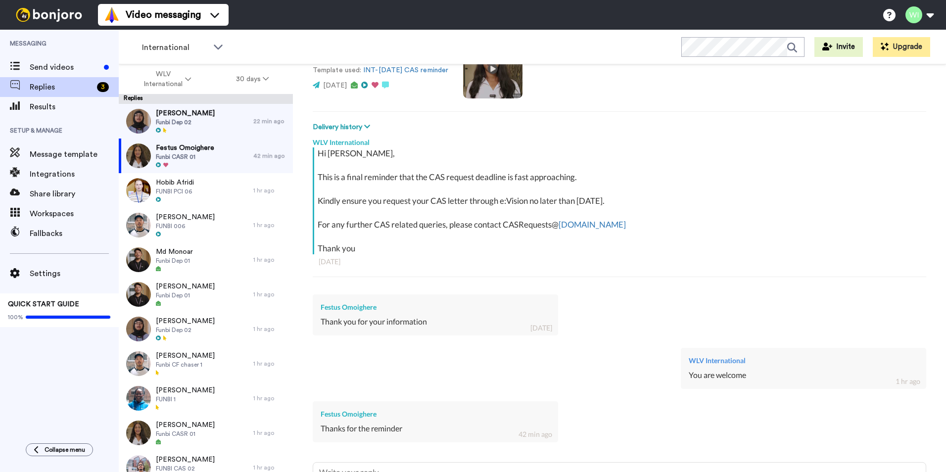
scroll to position [194, 0]
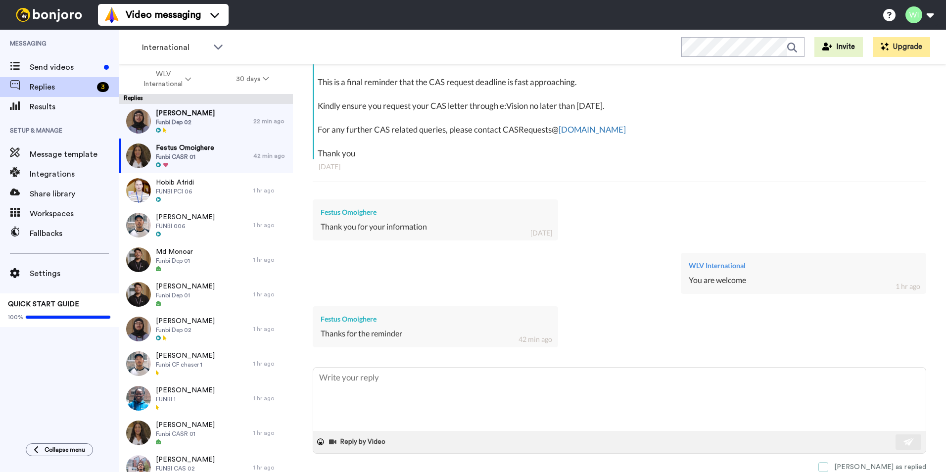
click at [828, 468] on span at bounding box center [824, 467] width 10 height 10
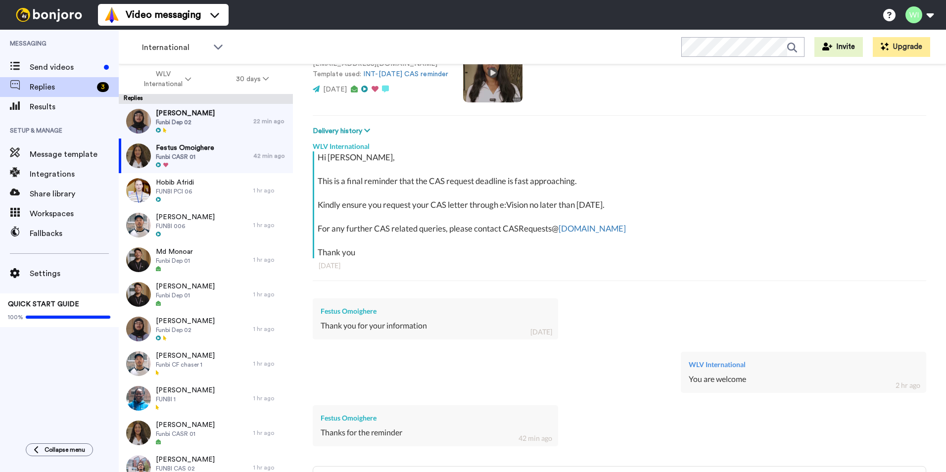
scroll to position [0, 0]
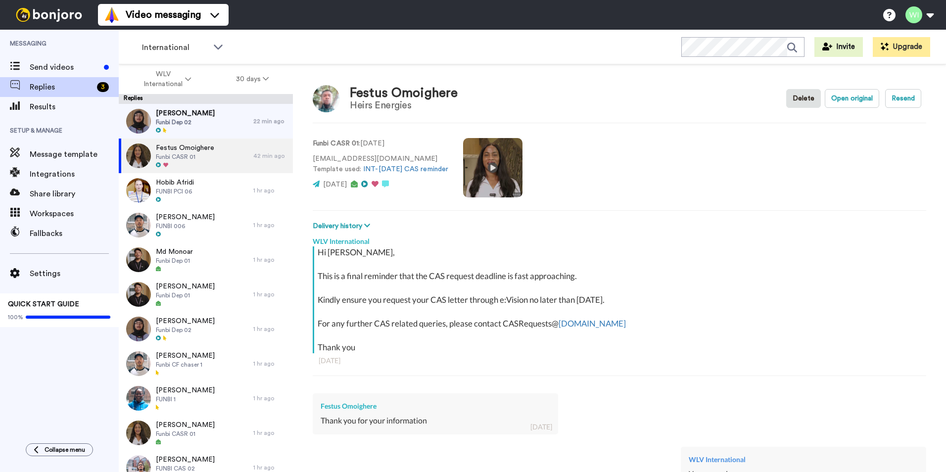
click at [495, 160] on video at bounding box center [492, 167] width 59 height 59
click at [512, 180] on video at bounding box center [492, 167] width 59 height 59
type textarea "x"
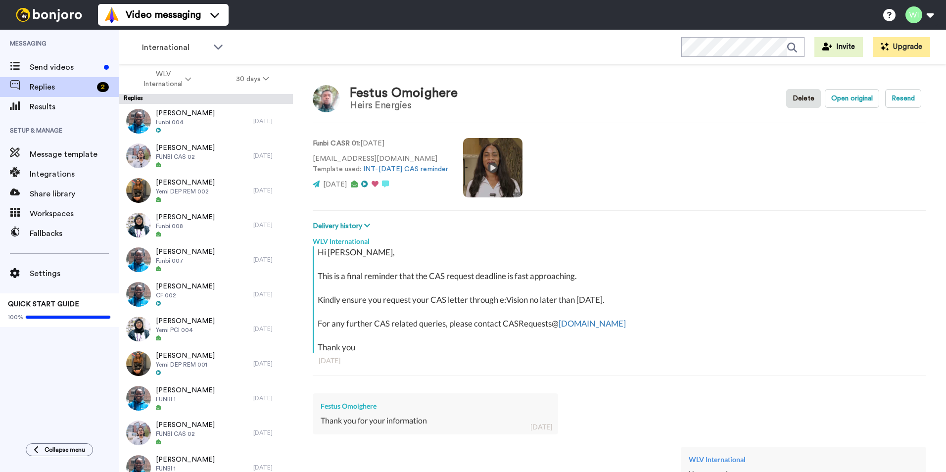
scroll to position [1039, 0]
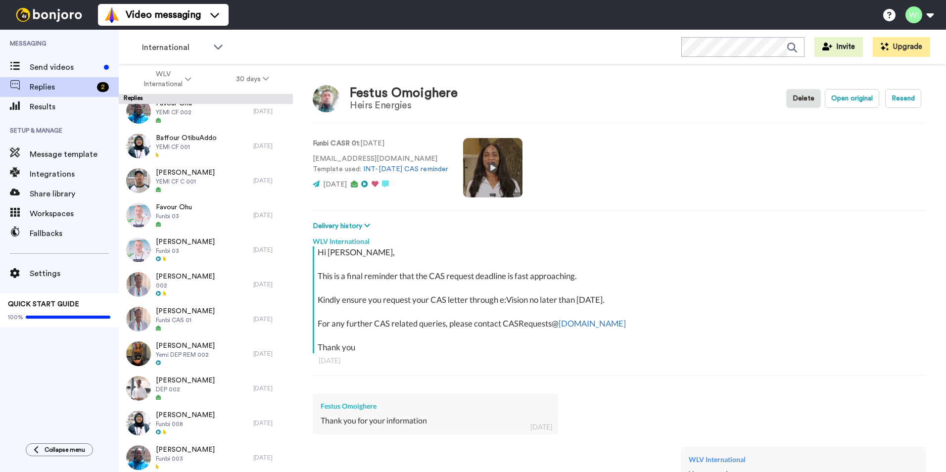
scroll to position [1358, 0]
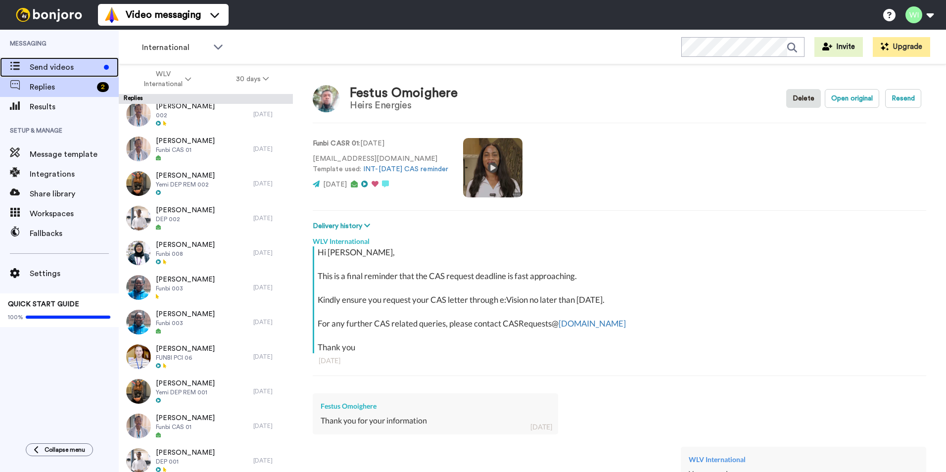
click at [35, 66] on span "Send videos" at bounding box center [65, 67] width 70 height 12
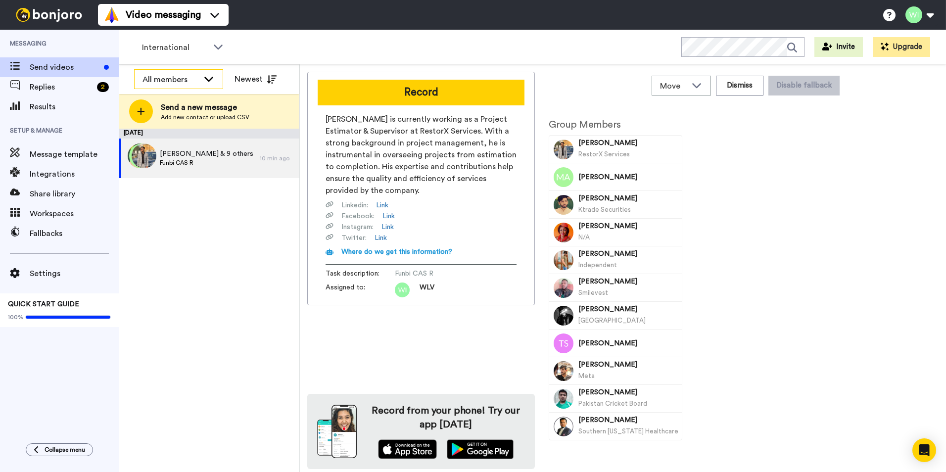
click at [199, 81] on div "All members" at bounding box center [179, 80] width 88 height 20
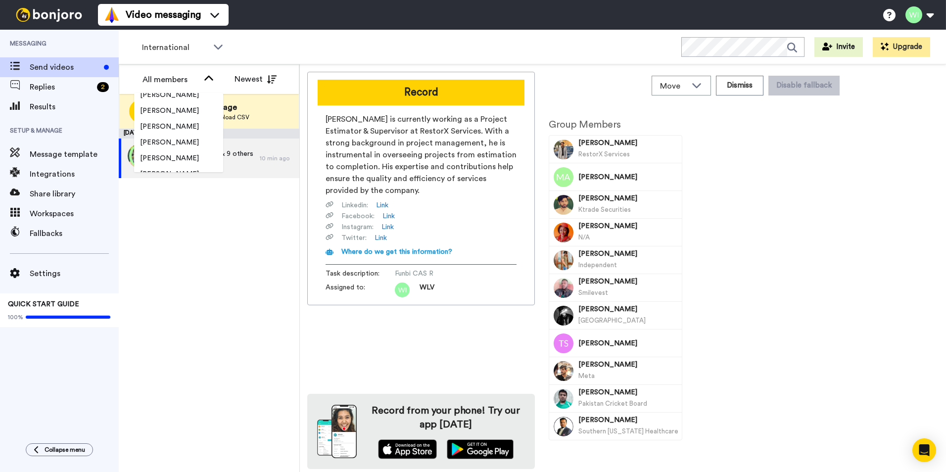
scroll to position [297, 0]
click at [174, 147] on span "WLV International" at bounding box center [168, 152] width 68 height 10
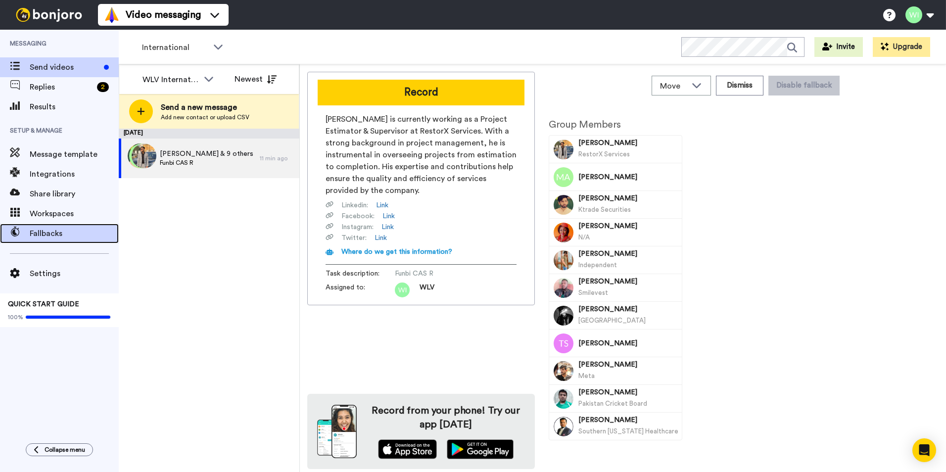
click at [48, 241] on div "Fallbacks" at bounding box center [59, 234] width 119 height 20
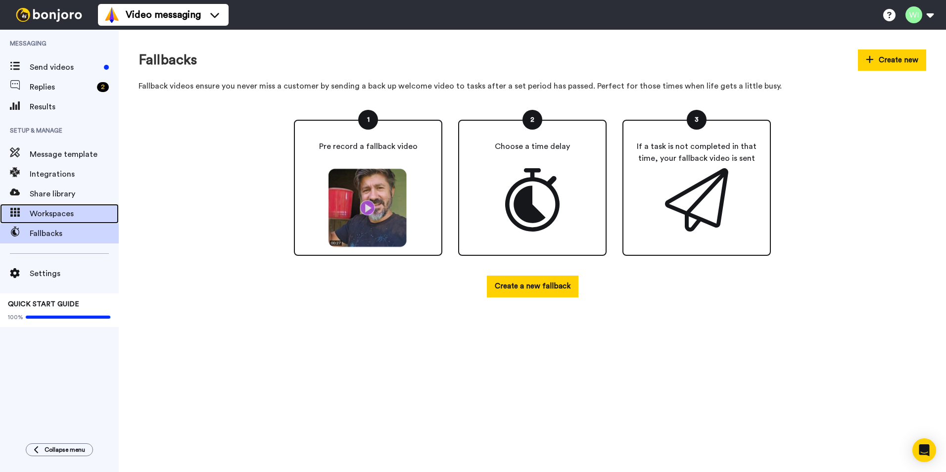
click at [45, 213] on span "Workspaces" at bounding box center [74, 214] width 89 height 12
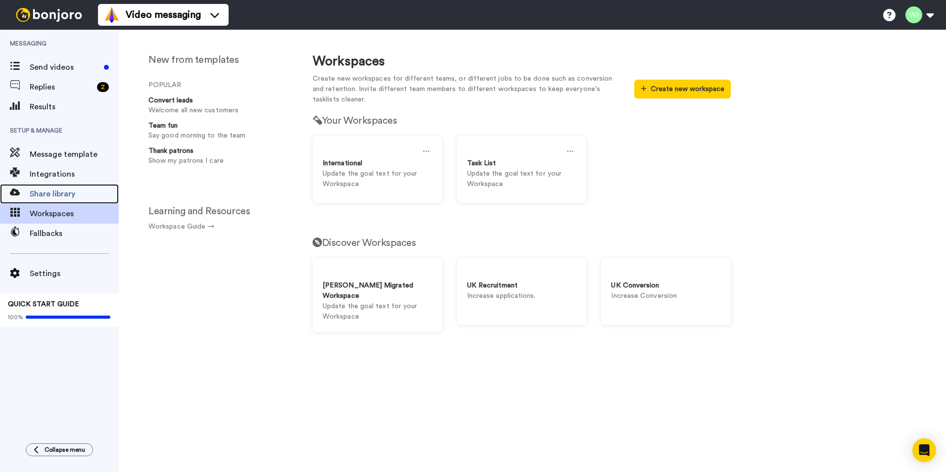
click at [67, 189] on span "Share library" at bounding box center [74, 194] width 89 height 12
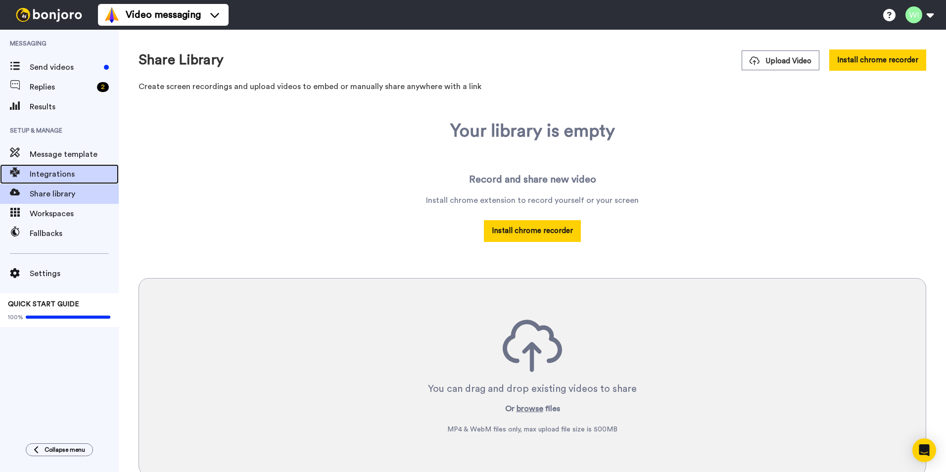
click at [63, 170] on span "Integrations" at bounding box center [74, 174] width 89 height 12
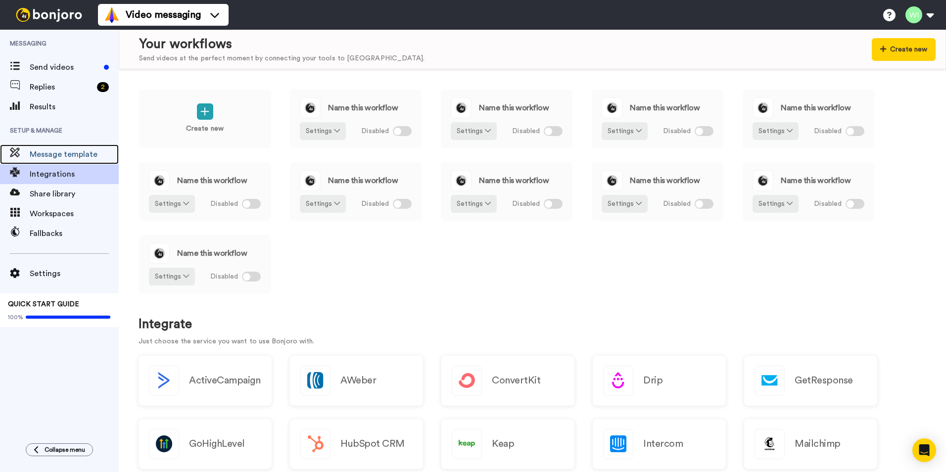
click at [84, 147] on div "Message template" at bounding box center [59, 155] width 119 height 20
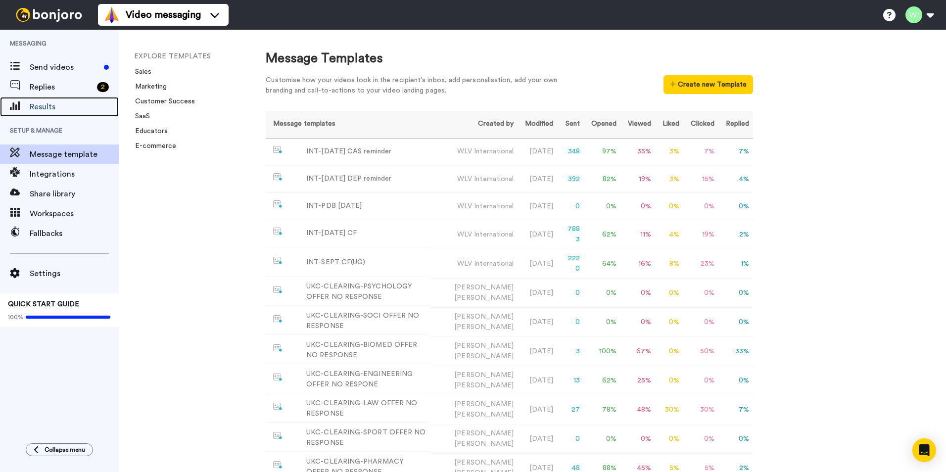
click at [53, 106] on span "Results" at bounding box center [74, 107] width 89 height 12
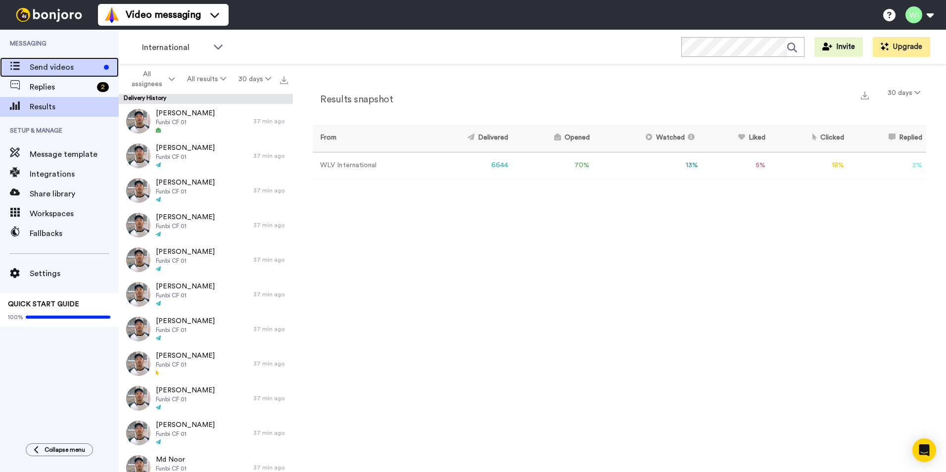
click at [55, 60] on div "Send videos" at bounding box center [59, 67] width 119 height 20
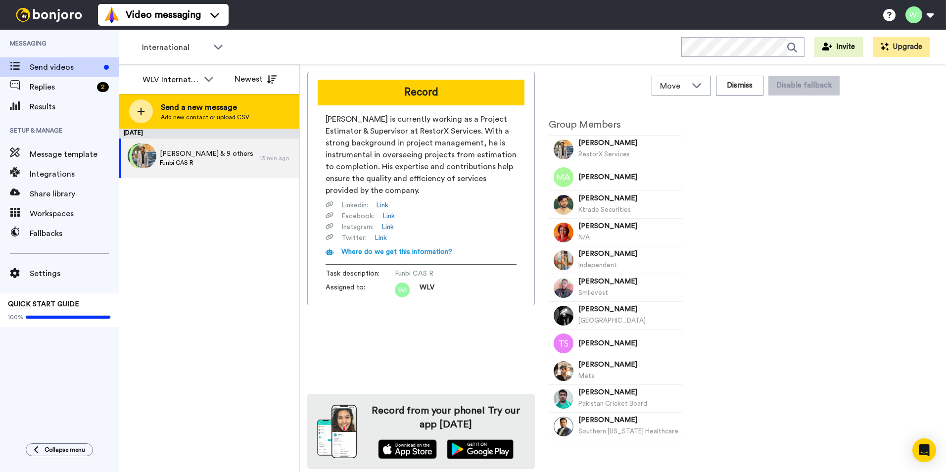
click at [140, 110] on icon at bounding box center [141, 111] width 8 height 9
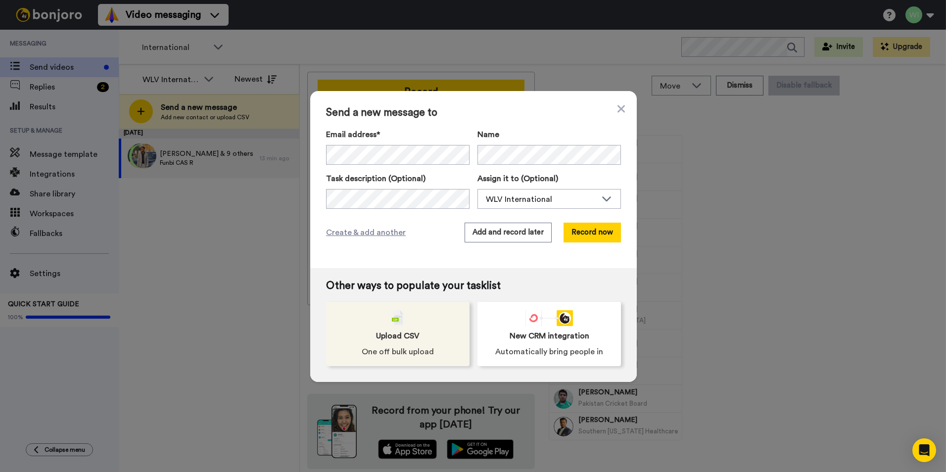
click at [436, 336] on div "Upload CSV One off bulk upload" at bounding box center [398, 334] width 144 height 64
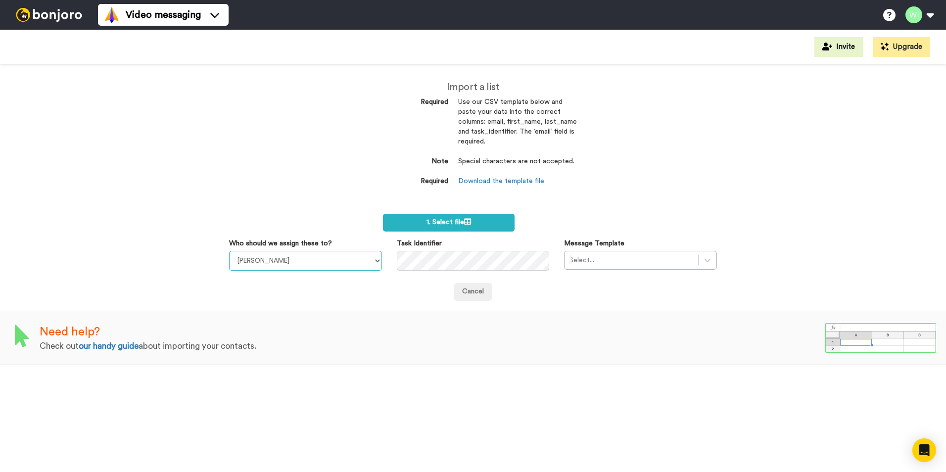
click at [331, 260] on select "[PERSON_NAME] [PERSON_NAME] WLV Academic (FSE) [PERSON_NAME] Ademokoya UK Recru…" at bounding box center [305, 261] width 153 height 20
select select "d575366b-34de-4d4d-ba6c-d2d11e507584"
click at [229, 251] on select "[PERSON_NAME] [PERSON_NAME] WLV Academic (FSE) [PERSON_NAME] Ademokoya UK Recru…" at bounding box center [305, 261] width 153 height 20
click at [692, 262] on div "Select..." at bounding box center [632, 260] width 134 height 16
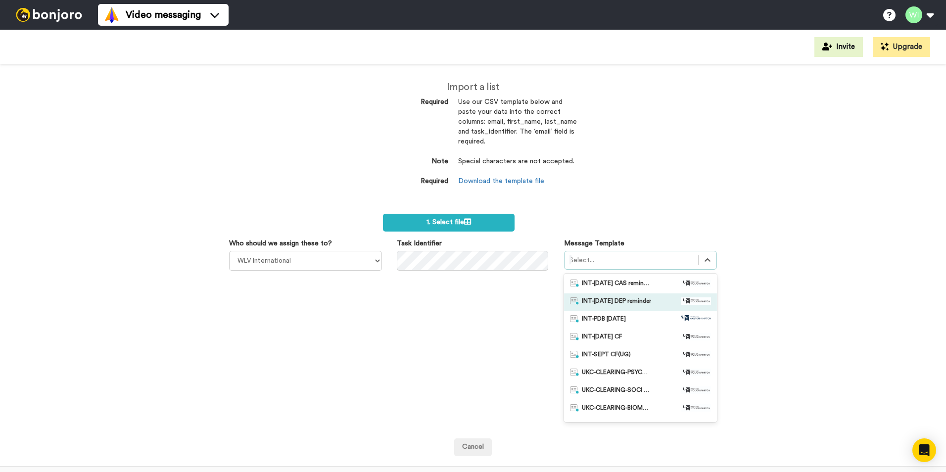
click at [631, 303] on span "INT-[DATE] DEP reminder" at bounding box center [616, 302] width 69 height 10
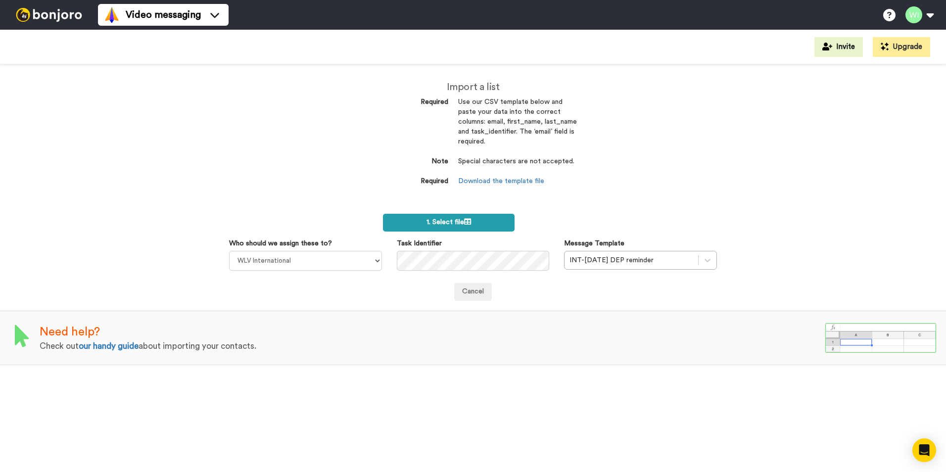
click at [463, 224] on span "1. Select file" at bounding box center [449, 222] width 45 height 7
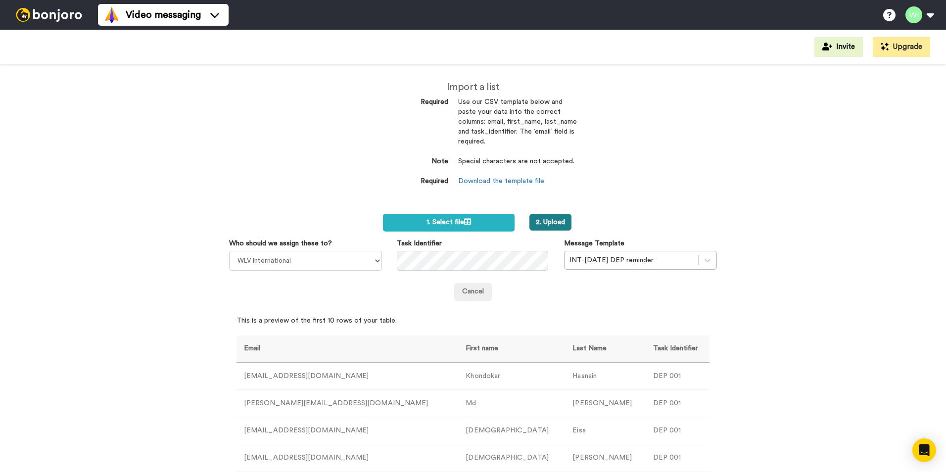
click at [543, 225] on button "2. Upload" at bounding box center [551, 222] width 42 height 17
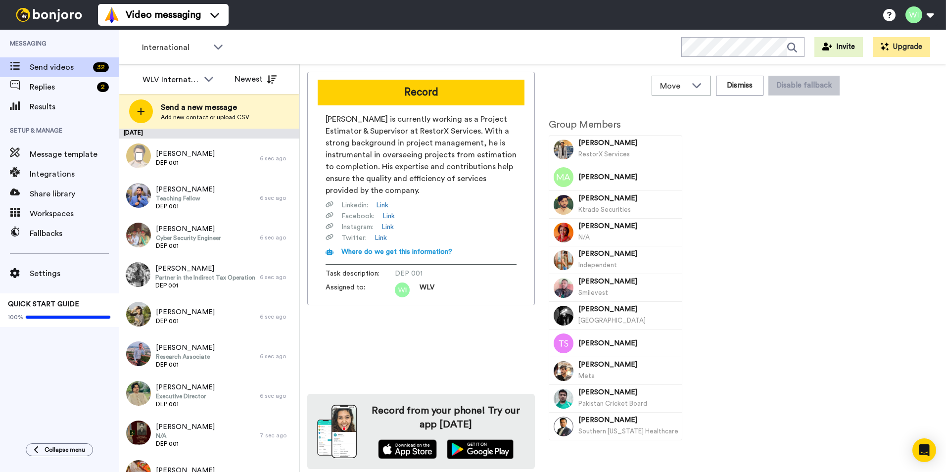
click at [135, 145] on div at bounding box center [137, 156] width 36 height 35
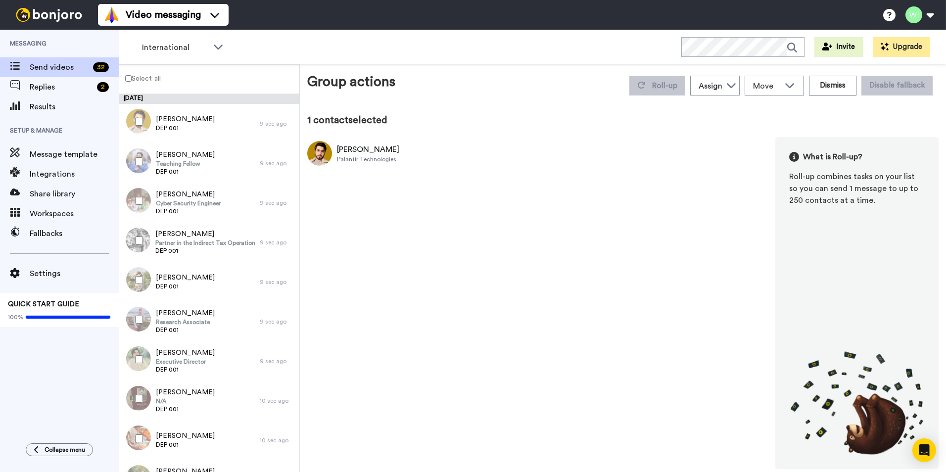
click at [129, 74] on label "Select all" at bounding box center [140, 78] width 42 height 12
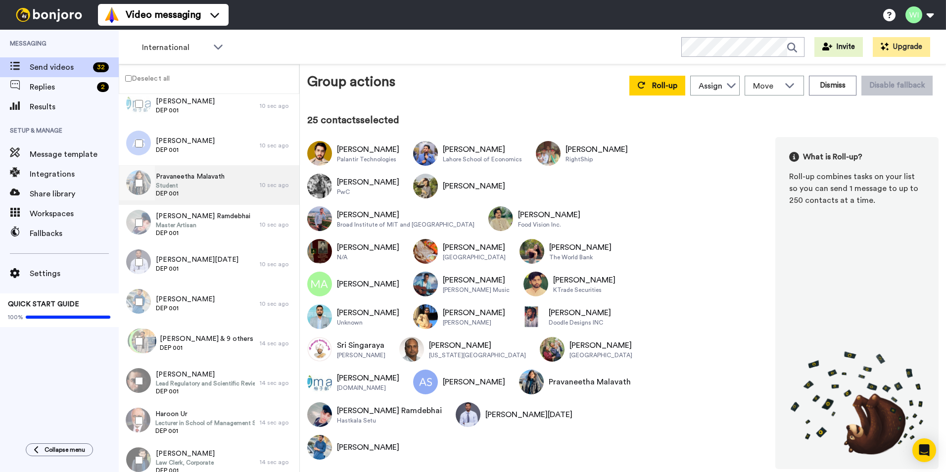
scroll to position [899, 0]
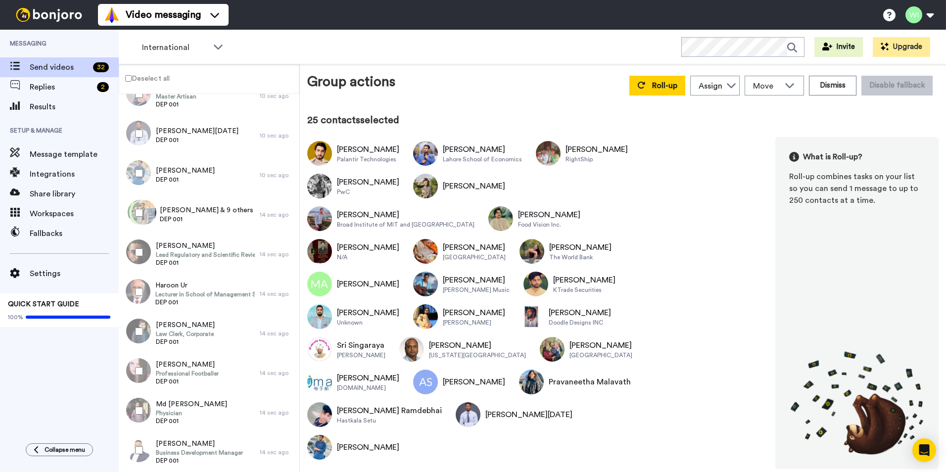
click at [138, 256] on div at bounding box center [137, 252] width 36 height 35
click at [142, 287] on div at bounding box center [137, 292] width 36 height 35
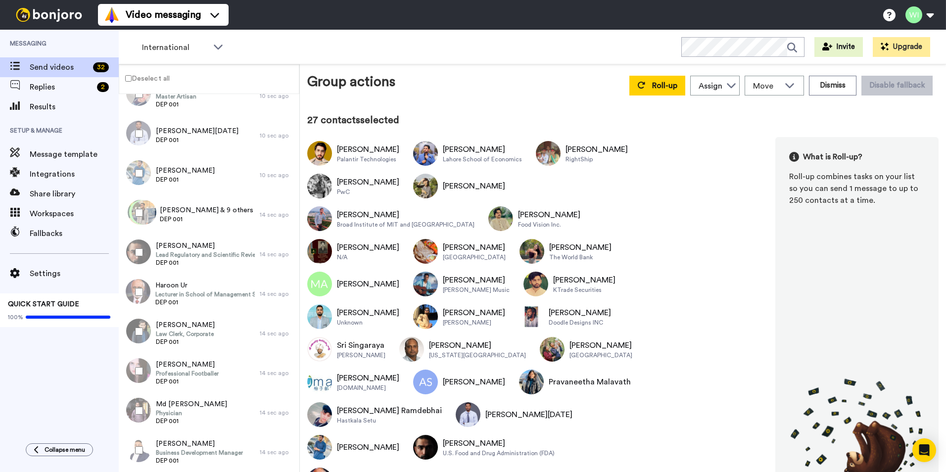
click at [137, 342] on div at bounding box center [137, 331] width 36 height 35
click at [146, 387] on div at bounding box center [137, 371] width 36 height 35
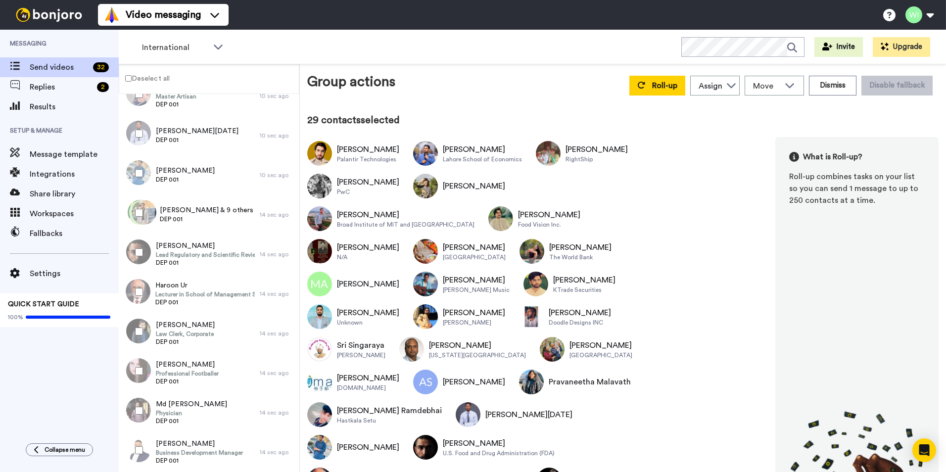
click at [149, 417] on div at bounding box center [137, 410] width 36 height 35
click at [147, 459] on div at bounding box center [137, 450] width 36 height 35
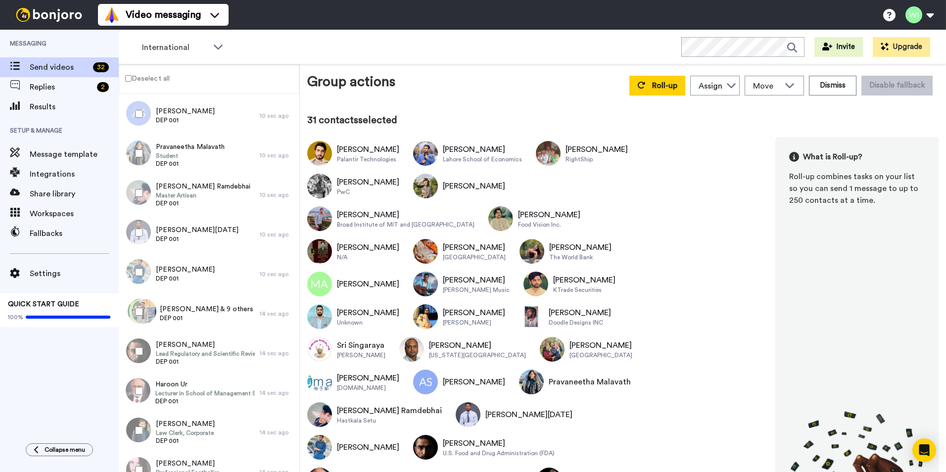
scroll to position [750, 0]
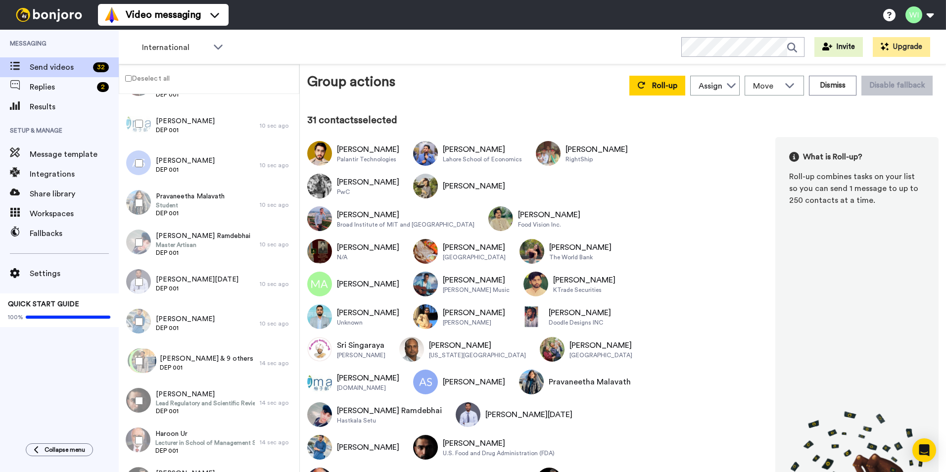
click at [144, 358] on div at bounding box center [137, 361] width 36 height 35
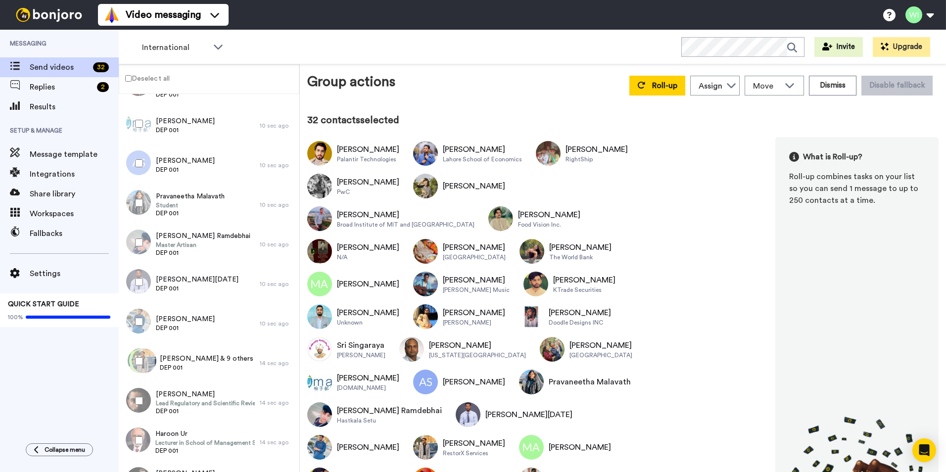
click at [148, 360] on div at bounding box center [137, 361] width 36 height 35
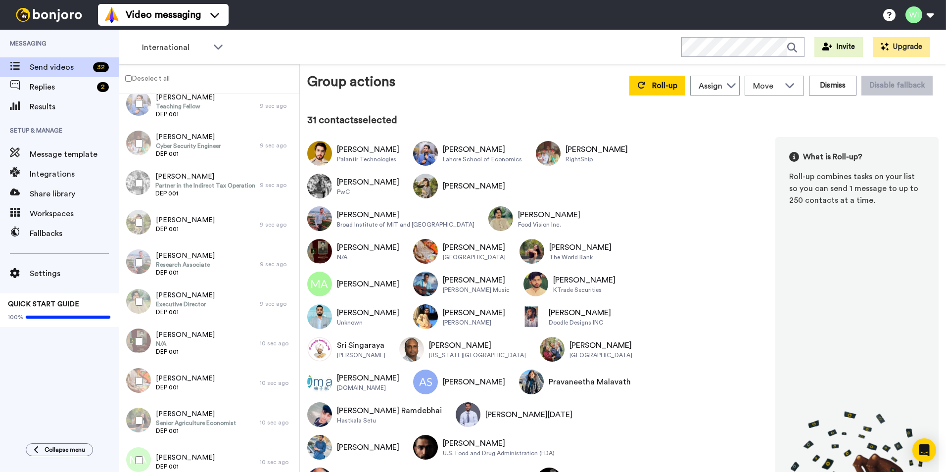
scroll to position [0, 0]
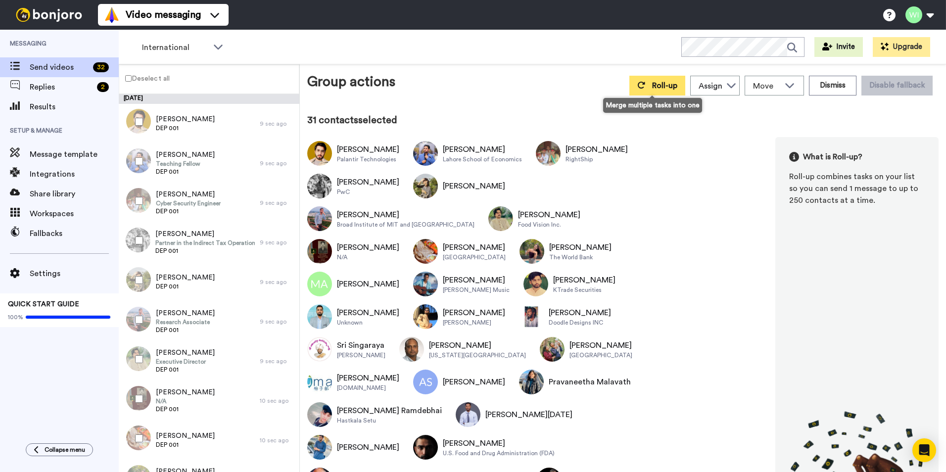
click at [646, 79] on button "Roll-up" at bounding box center [657, 86] width 56 height 20
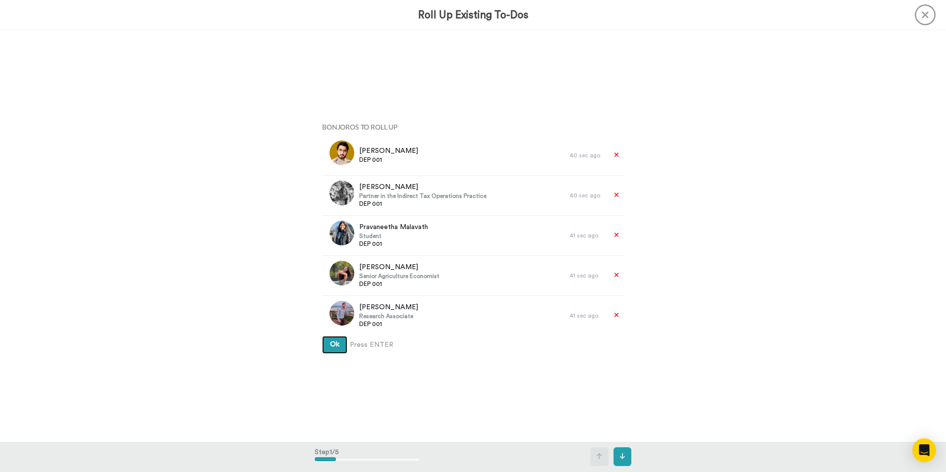
click at [333, 347] on span "Ok" at bounding box center [334, 344] width 9 height 7
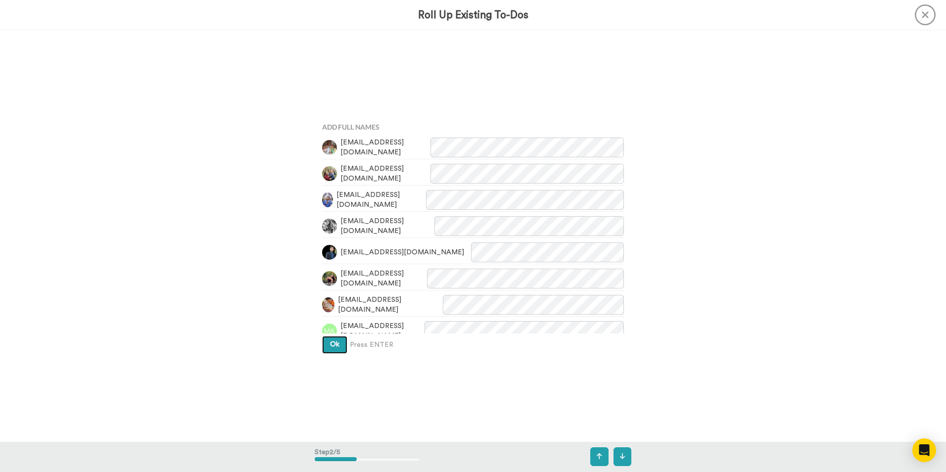
click at [337, 342] on button "Ok" at bounding box center [334, 345] width 25 height 18
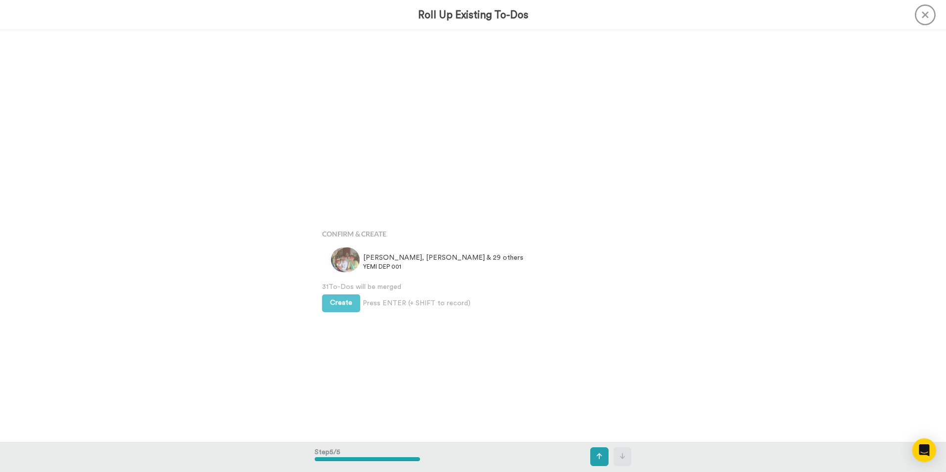
scroll to position [1646, 0]
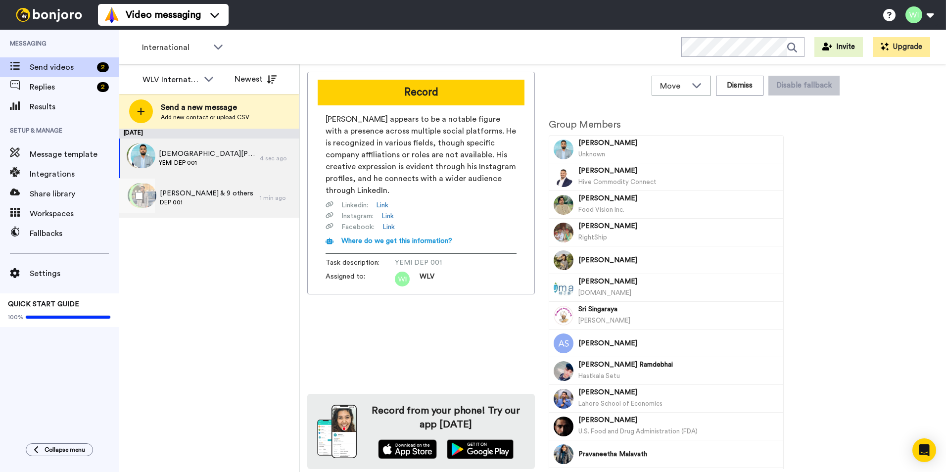
click at [204, 197] on span "[PERSON_NAME] & 9 others" at bounding box center [207, 194] width 94 height 10
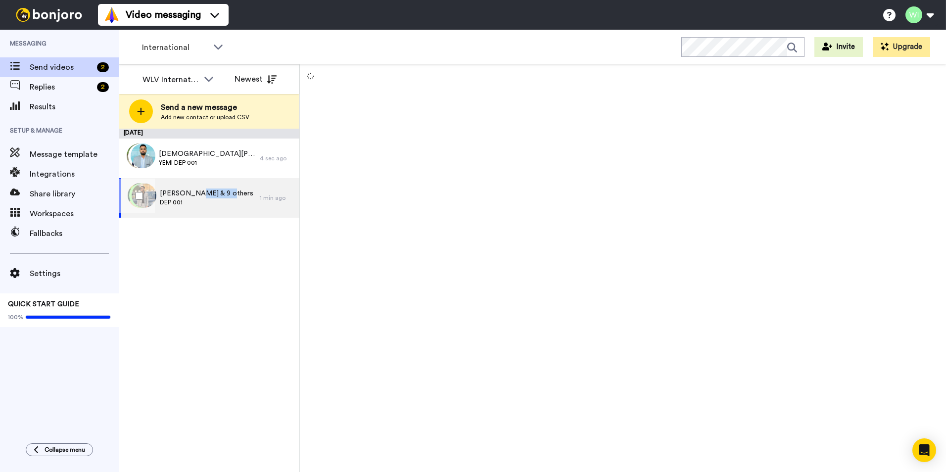
click at [204, 197] on span "[PERSON_NAME] & 9 others" at bounding box center [207, 194] width 94 height 10
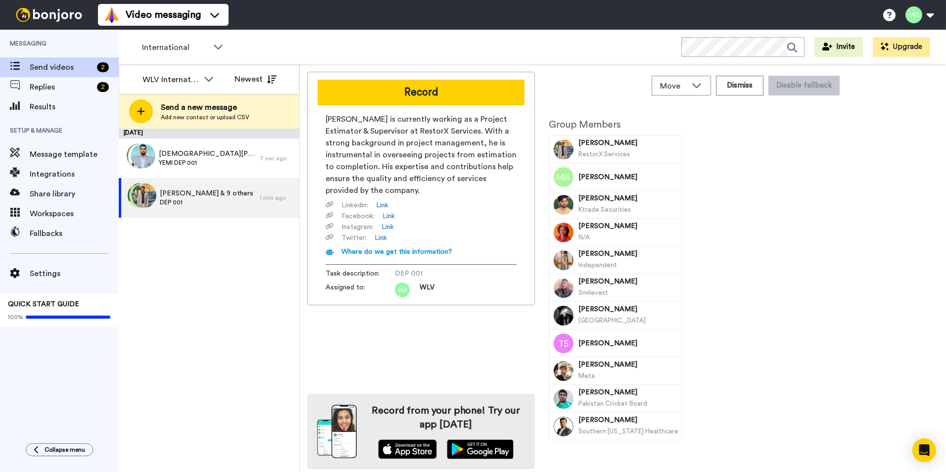
click at [200, 273] on div "[DATE] [PERSON_NAME] & 29 others YEMI DEP 001 7 sec ago [PERSON_NAME] & 9 other…" at bounding box center [209, 300] width 181 height 343
click at [202, 153] on span "[DEMOGRAPHIC_DATA][PERSON_NAME] & 29 others" at bounding box center [207, 154] width 96 height 10
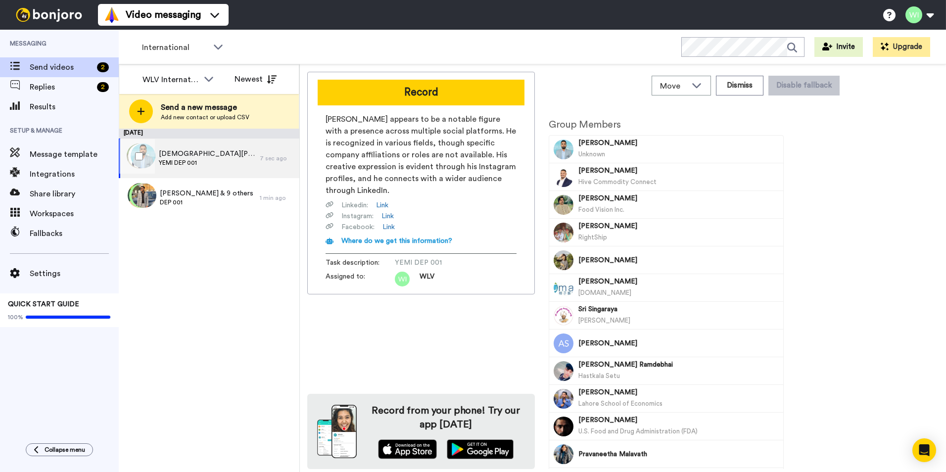
click at [202, 159] on span "YEMI DEP 001" at bounding box center [207, 163] width 96 height 8
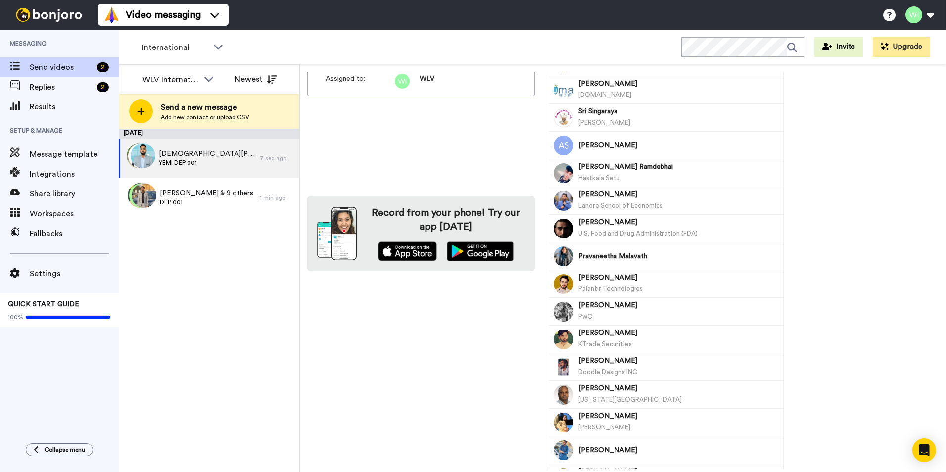
scroll to position [247, 0]
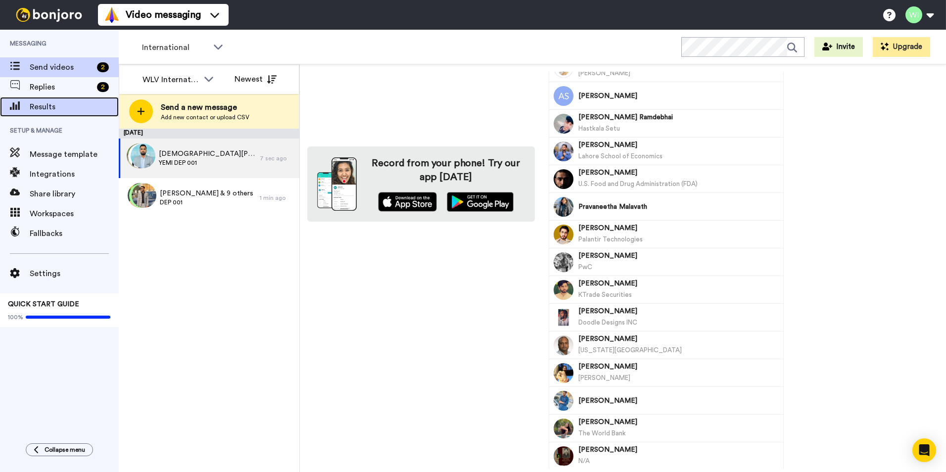
click at [43, 111] on span "Results" at bounding box center [74, 107] width 89 height 12
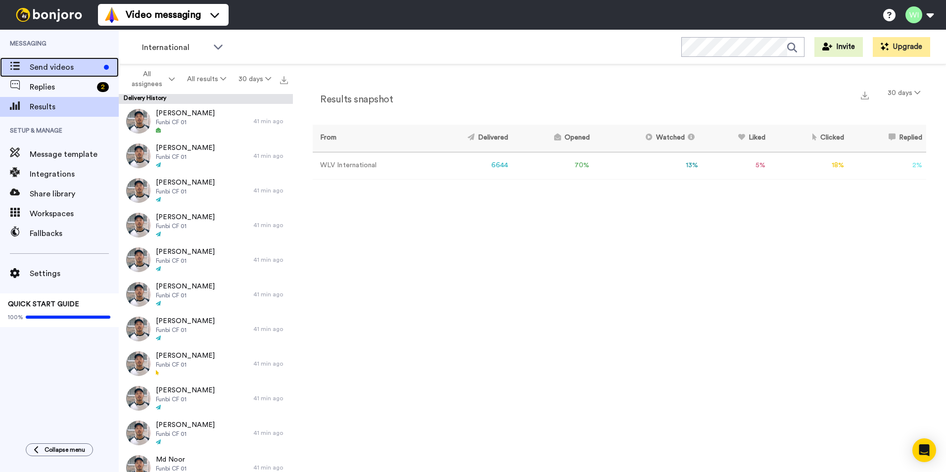
click at [49, 67] on span "Send videos" at bounding box center [65, 67] width 70 height 12
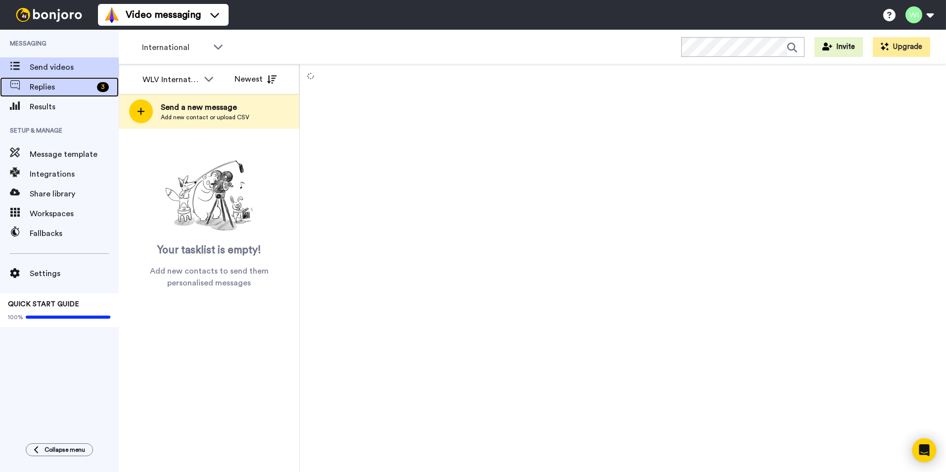
click at [67, 87] on span "Replies" at bounding box center [61, 87] width 63 height 12
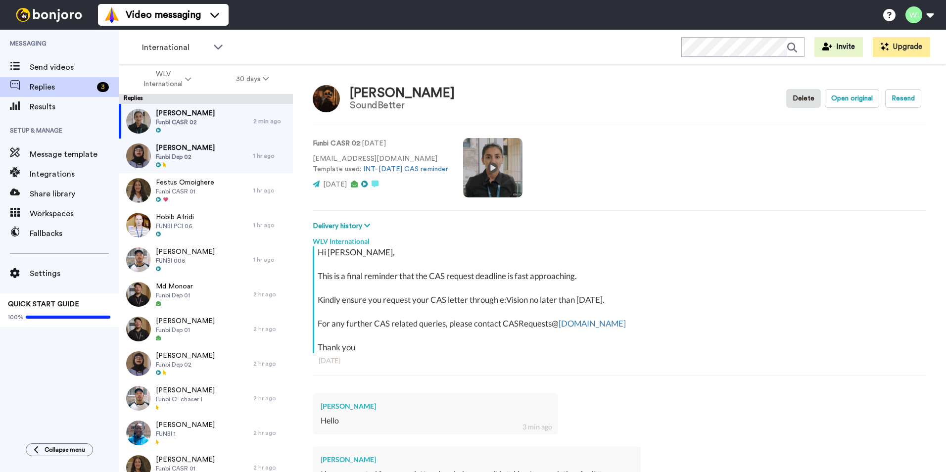
scroll to position [152, 0]
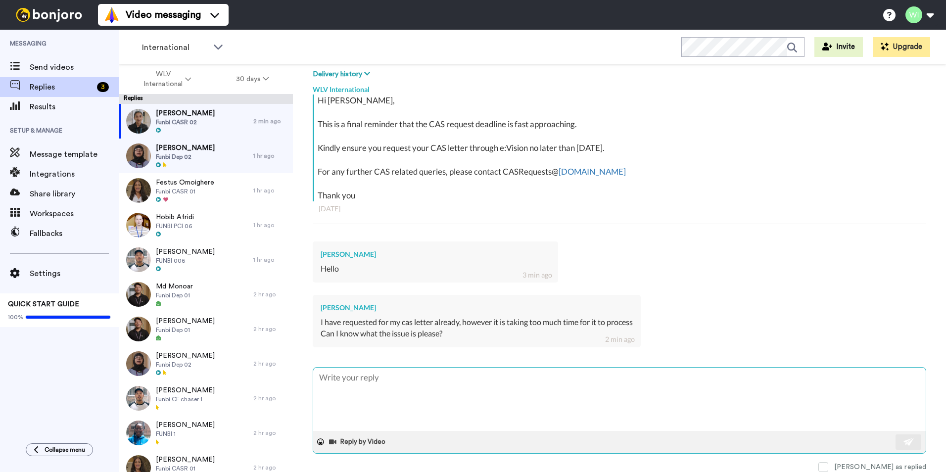
click at [395, 386] on textarea at bounding box center [619, 399] width 613 height 63
type textarea "x"
type textarea "hI"
type textarea "x"
type textarea "hIU"
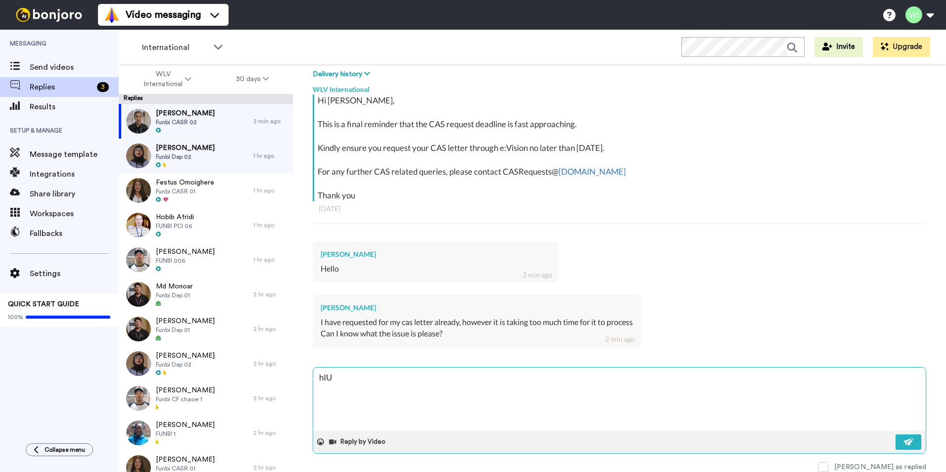
type textarea "x"
type textarea "hI"
type textarea "x"
type textarea "h"
type textarea "x"
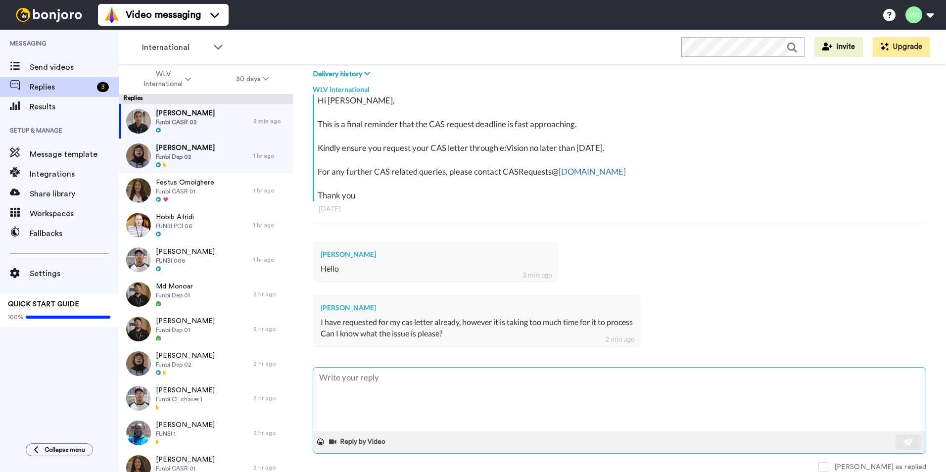
type textarea "x"
type textarea "H"
type textarea "x"
type textarea "Hi"
type textarea "x"
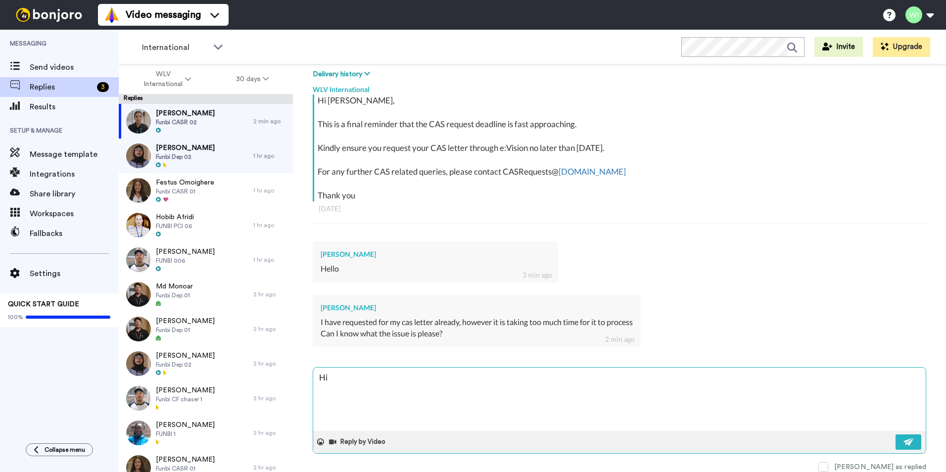
type textarea "Hi,"
type textarea "x"
type textarea "Hi,"
type textarea "x"
type textarea "Hi, w"
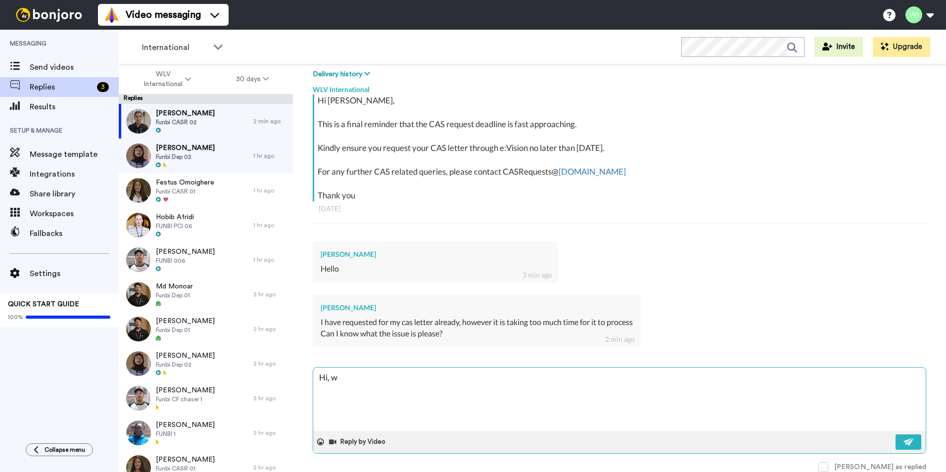
type textarea "x"
type textarea "Hi, wh"
type textarea "x"
type textarea "Hi, wha"
type textarea "x"
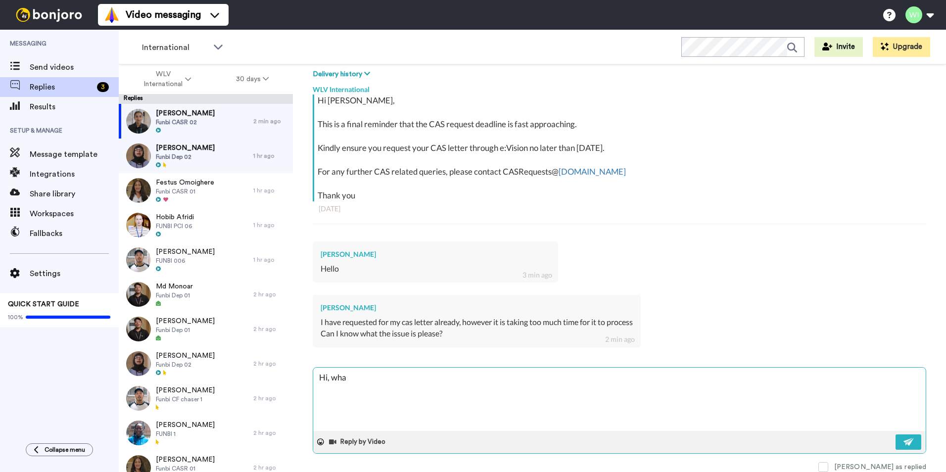
type textarea "Hi, what"
type textarea "x"
type textarea "Hi, what"
type textarea "x"
type textarea "Hi, what i"
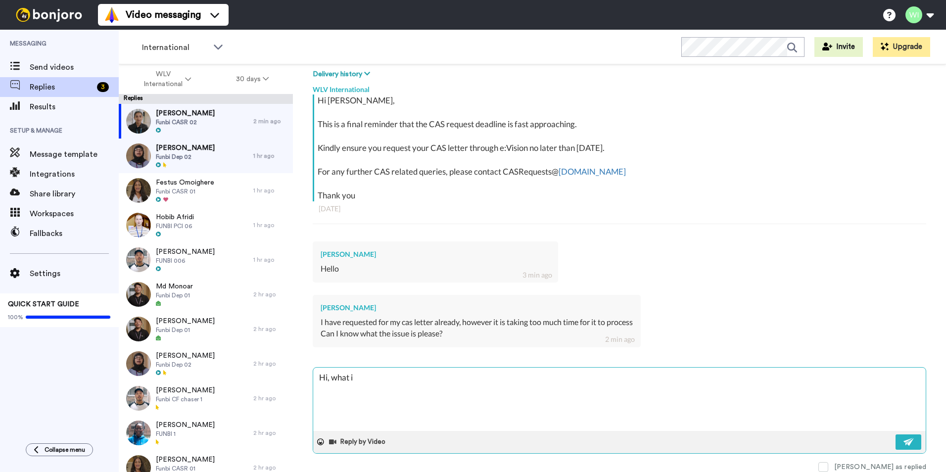
type textarea "x"
type textarea "Hi, what is"
type textarea "x"
type textarea "Hi, what is"
type textarea "x"
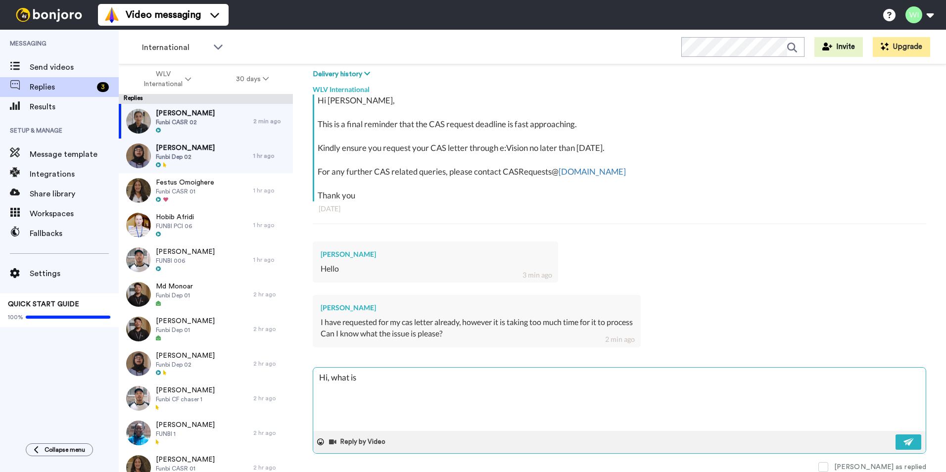
type textarea "Hi, what is y"
type textarea "x"
type textarea "Hi, what is yo"
type textarea "x"
type textarea "Hi, what is you"
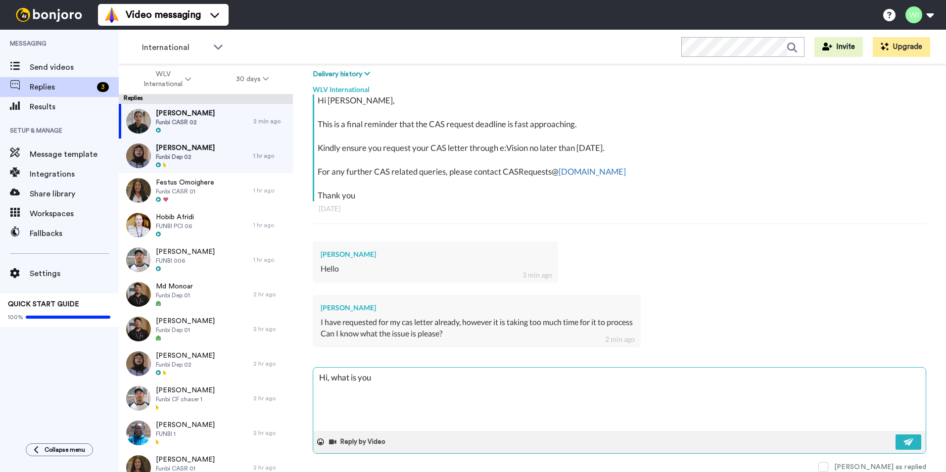
type textarea "x"
type textarea "Hi, what is your"
type textarea "x"
type textarea "Hi, what is your"
type textarea "x"
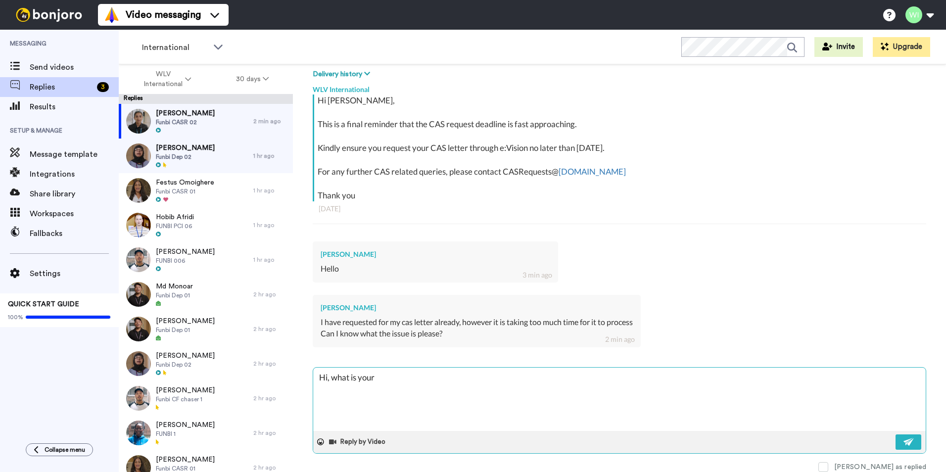
type textarea "Hi, what is your a"
type textarea "x"
type textarea "Hi, what is your ap"
type textarea "x"
type textarea "Hi, what is your app"
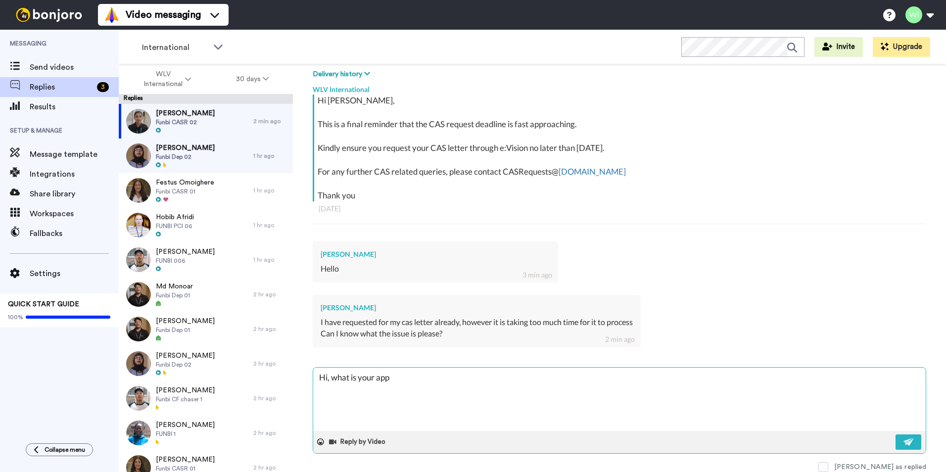
type textarea "x"
type textarea "Hi, what is your appl"
type textarea "x"
type textarea "Hi, what is your appli"
type textarea "x"
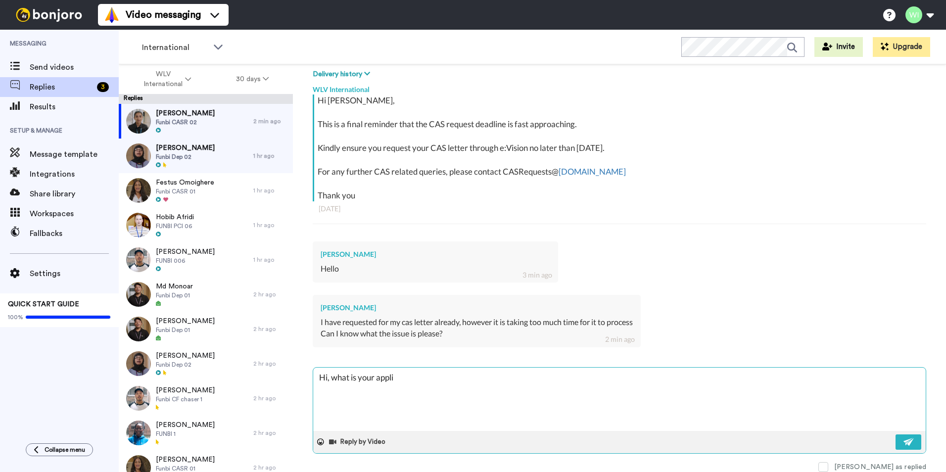
type textarea "Hi, what is your applic"
type textarea "x"
type textarea "Hi, what is your applica"
type textarea "x"
type textarea "Hi, what is your applican"
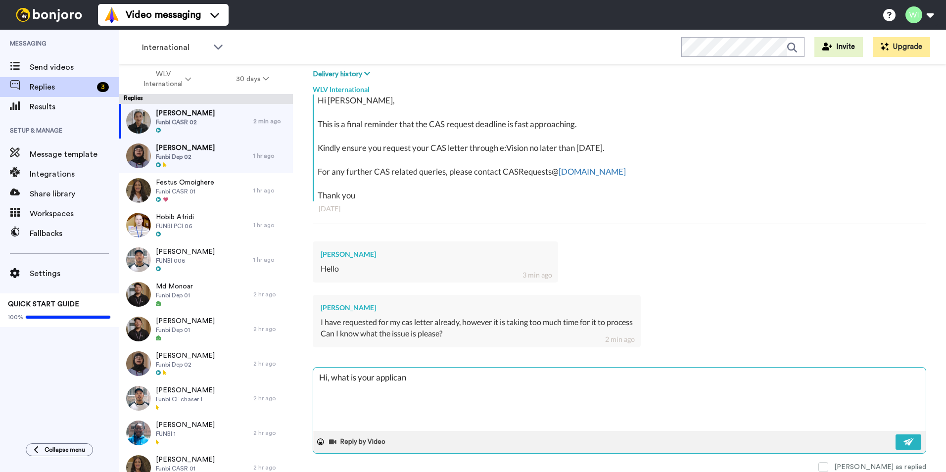
type textarea "x"
type textarea "Hi, what is your applicant"
type textarea "x"
type textarea "Hi, what is your applicant"
type textarea "x"
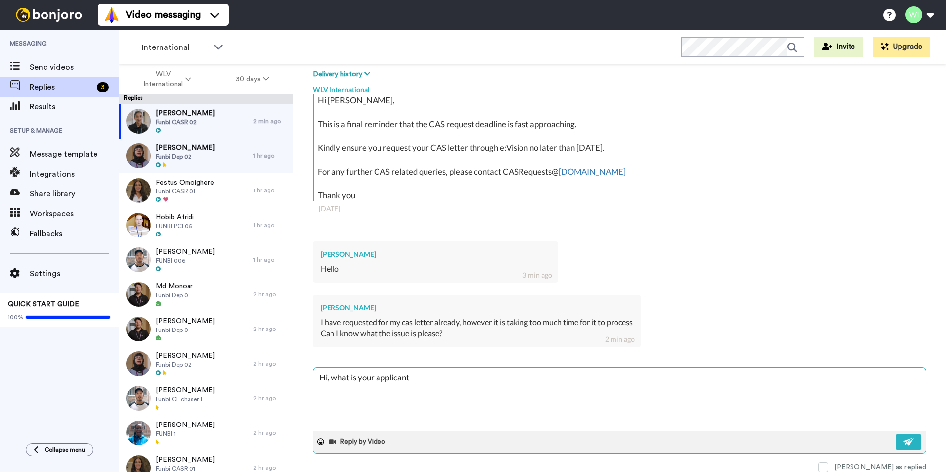
type textarea "Hi, what is your applicant I"
type textarea "x"
type textarea "Hi, what is your applicant ID"
type textarea "x"
type textarea "Hi, what is your applicant ID"
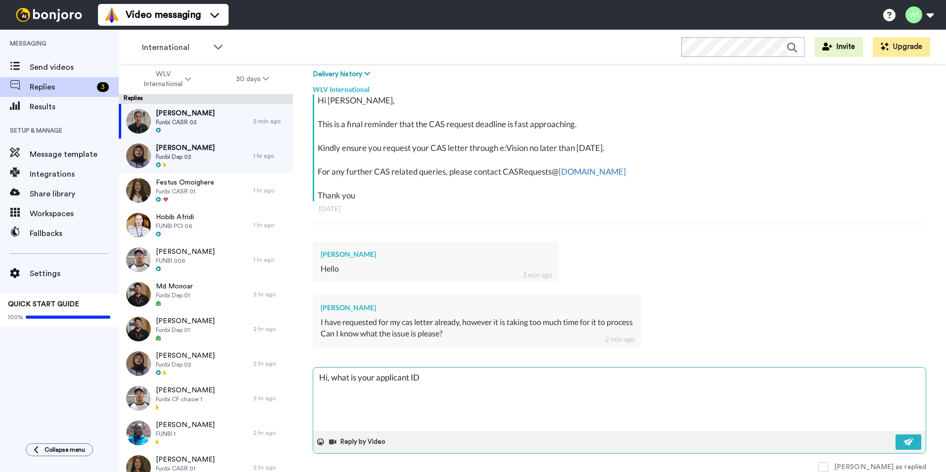
type textarea "x"
type textarea "Hi, what is your applicant ID n"
type textarea "x"
type textarea "Hi, what is your applicant ID nu"
type textarea "x"
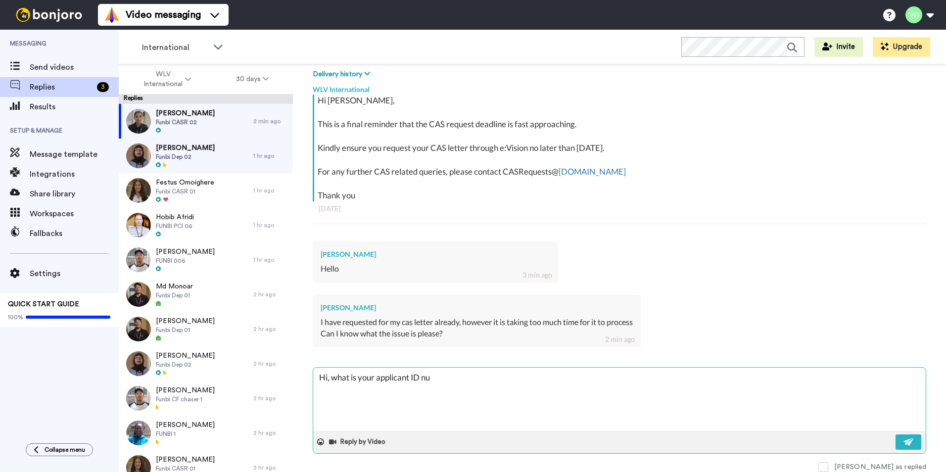
type textarea "Hi, what is your applicant ID num"
type textarea "x"
type textarea "Hi, what is your applicant ID numb"
type textarea "x"
type textarea "Hi, what is your applicant ID number"
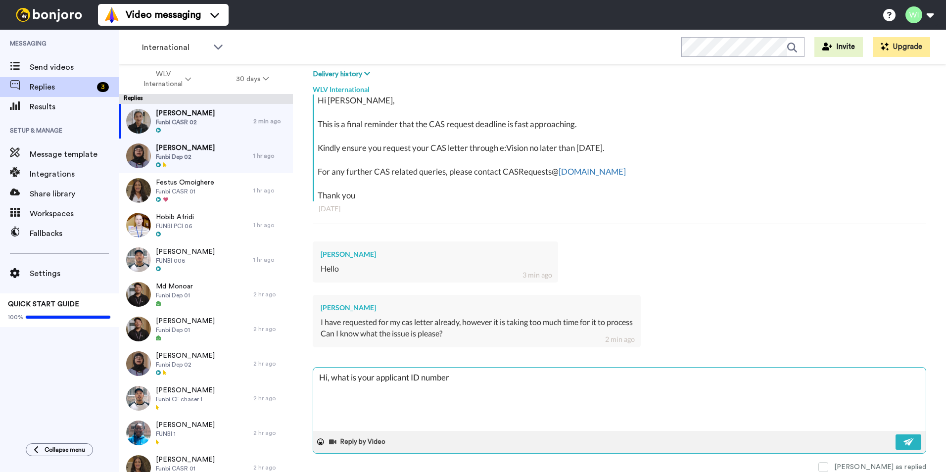
type textarea "x"
type textarea "Hi, what is your applicant ID number"
type textarea "x"
type textarea "Hi, what is your applicant ID number p"
type textarea "x"
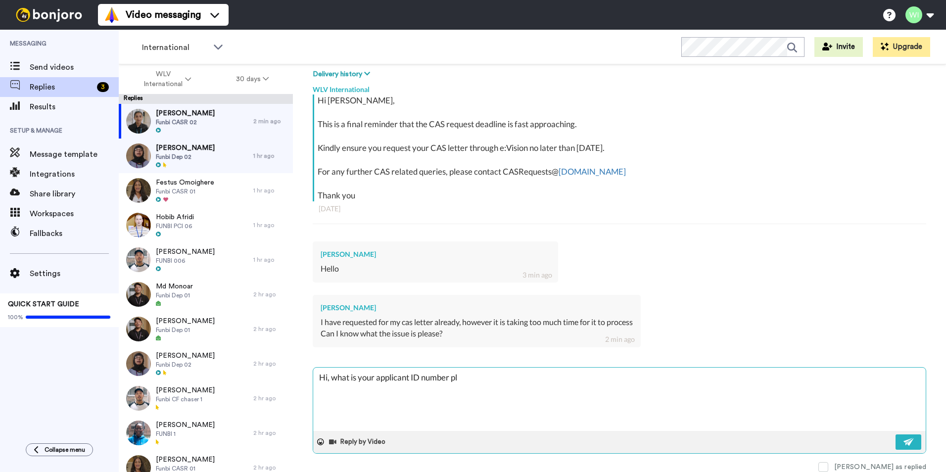
type textarea "Hi, what is your applicant ID number ple"
type textarea "x"
type textarea "Hi, what is your applicant ID number plea"
type textarea "x"
type textarea "Hi, what is your applicant ID number pleas"
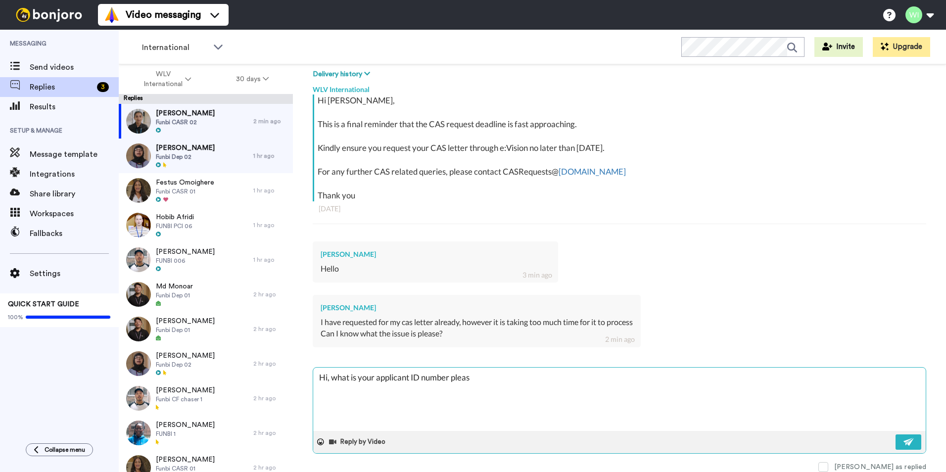
type textarea "x"
type textarea "Hi, what is your applicant ID number please"
type textarea "x"
type textarea "Hi, what is your applicant ID number please"
type textarea "x"
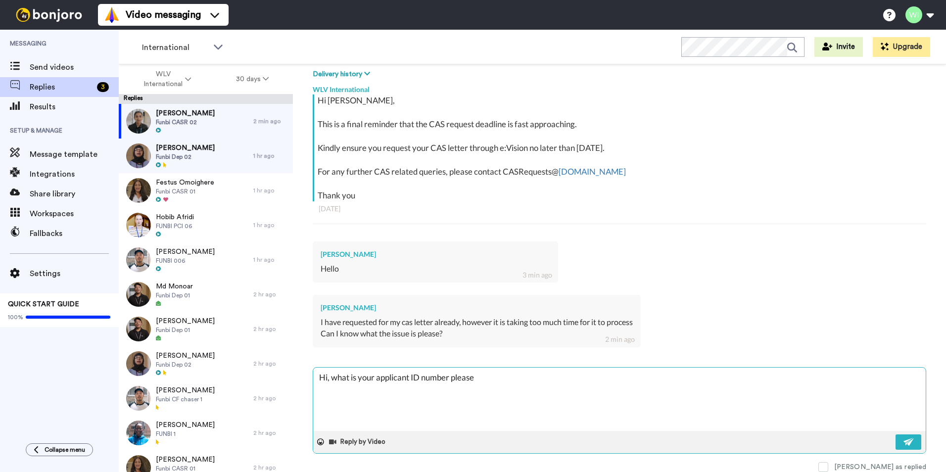
type textarea "Hi, what is your applicant ID number please a"
type textarea "x"
type textarea "Hi, what is your applicant ID number please an"
type textarea "x"
type textarea "Hi, what is your applicant ID number please and"
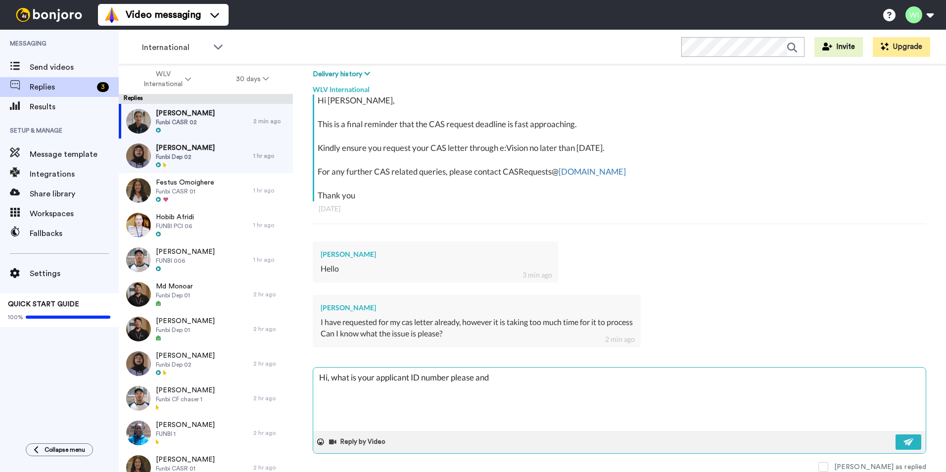
type textarea "x"
type textarea "Hi, what is your applicant ID number please and w"
type textarea "x"
type textarea "Hi, what is your applicant ID number please and whe"
type textarea "x"
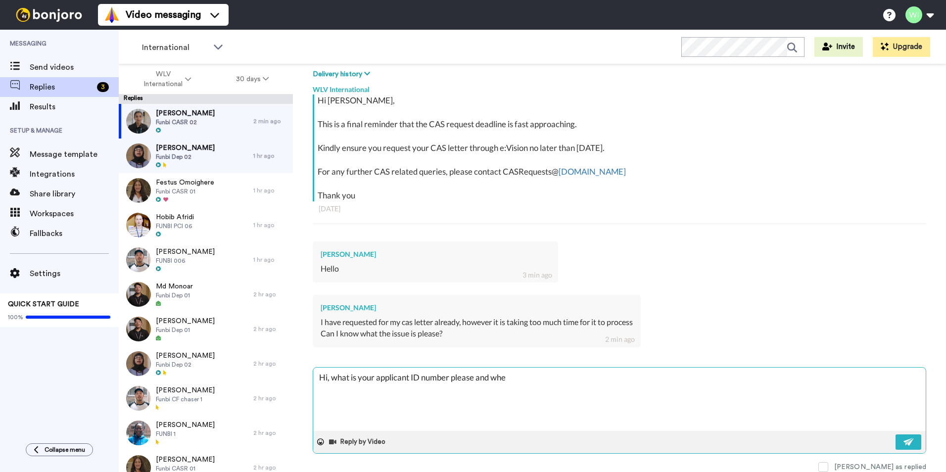
type textarea "Hi, what is your applicant ID number please and when"
type textarea "x"
type textarea "Hi, what is your applicant ID number please and when"
type textarea "x"
type textarea "Hi, what is your applicant ID number please and when d"
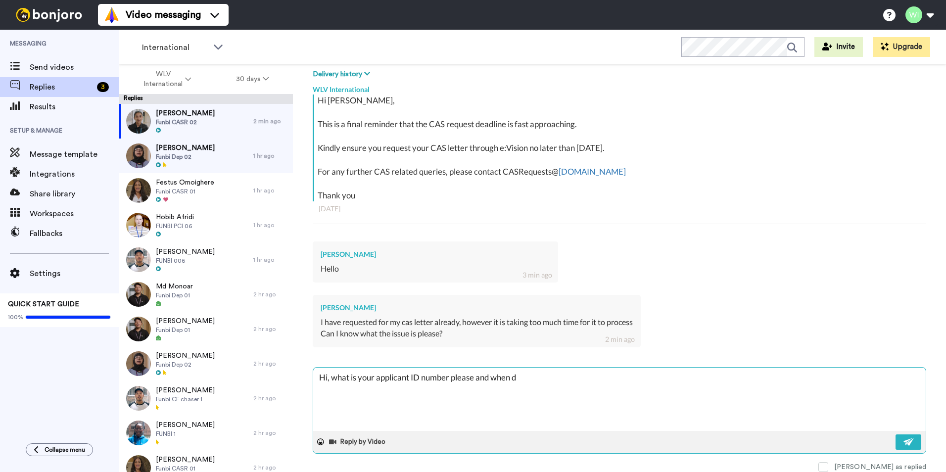
type textarea "x"
type textarea "Hi, what is your applicant ID number please and when di"
type textarea "x"
type textarea "Hi, what is your applicant ID number please and when did"
type textarea "x"
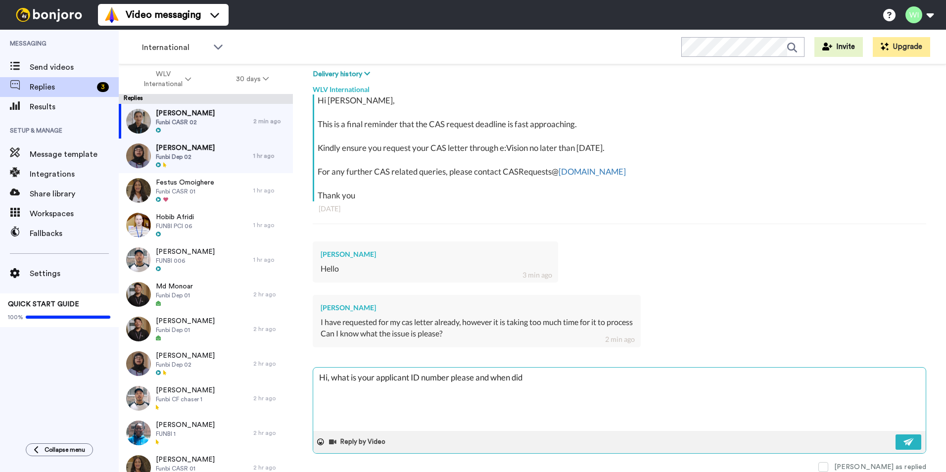
type textarea "Hi, what is your applicant ID number please and when did"
type textarea "x"
type textarea "Hi, what is your applicant ID number please and when did y"
type textarea "x"
type textarea "Hi, what is your applicant ID number please and when did yo"
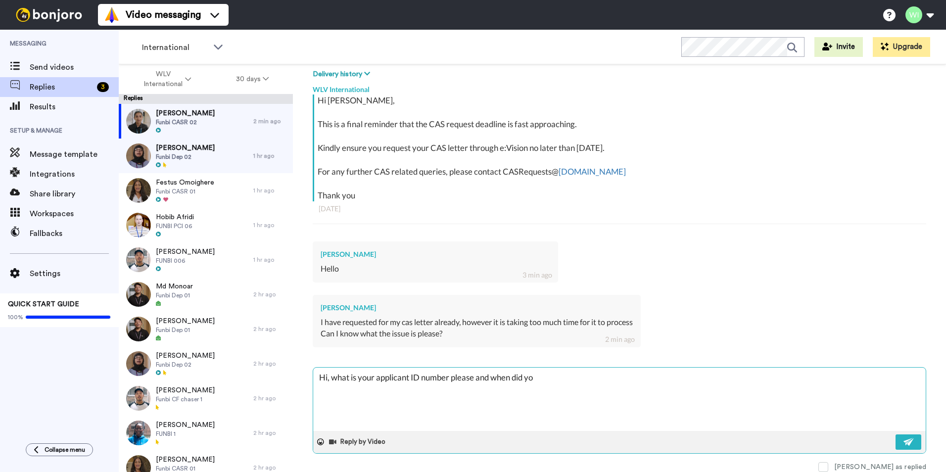
type textarea "x"
type textarea "Hi, what is your applicant ID number please and when did you"
type textarea "x"
type textarea "Hi, what is your applicant ID number please and when did you"
type textarea "x"
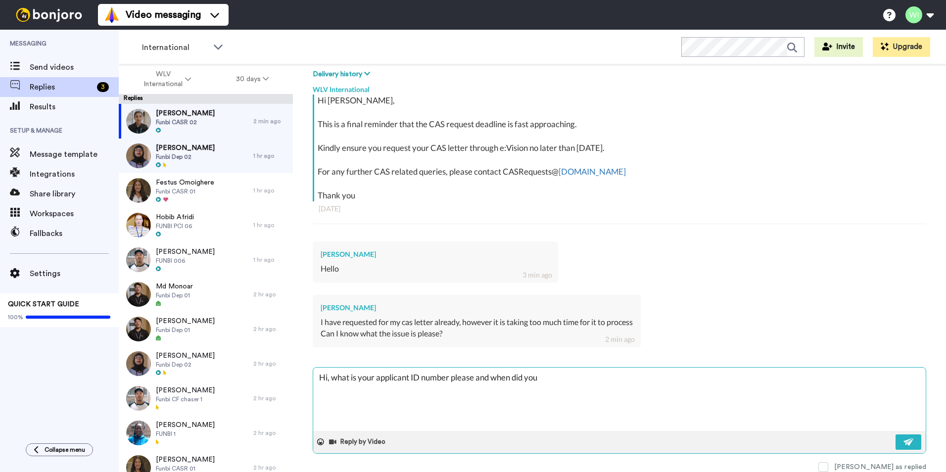
type textarea "Hi, what is your applicant ID number please and when did you r"
type textarea "x"
type textarea "Hi, what is your applicant ID number please and when did you re"
type textarea "x"
type textarea "Hi, what is your applicant ID number please and when did you req"
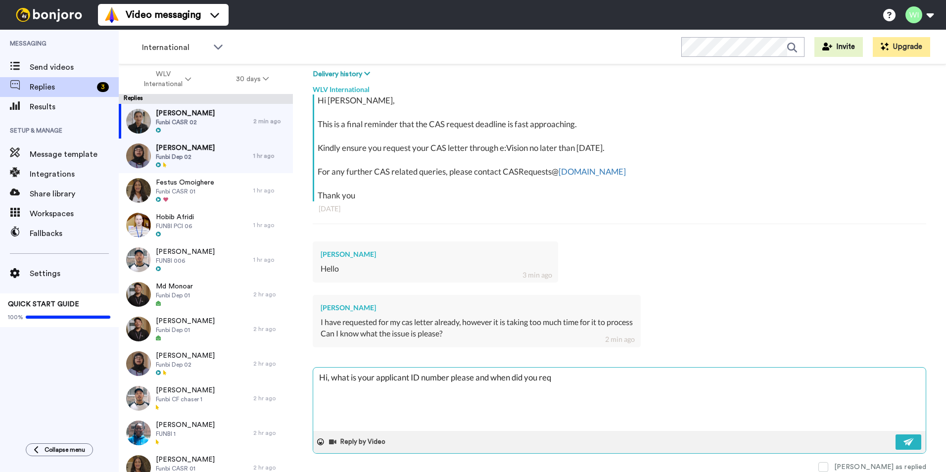
type textarea "x"
type textarea "Hi, what is your applicant ID number please and when did you requ"
type textarea "x"
type textarea "Hi, what is your applicant ID number please and when did you reque"
type textarea "x"
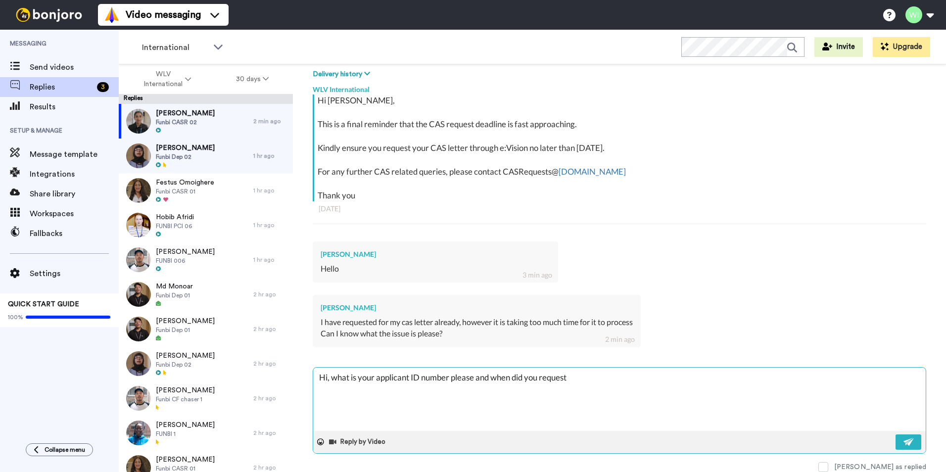
type textarea "Hi, what is your applicant ID number please and when did you requestr"
type textarea "x"
type textarea "Hi, what is your applicant ID number please and when did you request"
type textarea "x"
type textarea "Hi, what is your applicant ID number please and when did you request"
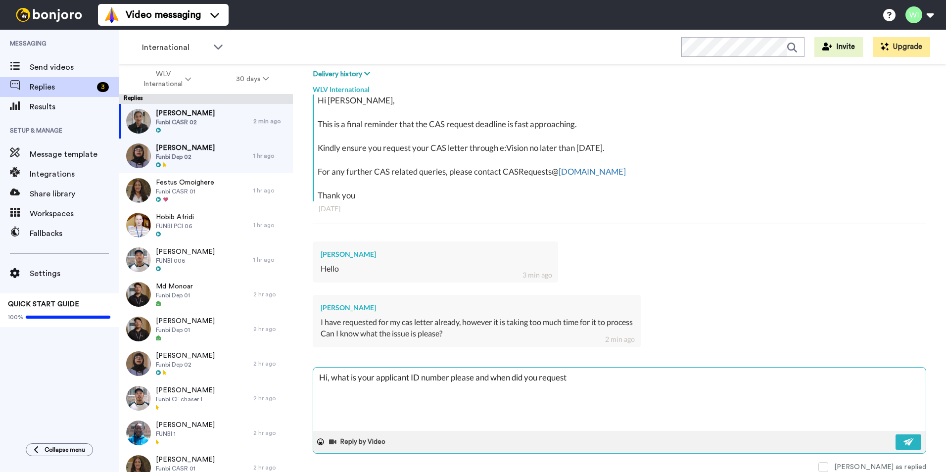
type textarea "x"
type textarea "Hi, what is your applicant ID number please and when did you request t"
type textarea "x"
type textarea "Hi, what is your applicant ID number please and when did you request th"
type textarea "x"
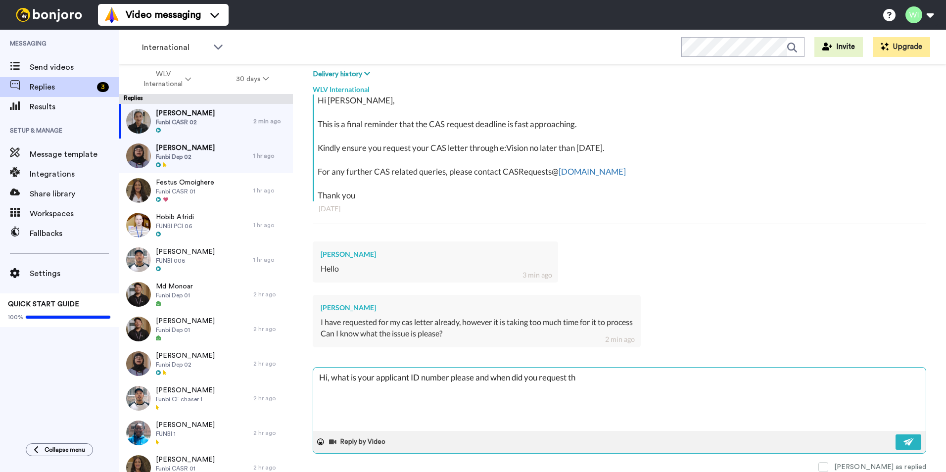
type textarea "Hi, what is your applicant ID number please and when did you request thi"
type textarea "x"
type textarea "Hi, what is your applicant ID number please and when did you request this"
type textarea "x"
type textarea "Hi, what is your applicant ID number please and when did you request this l"
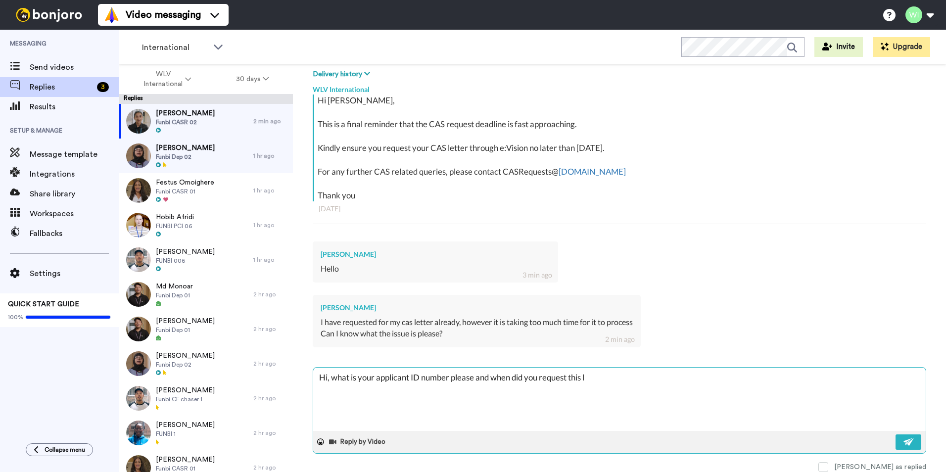
type textarea "x"
type textarea "Hi, what is your applicant ID number please and when did you request this le"
type textarea "x"
type textarea "Hi, what is your applicant ID number please and when did you request this let"
type textarea "x"
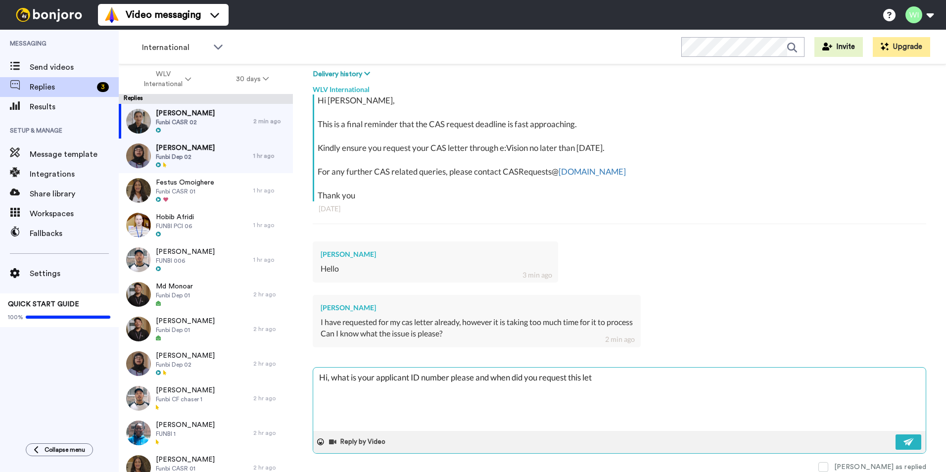
type textarea "Hi, what is your applicant ID number please and when did you request this lett"
type textarea "x"
type textarea "Hi, what is your applicant ID number please and when did you request this lette"
type textarea "x"
type textarea "Hi, what is your applicant ID number please and when did you request this letter"
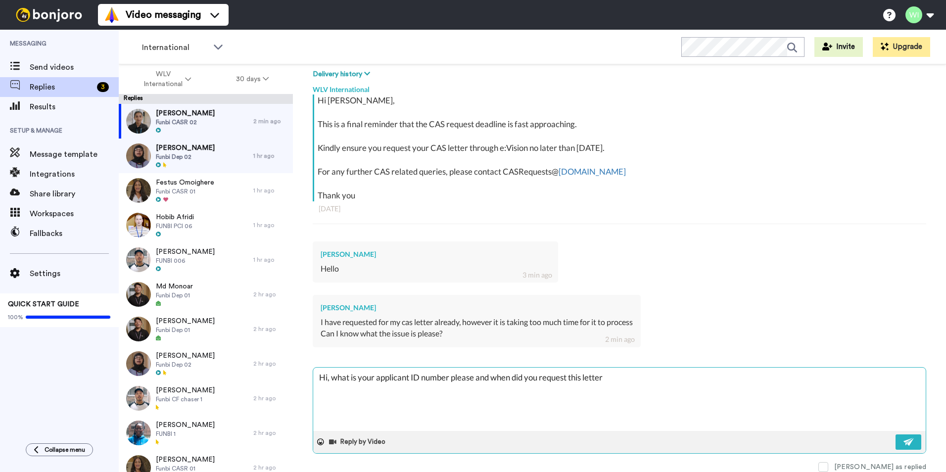
type textarea "x"
type textarea "Hi, what is your applicant ID number please and when did you request this lette…"
type textarea "x"
type textarea "Hi, what is your applicant ID number please and when did you request this lette…"
type textarea "x"
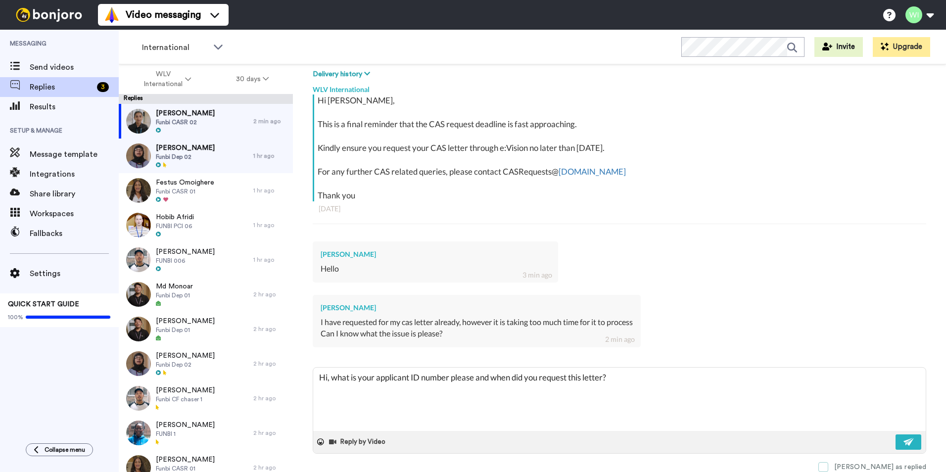
type textarea "Hi, what is your applicant ID number please and when did you request this lette…"
click at [828, 467] on span at bounding box center [824, 467] width 10 height 10
click at [899, 446] on button at bounding box center [909, 442] width 26 height 15
type textarea "x"
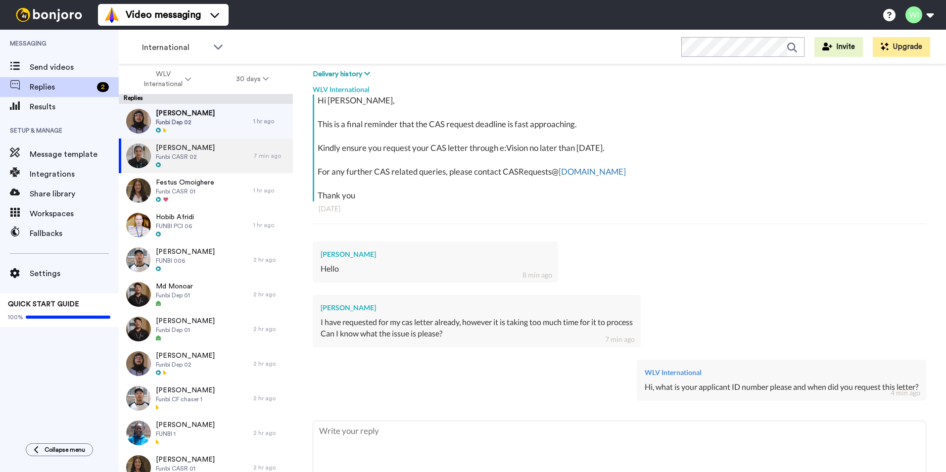
type textarea "x"
